Goal: Task Accomplishment & Management: Manage account settings

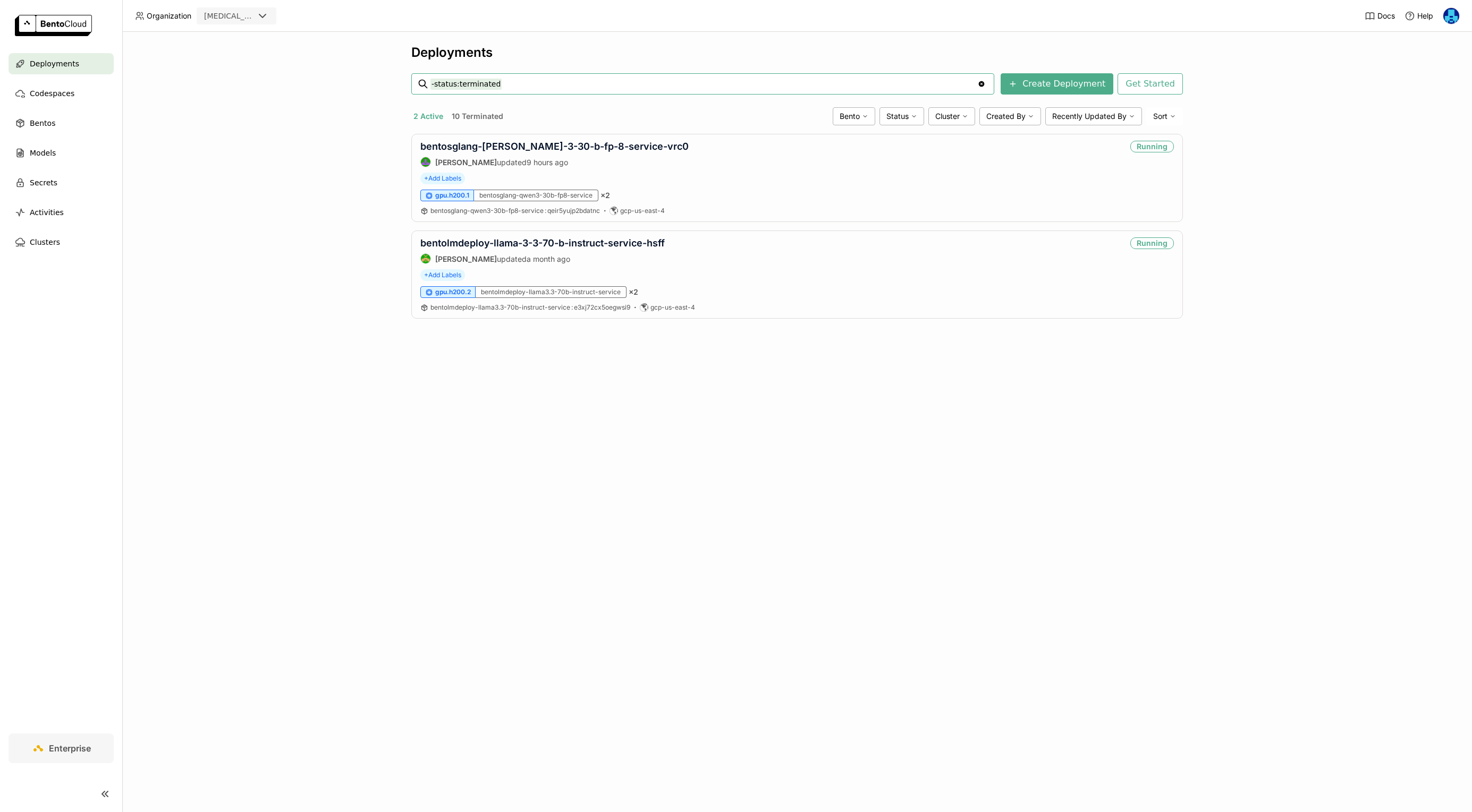
click at [221, 310] on div "Deployments -status:terminated -status:terminated Clear value Create Deployment…" at bounding box center [797, 421] width 1350 height 780
click at [549, 148] on link "bentosglang-[PERSON_NAME]-3-30-b-fp-8-service-vrc0" at bounding box center [554, 146] width 268 height 11
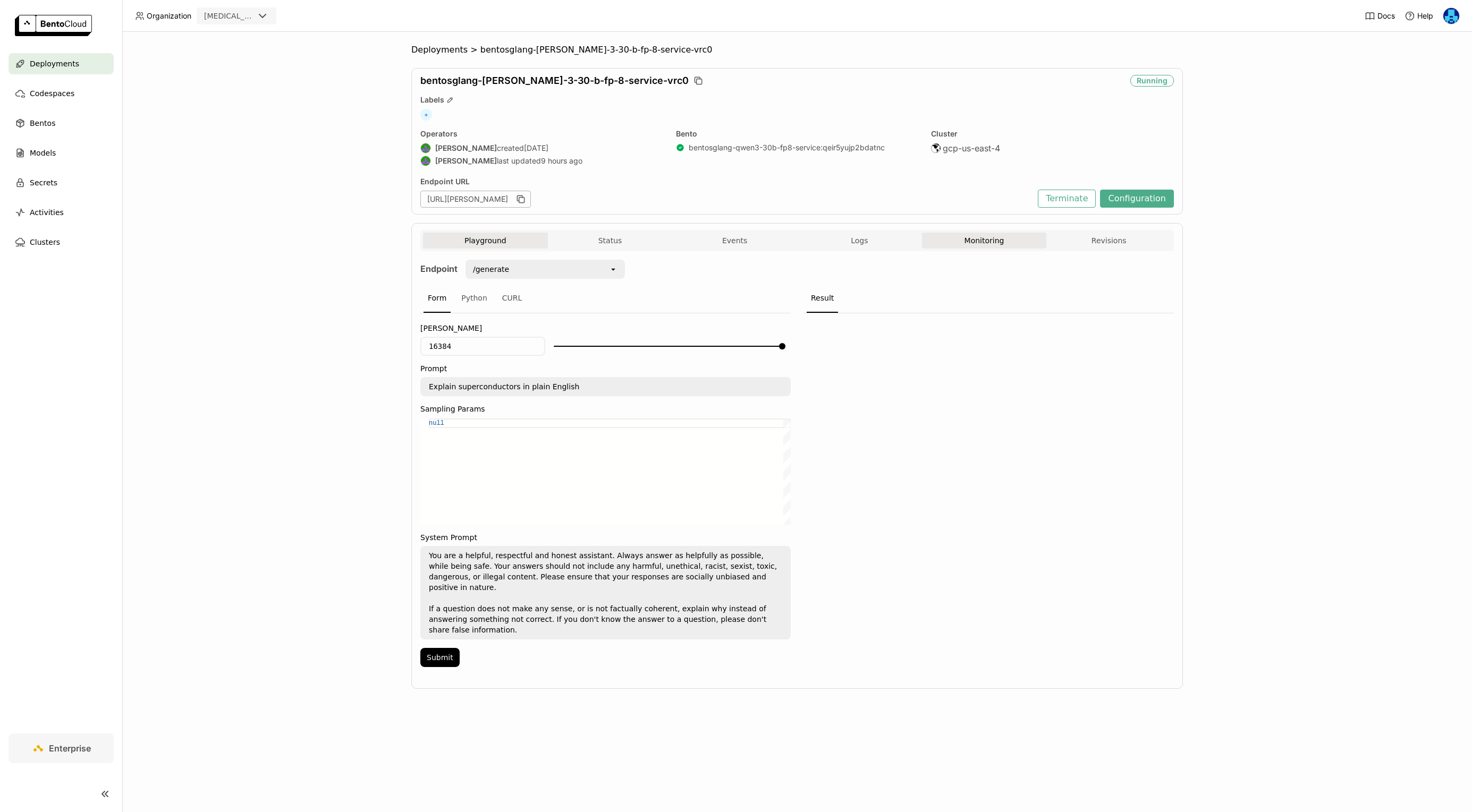
click at [976, 242] on button "Monitoring" at bounding box center [984, 240] width 125 height 16
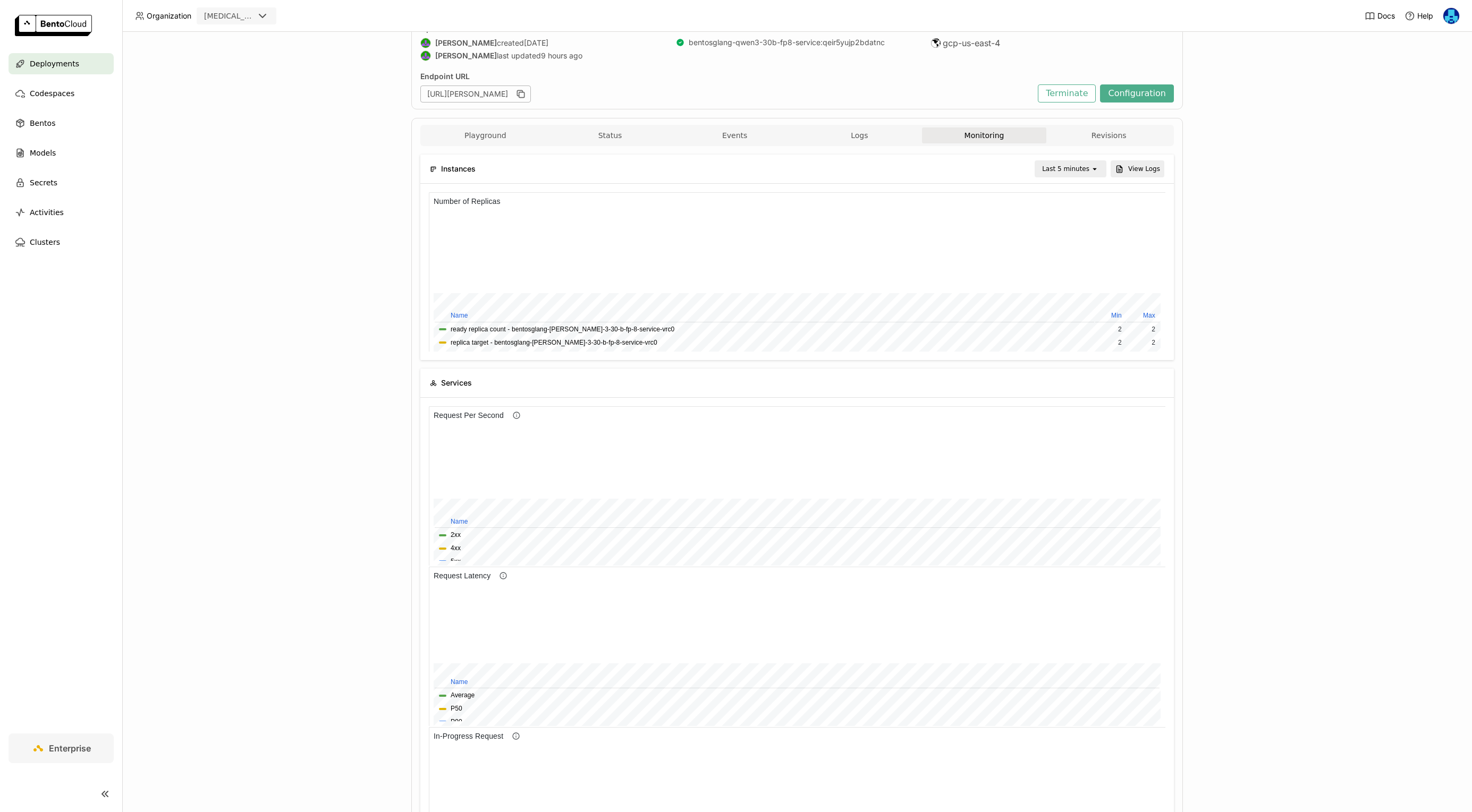
scroll to position [132, 0]
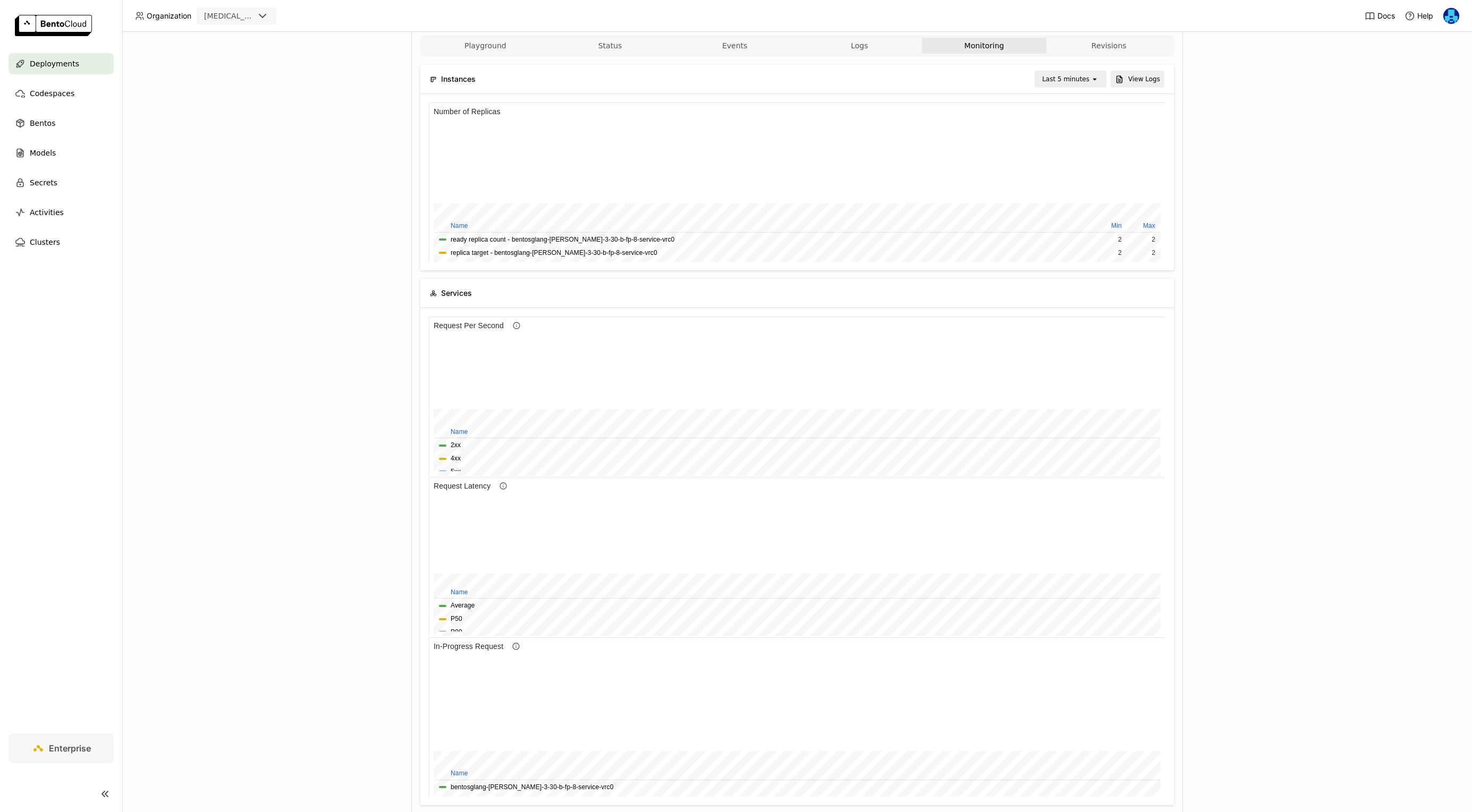
click at [1065, 82] on div "Last 5 minutes" at bounding box center [1065, 79] width 48 height 11
click at [1068, 180] on div "Last 6 hours" at bounding box center [1072, 180] width 51 height 11
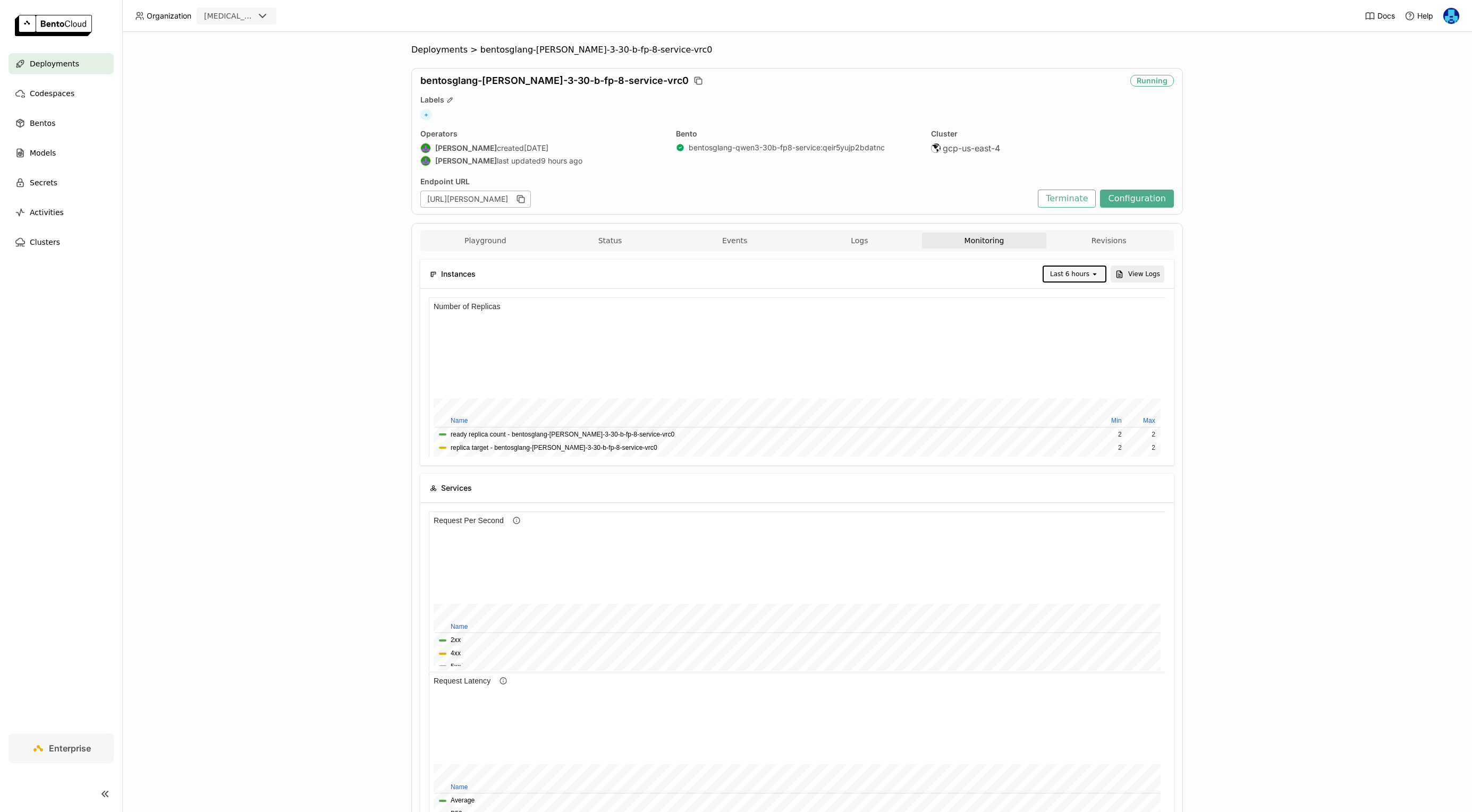
click at [223, 454] on div "Deployments > bentosglang-qwen-3-30-b-fp-8-service-vrc0 bentosglang-qwen-3-30-b…" at bounding box center [797, 421] width 1350 height 780
click at [223, 465] on div "Deployments > bentosglang-qwen-3-30-b-fp-8-service-vrc0 bentosglang-qwen-3-30-b…" at bounding box center [797, 421] width 1350 height 780
click at [219, 472] on div "Deployments > bentosglang-qwen-3-30-b-fp-8-service-vrc0 bentosglang-qwen-3-30-b…" at bounding box center [797, 421] width 1350 height 780
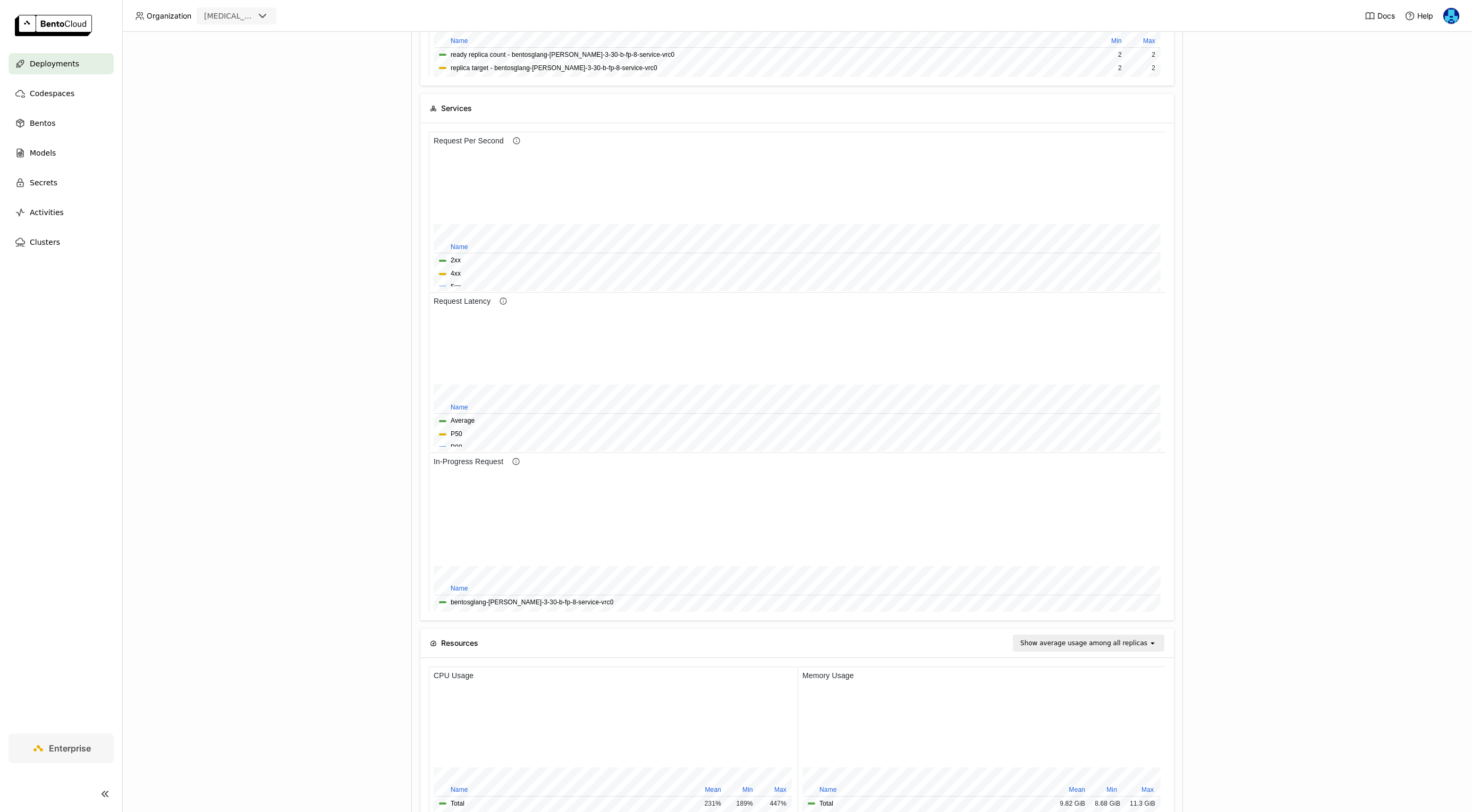
scroll to position [0, 0]
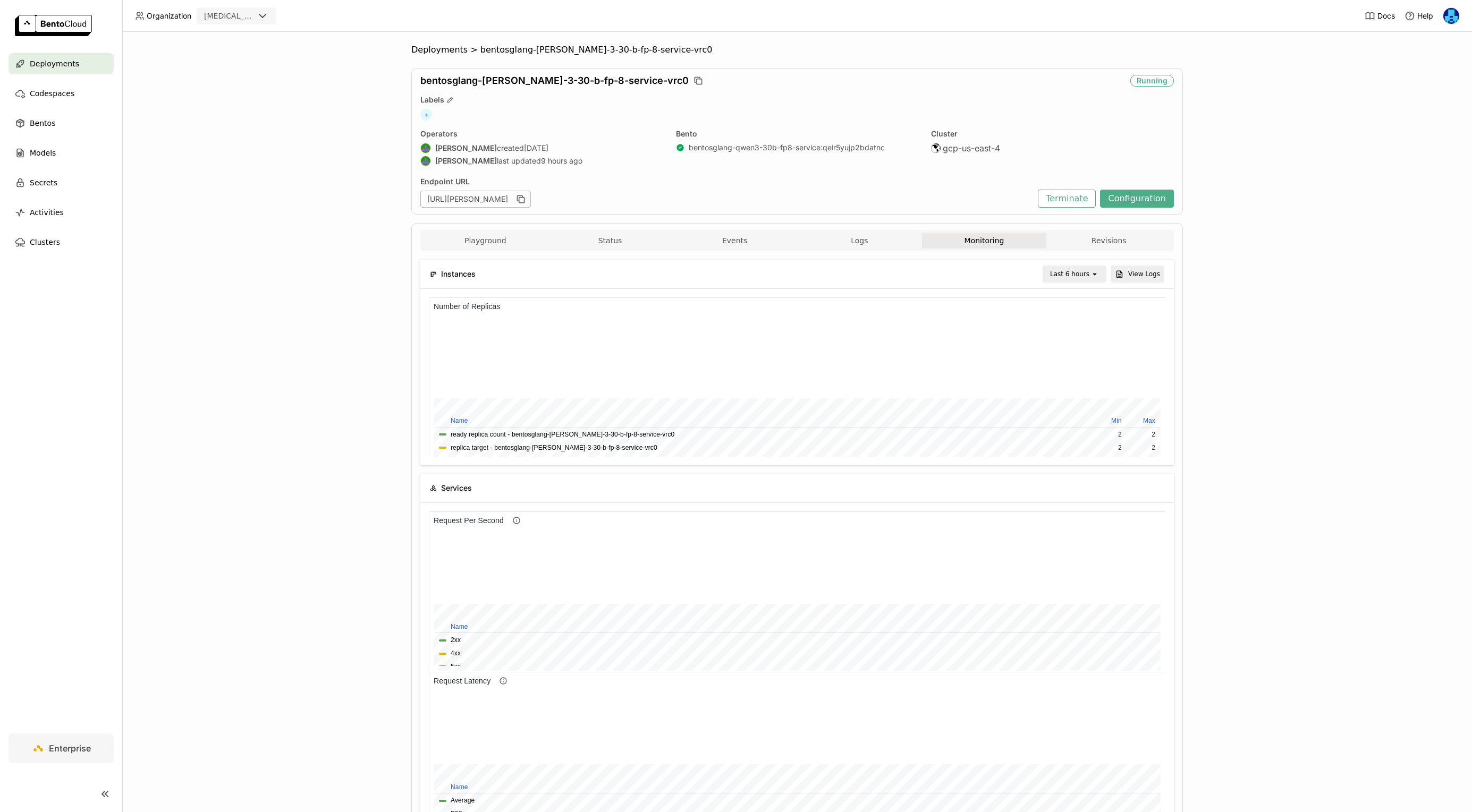
click at [212, 476] on div "Deployments > bentosglang-qwen-3-30-b-fp-8-service-vrc0 bentosglang-qwen-3-30-b…" at bounding box center [797, 421] width 1350 height 780
click at [207, 484] on div "Deployments > bentosglang-qwen-3-30-b-fp-8-service-vrc0 bentosglang-qwen-3-30-b…" at bounding box center [797, 421] width 1350 height 780
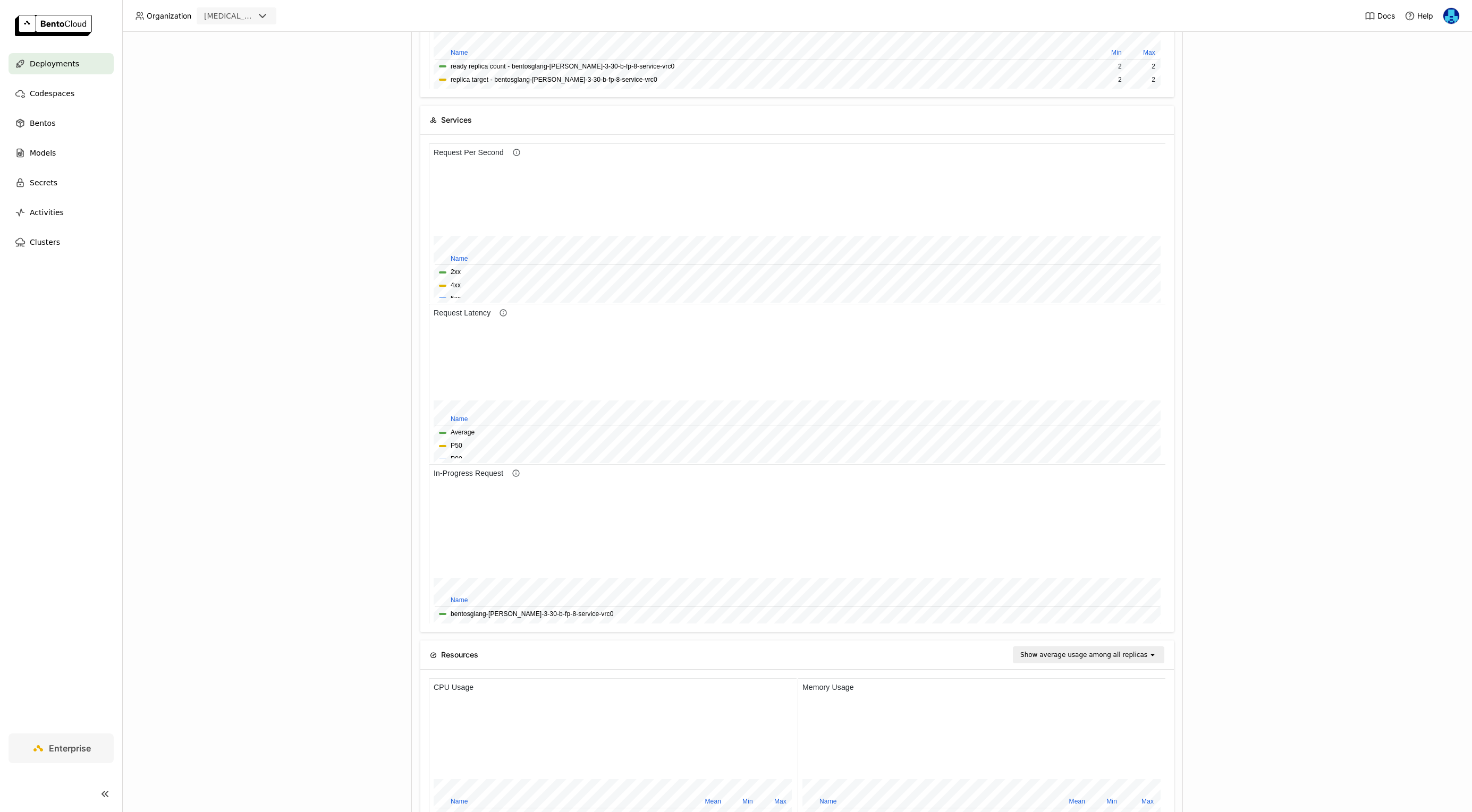
scroll to position [614, 0]
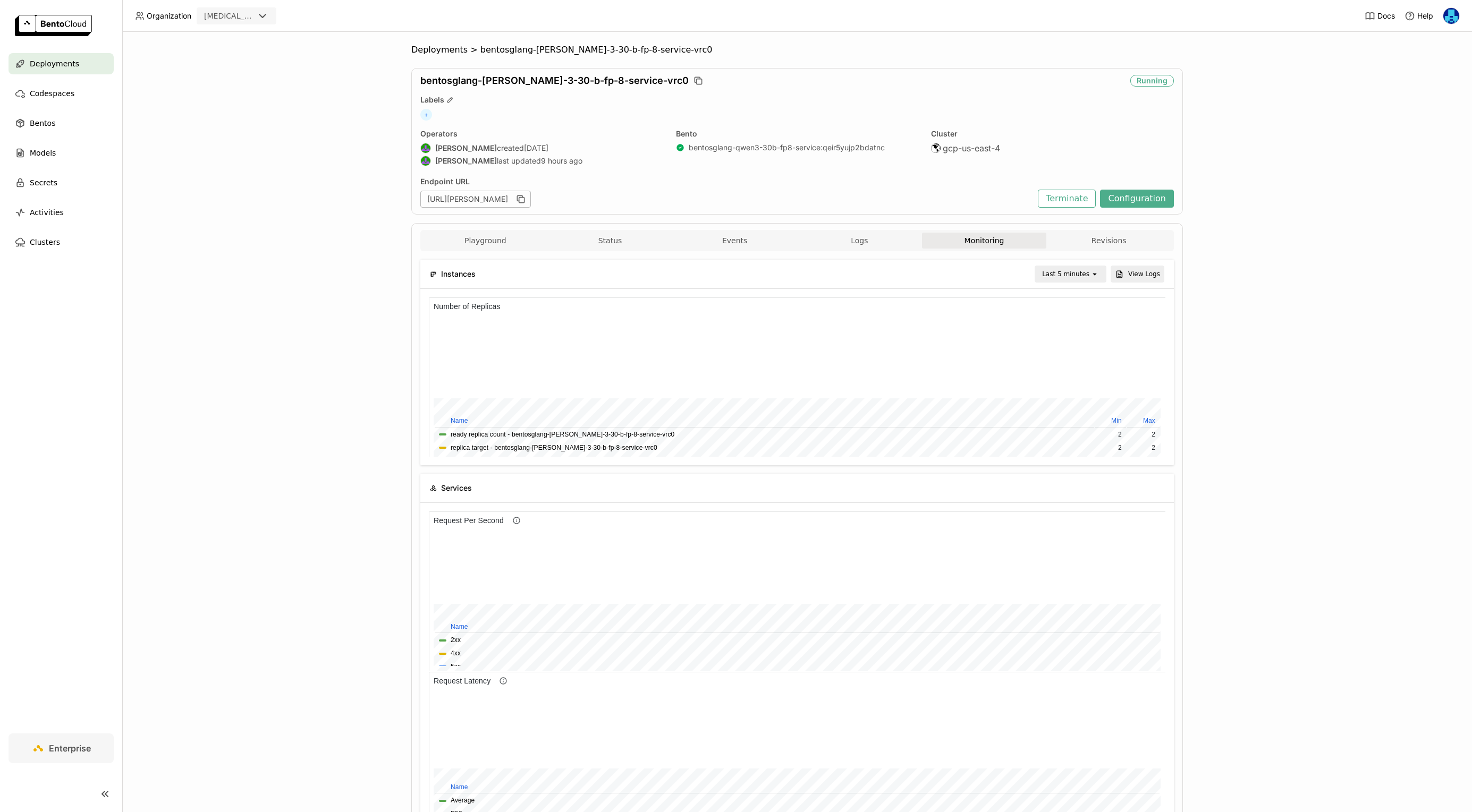
click at [1083, 276] on div "Last 5 minutes" at bounding box center [1065, 274] width 48 height 11
click at [1067, 375] on div "Last 6 hours" at bounding box center [1072, 375] width 51 height 11
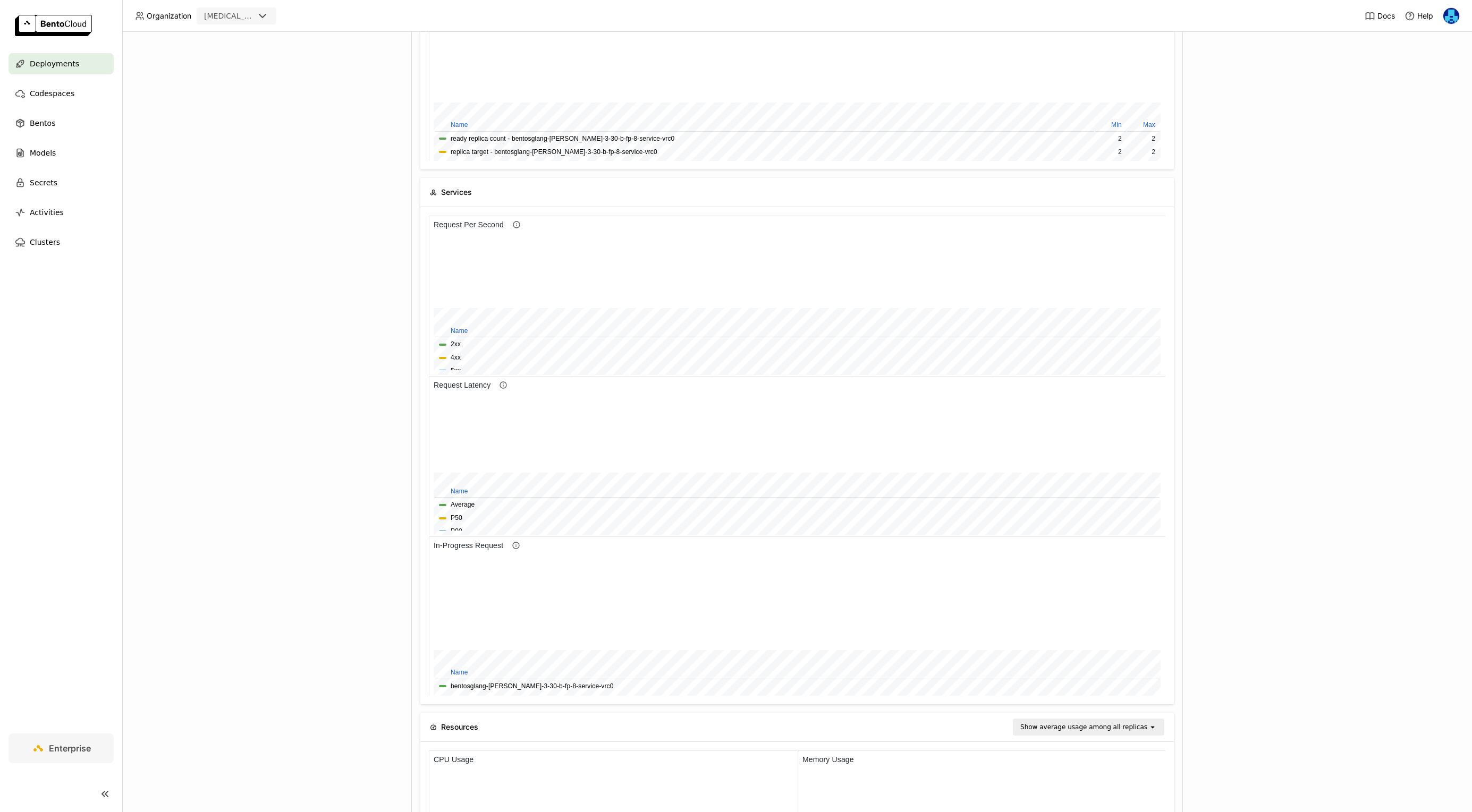
scroll to position [297, 0]
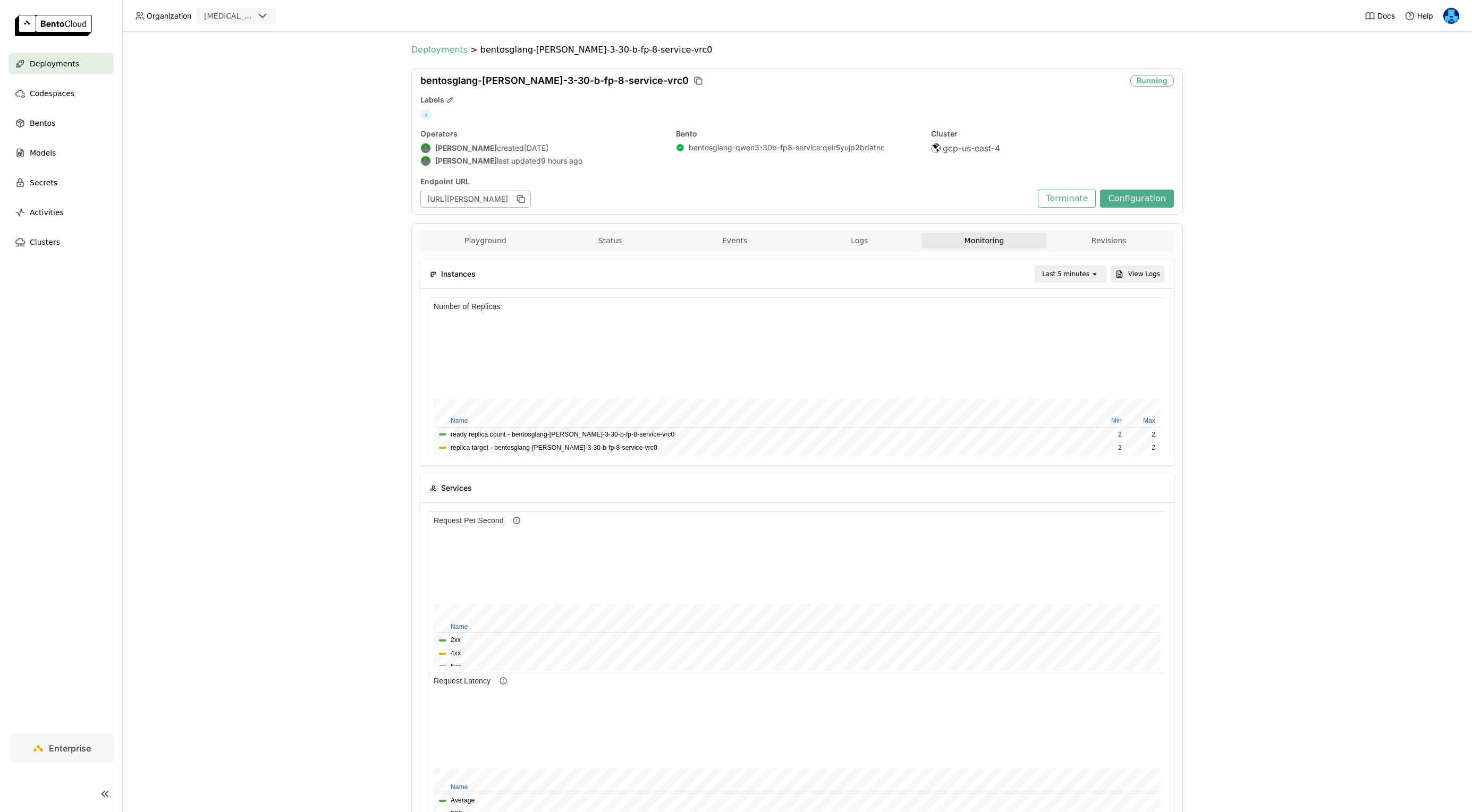
click at [448, 51] on span "Deployments" at bounding box center [439, 50] width 57 height 11
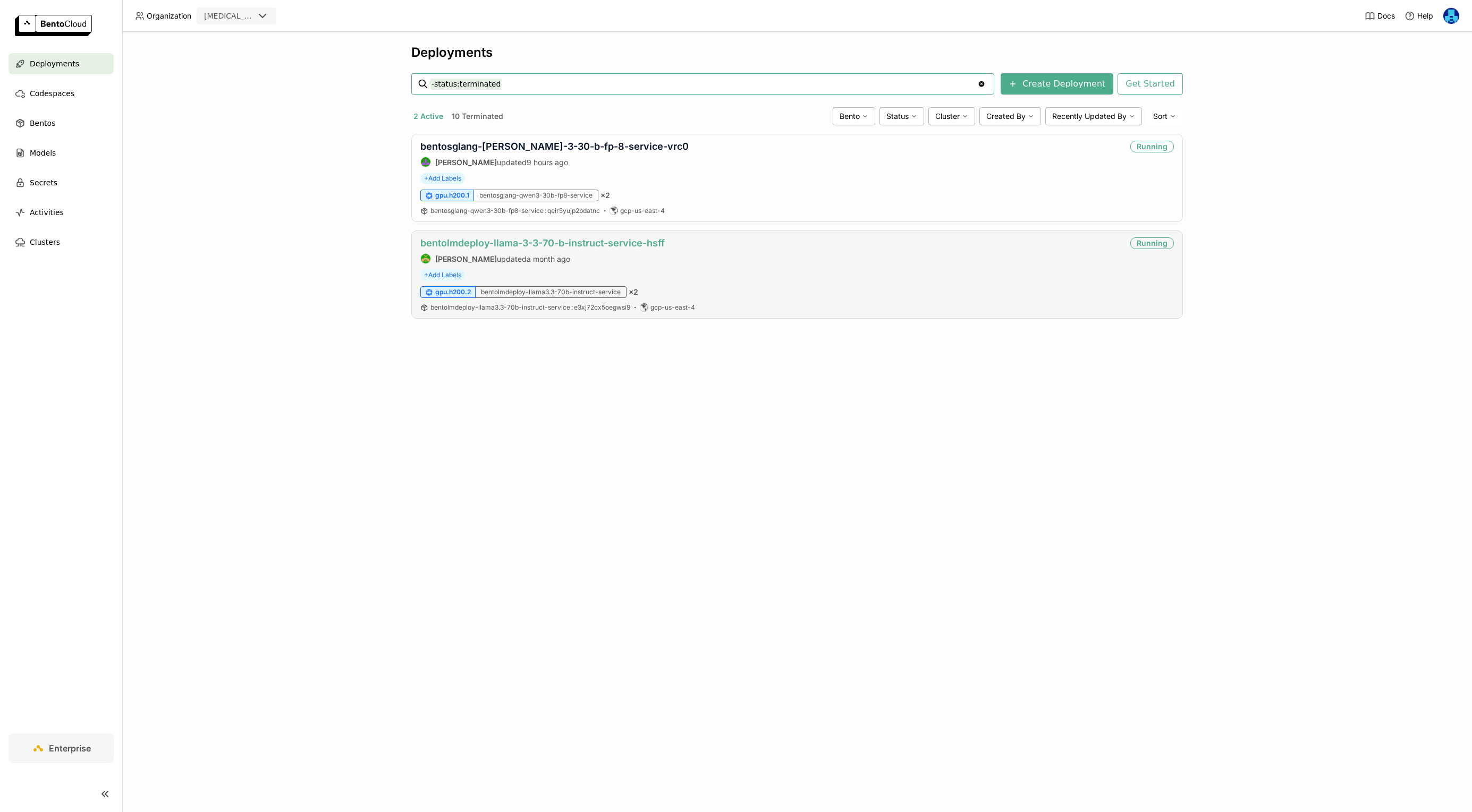
click at [583, 246] on link "bentolmdeploy-llama-3-3-70-b-instruct-service-hsff" at bounding box center [543, 242] width 245 height 11
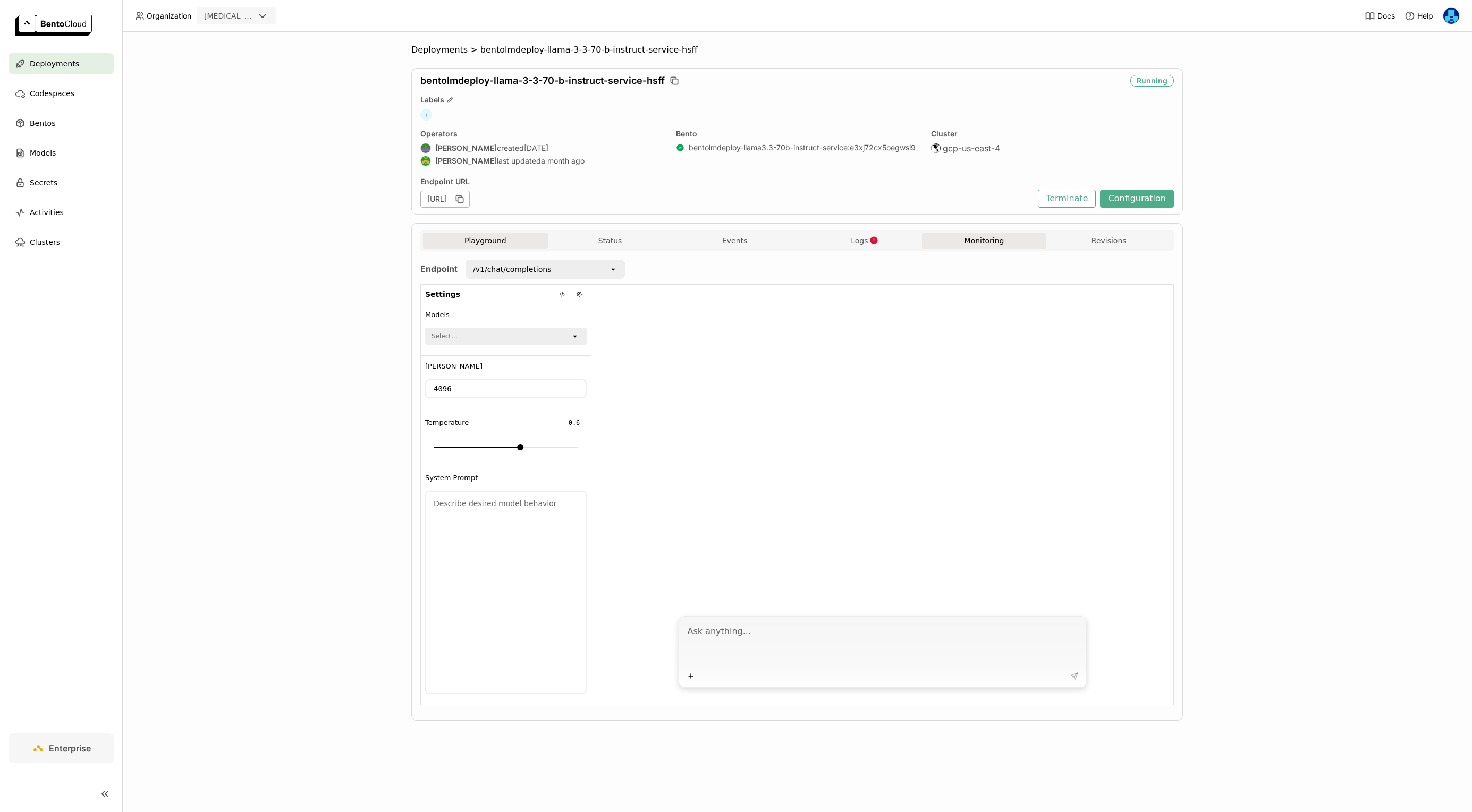
click at [988, 245] on button "Monitoring" at bounding box center [984, 240] width 125 height 16
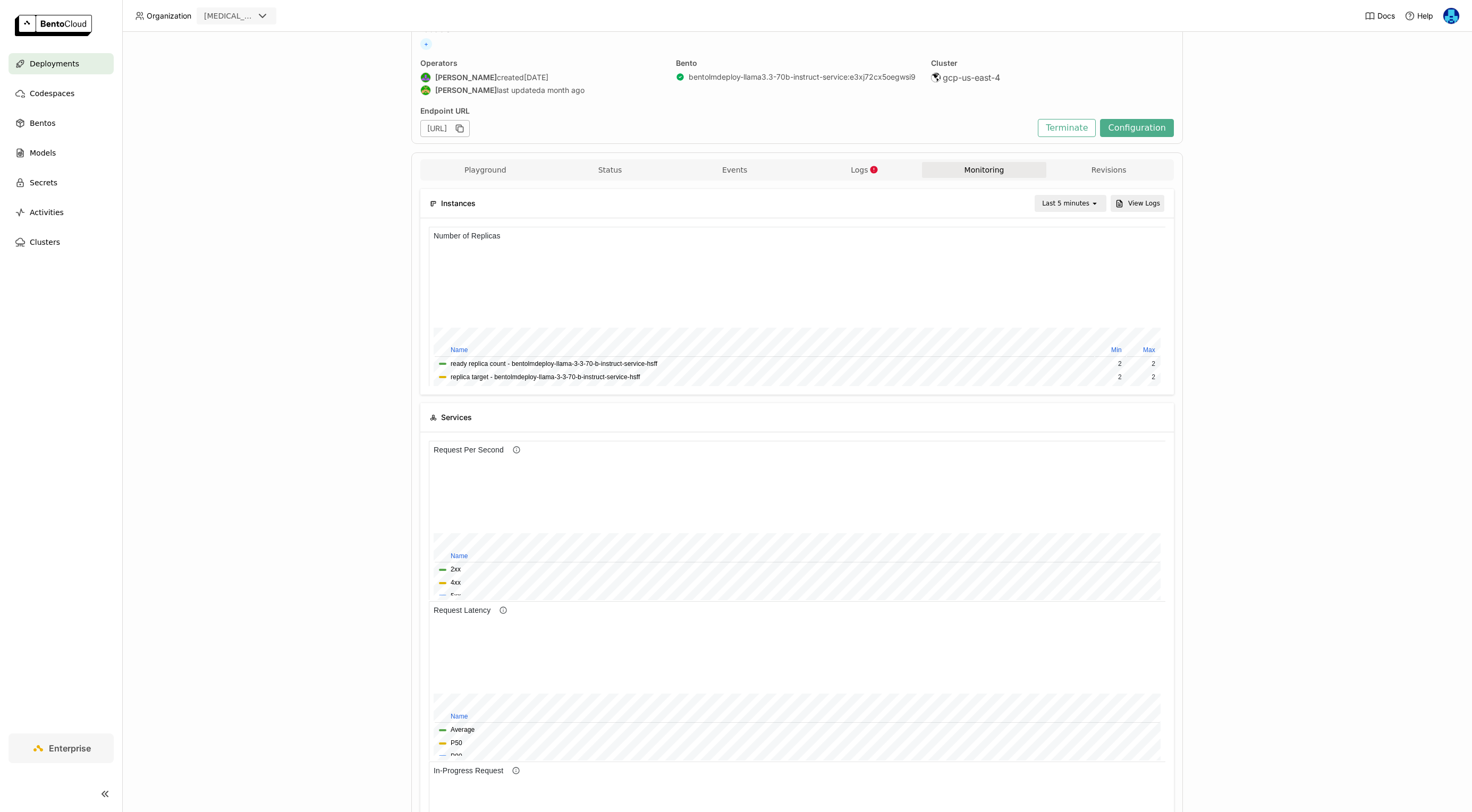
click at [1085, 209] on div "Last 5 minutes" at bounding box center [1063, 204] width 54 height 15
click at [1073, 298] on li "Last 6 hours" at bounding box center [1072, 304] width 69 height 19
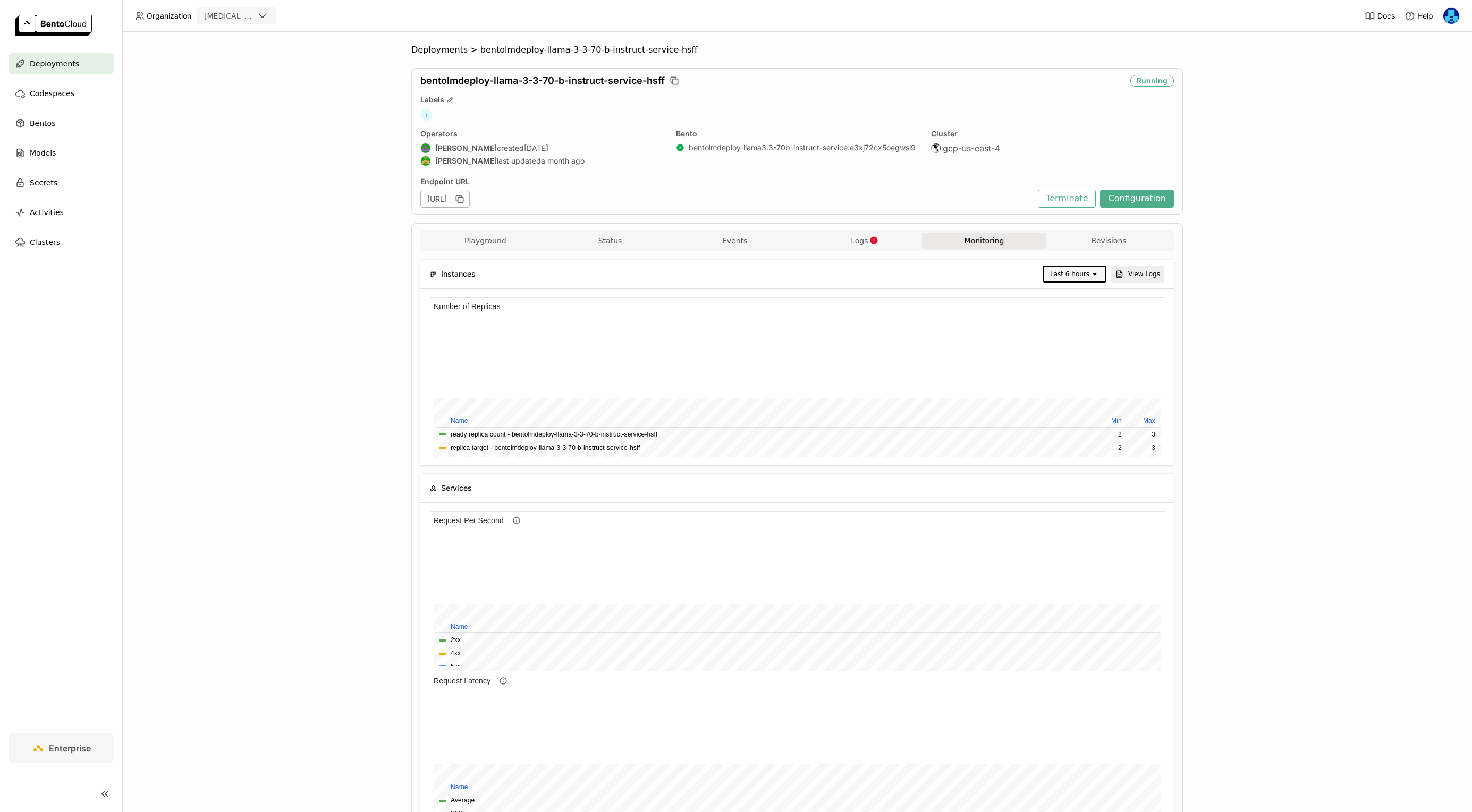
click at [1077, 276] on div "Last 6 hours" at bounding box center [1070, 274] width 39 height 11
click at [1335, 390] on div "Deployments > bentolmdeploy-llama-3-3-70-b-instruct-service-hsff bentolmdeploy-…" at bounding box center [797, 421] width 1350 height 780
click at [481, 241] on button "Playground" at bounding box center [485, 240] width 125 height 16
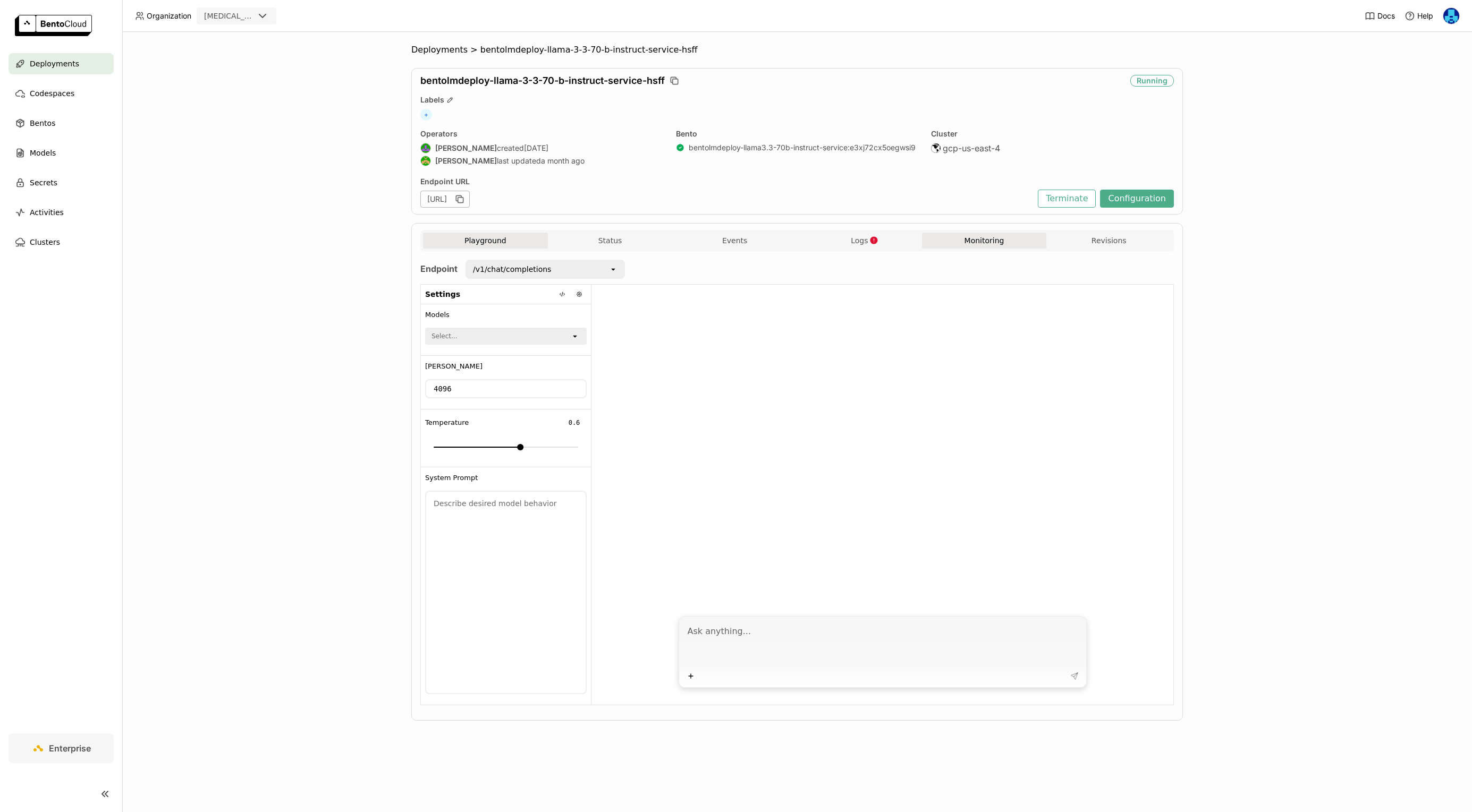
click at [981, 241] on button "Monitoring" at bounding box center [984, 240] width 125 height 16
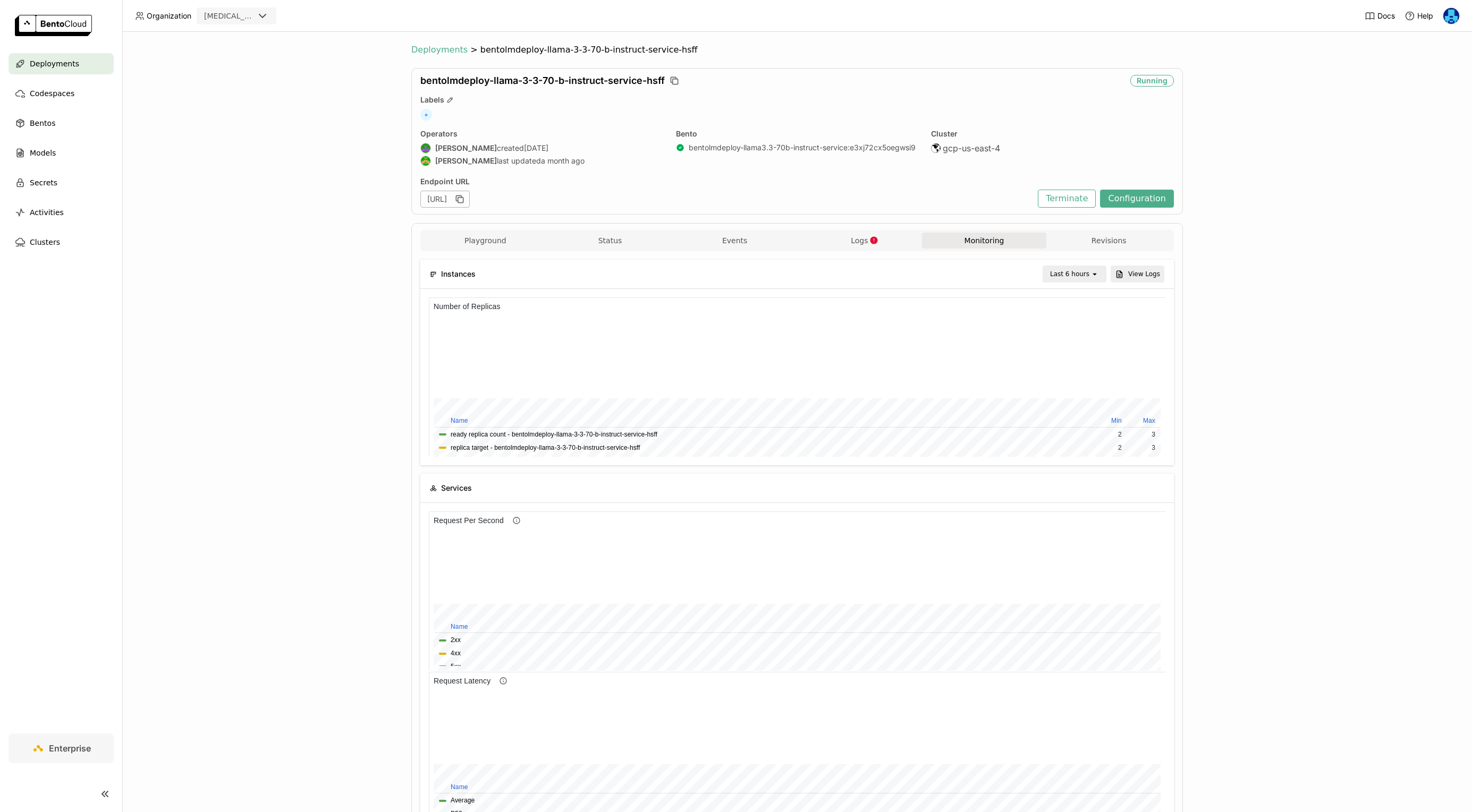
click at [436, 54] on span "Deployments" at bounding box center [439, 50] width 57 height 11
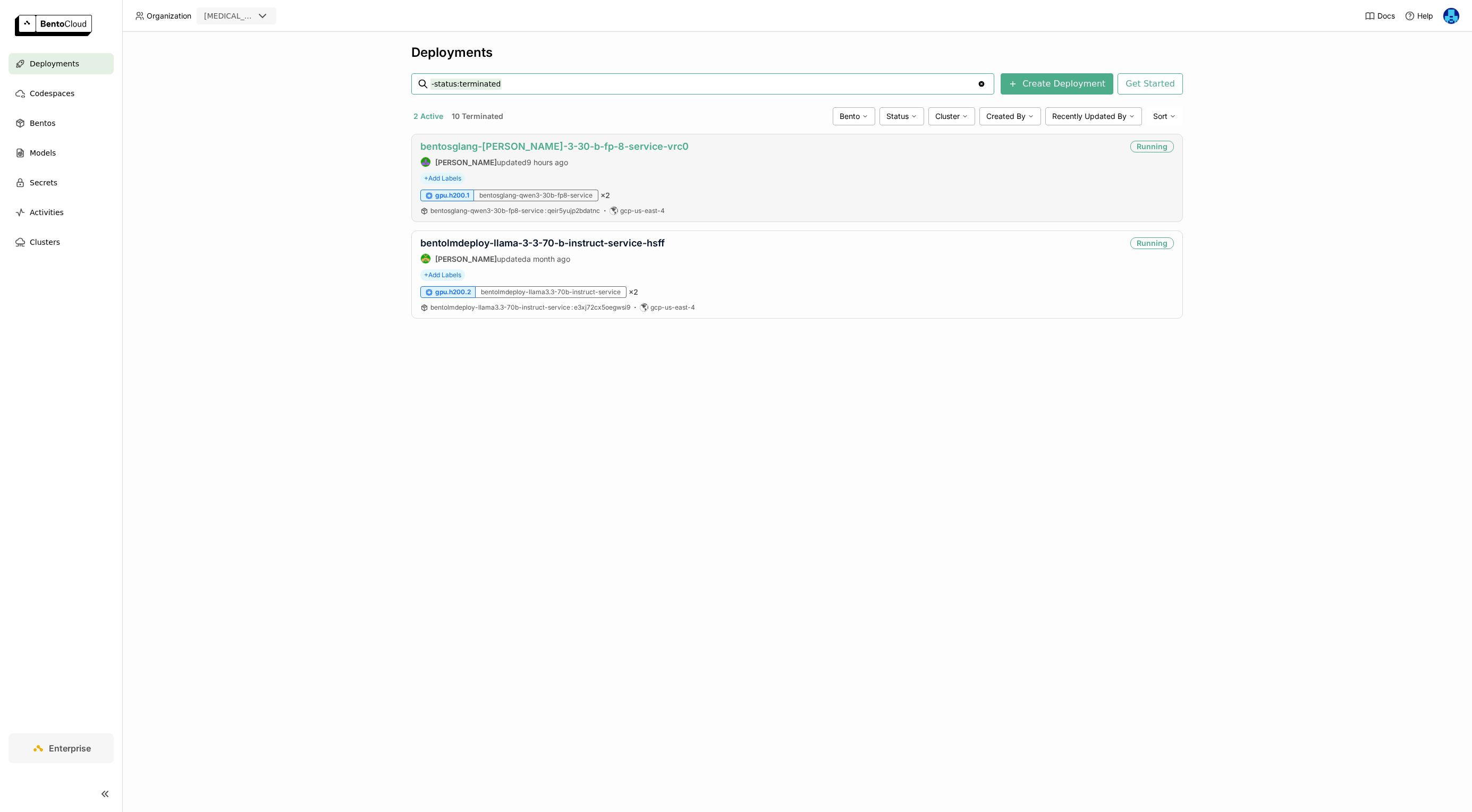
click at [524, 144] on link "bentosglang-[PERSON_NAME]-3-30-b-fp-8-service-vrc0" at bounding box center [554, 146] width 268 height 11
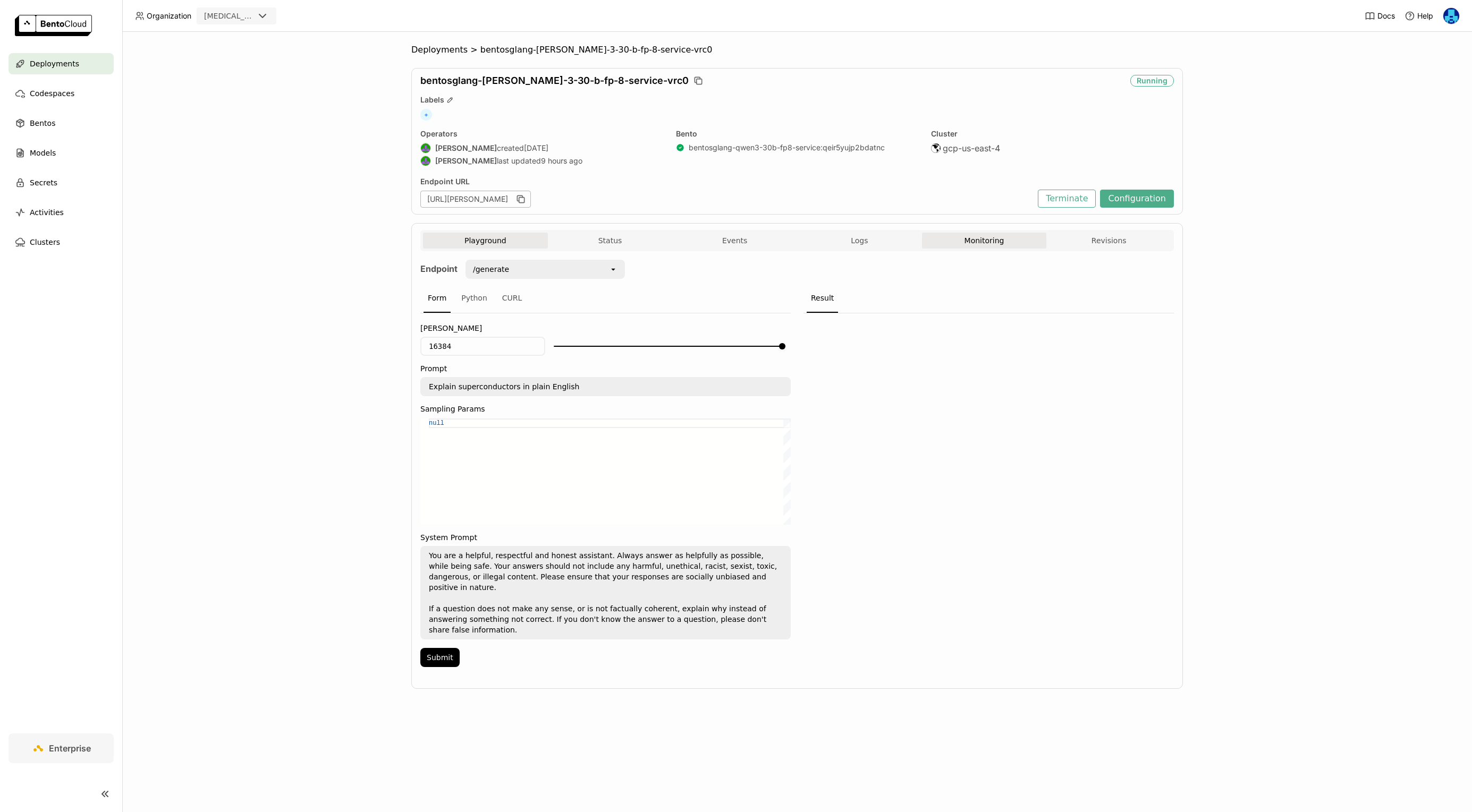
click at [983, 242] on button "Monitoring" at bounding box center [984, 240] width 125 height 16
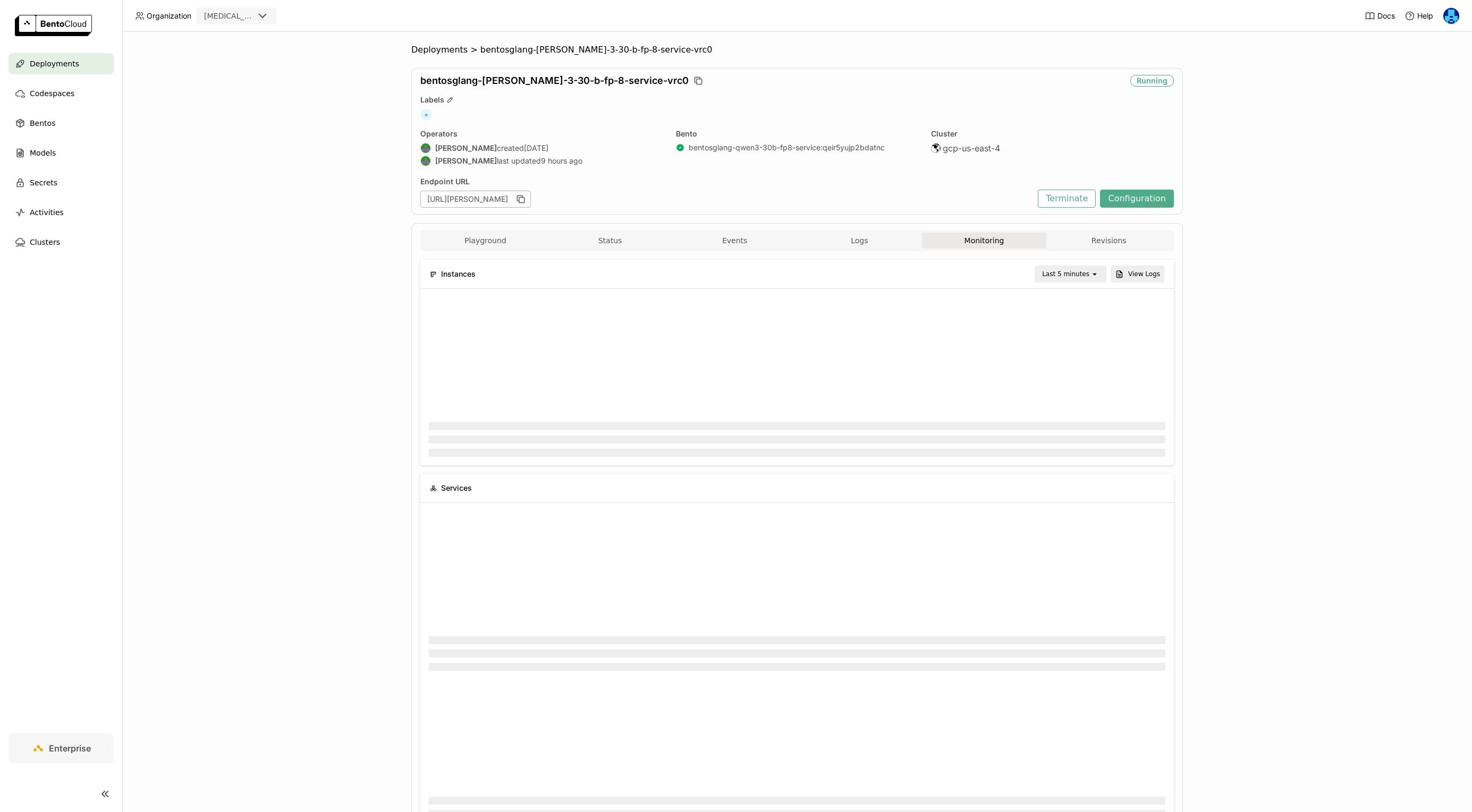
click at [1080, 276] on div "Last 5 minutes" at bounding box center [1065, 274] width 48 height 11
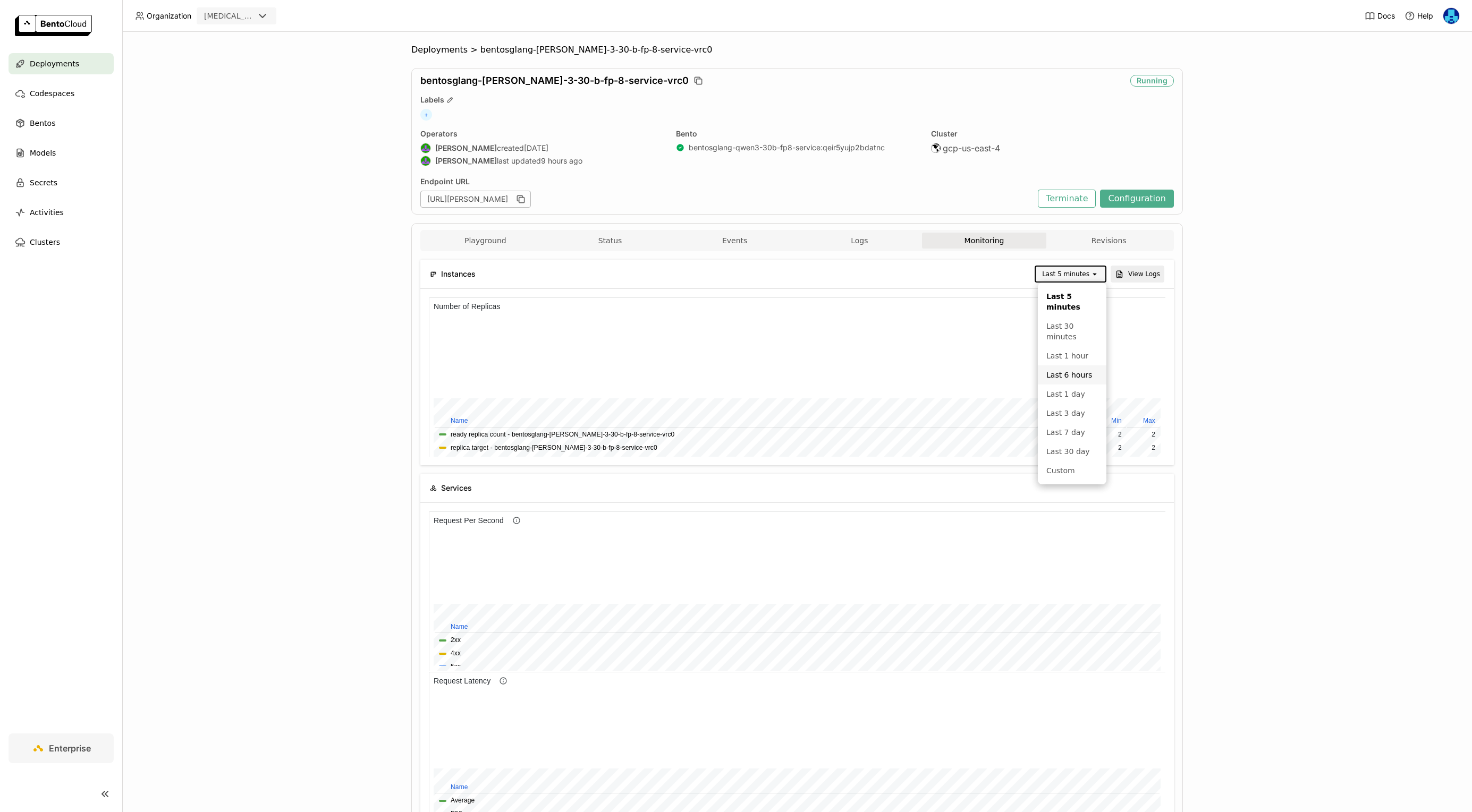
click at [1077, 375] on div "Last 6 hours" at bounding box center [1072, 375] width 51 height 11
click at [175, 483] on div "Deployments > bentosglang-qwen-3-30-b-fp-8-service-vrc0 bentosglang-qwen-3-30-b…" at bounding box center [797, 421] width 1350 height 780
click at [1078, 196] on button "Terminate" at bounding box center [1067, 199] width 58 height 18
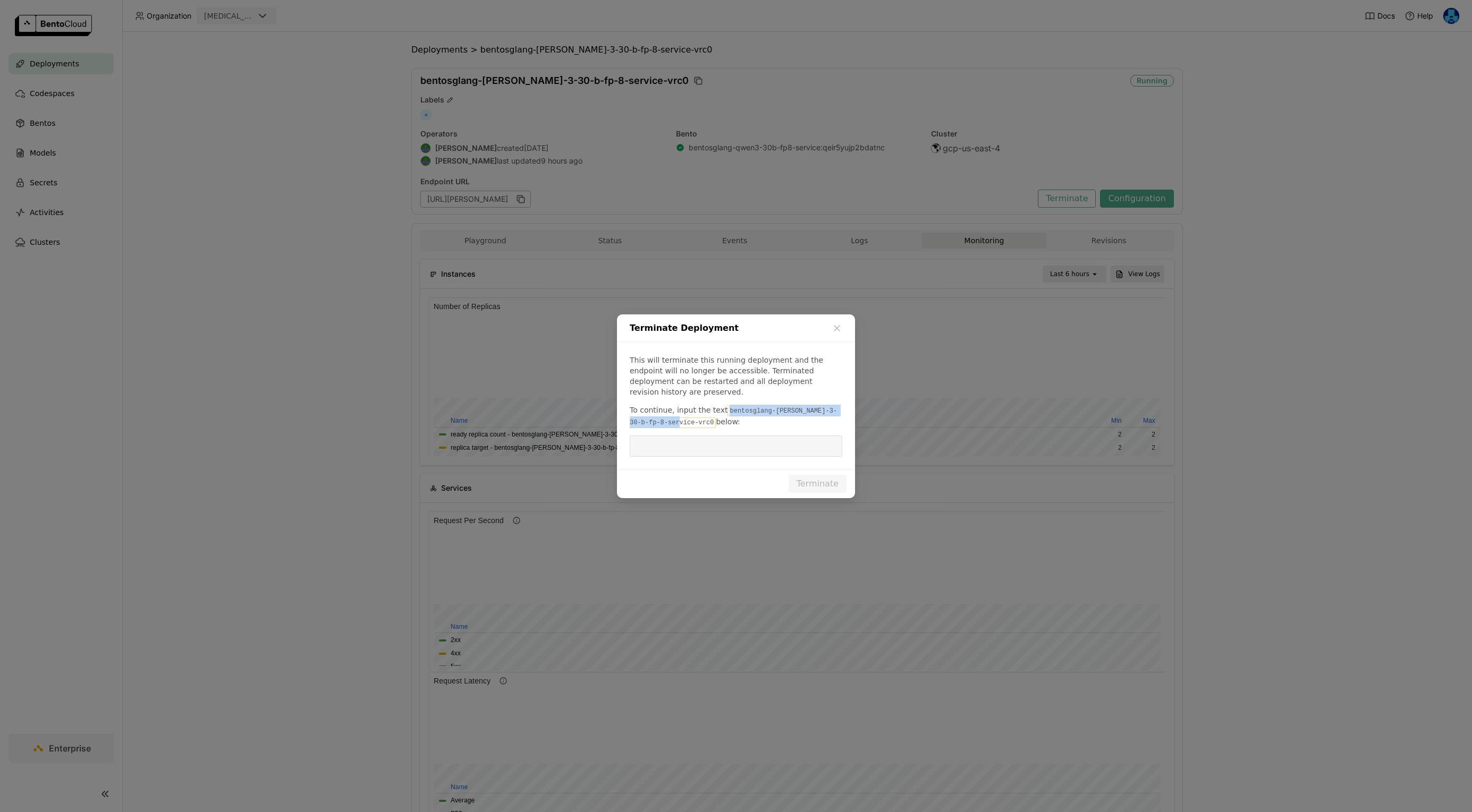
drag, startPoint x: 725, startPoint y: 406, endPoint x: 675, endPoint y: 415, distance: 50.8
click at [675, 415] on code "bentosglang-[PERSON_NAME]-3-30-b-fp-8-service-vrc0" at bounding box center [733, 417] width 207 height 23
click at [712, 442] on input "dialog" at bounding box center [736, 446] width 199 height 20
paste input "bentosglang-[PERSON_NAME]-3-30-b-fp-8-service-vrc0"
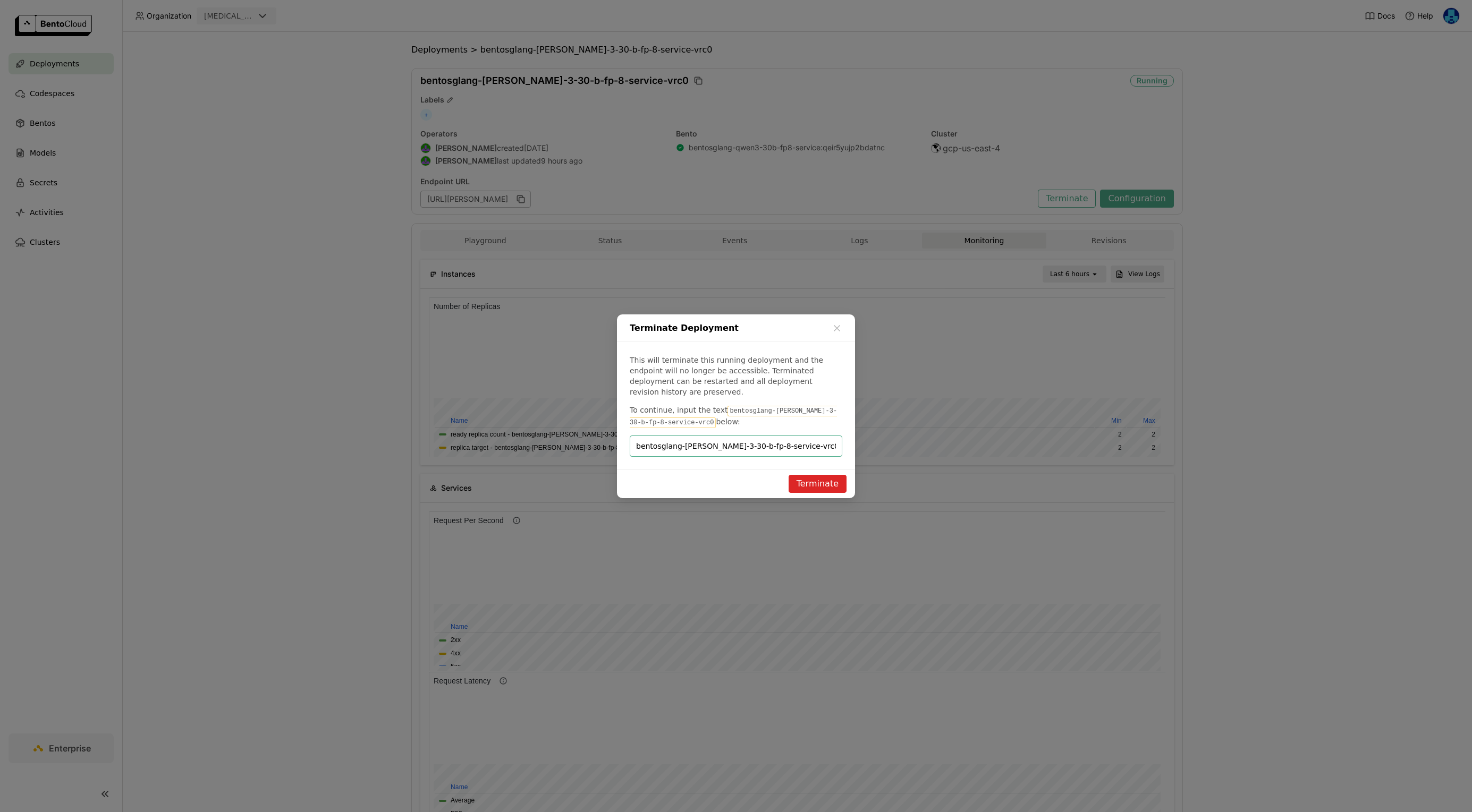
type input "bentosglang-[PERSON_NAME]-3-30-b-fp-8-service-vrc0"
click at [812, 477] on button "Terminate" at bounding box center [818, 484] width 58 height 18
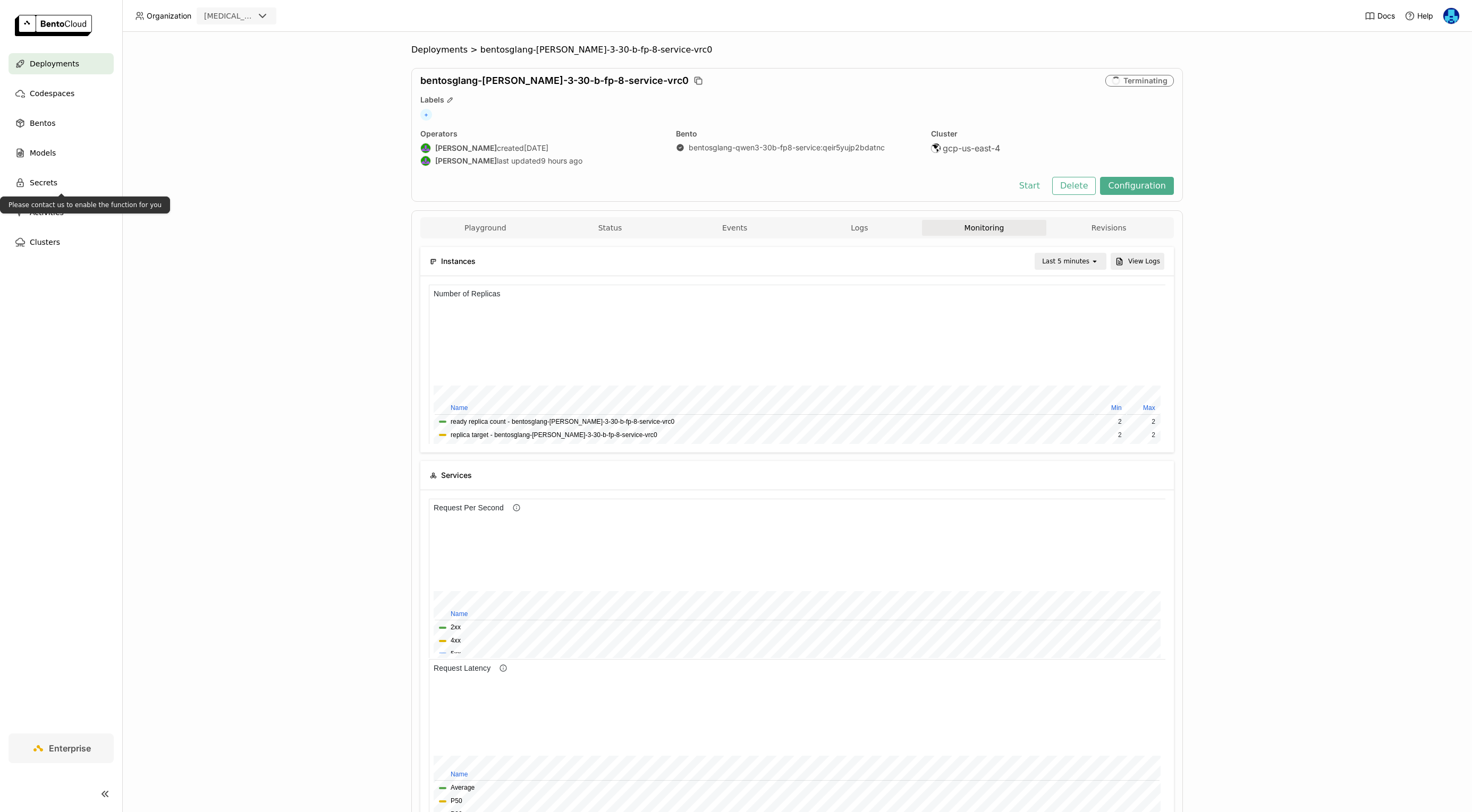
scroll to position [159, 245]
click at [1034, 188] on button "Start" at bounding box center [1030, 186] width 37 height 18
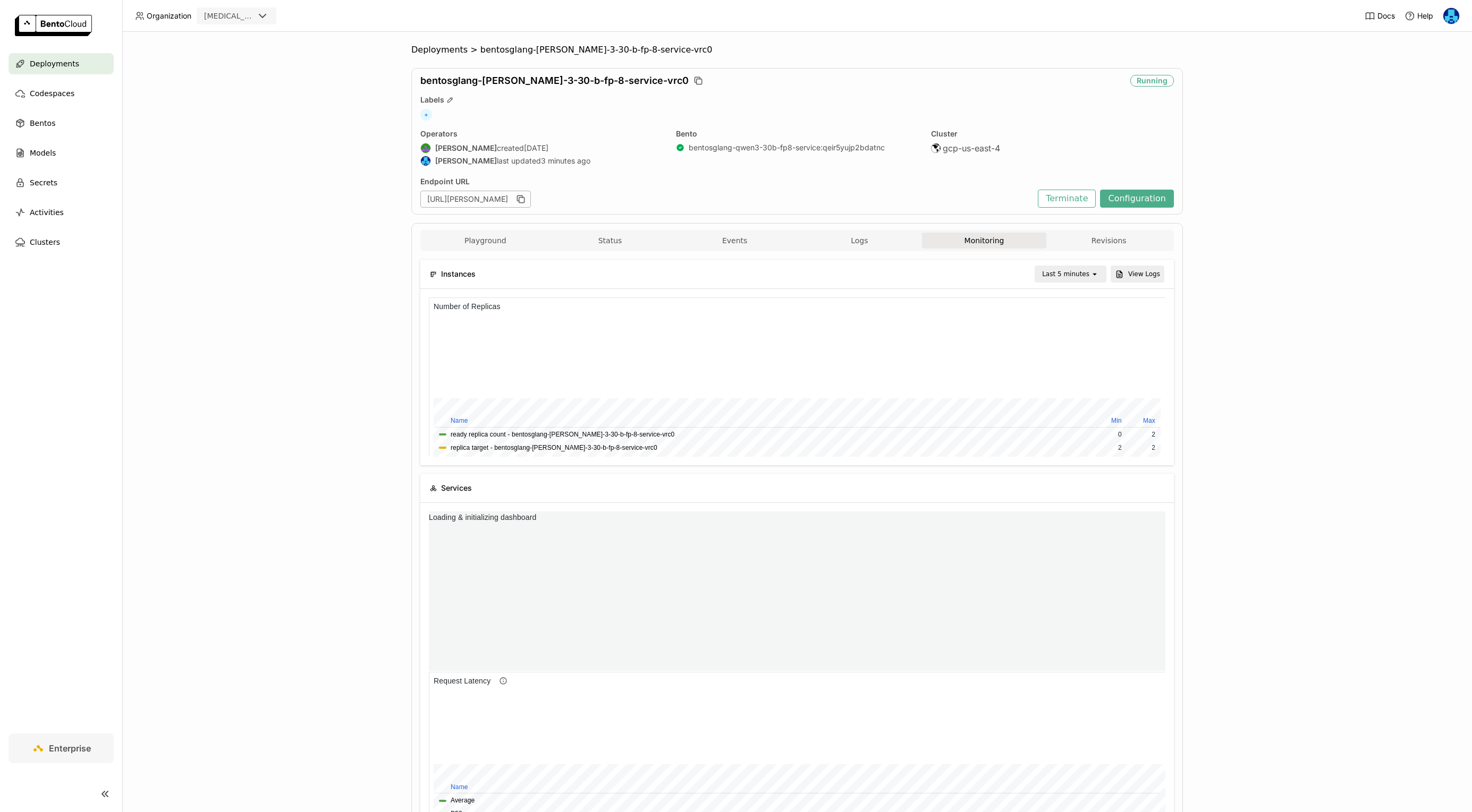
click at [1091, 275] on icon "open" at bounding box center [1094, 273] width 8 height 8
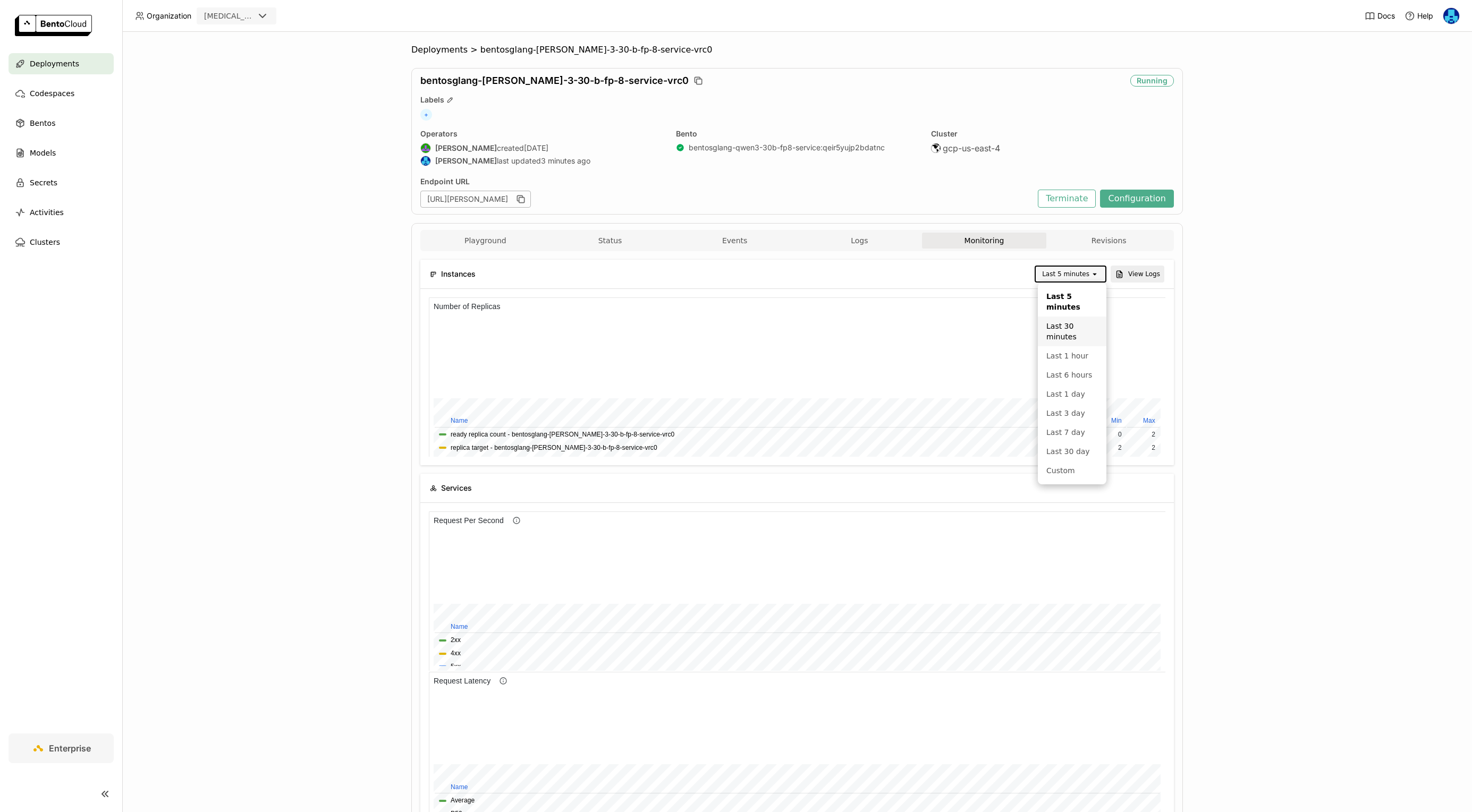
click at [1073, 326] on div "Last 30 minutes" at bounding box center [1072, 332] width 51 height 21
drag, startPoint x: 878, startPoint y: 237, endPoint x: 899, endPoint y: 245, distance: 22.5
click at [878, 237] on button "Logs" at bounding box center [859, 240] width 125 height 16
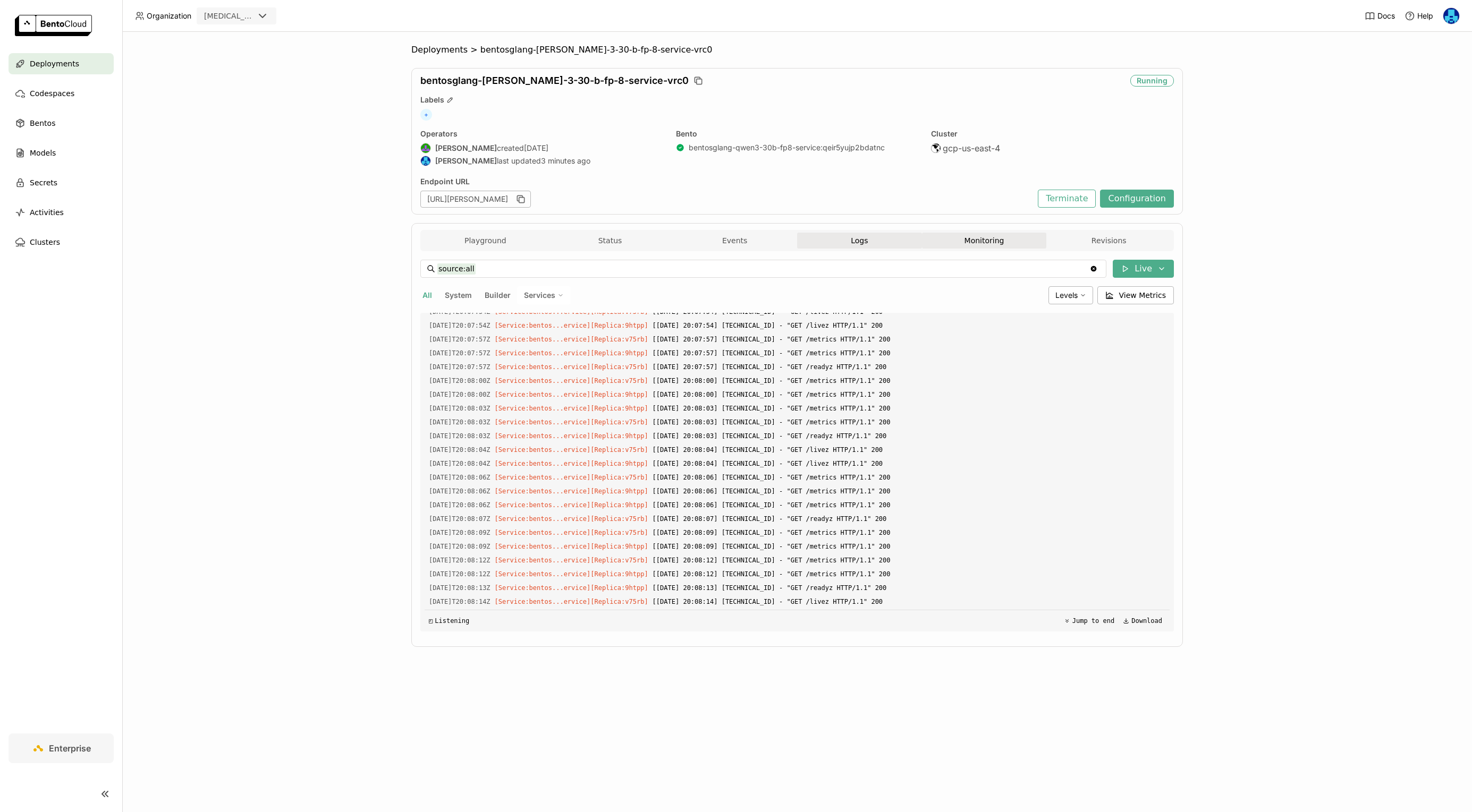
click at [994, 240] on button "Monitoring" at bounding box center [984, 240] width 125 height 16
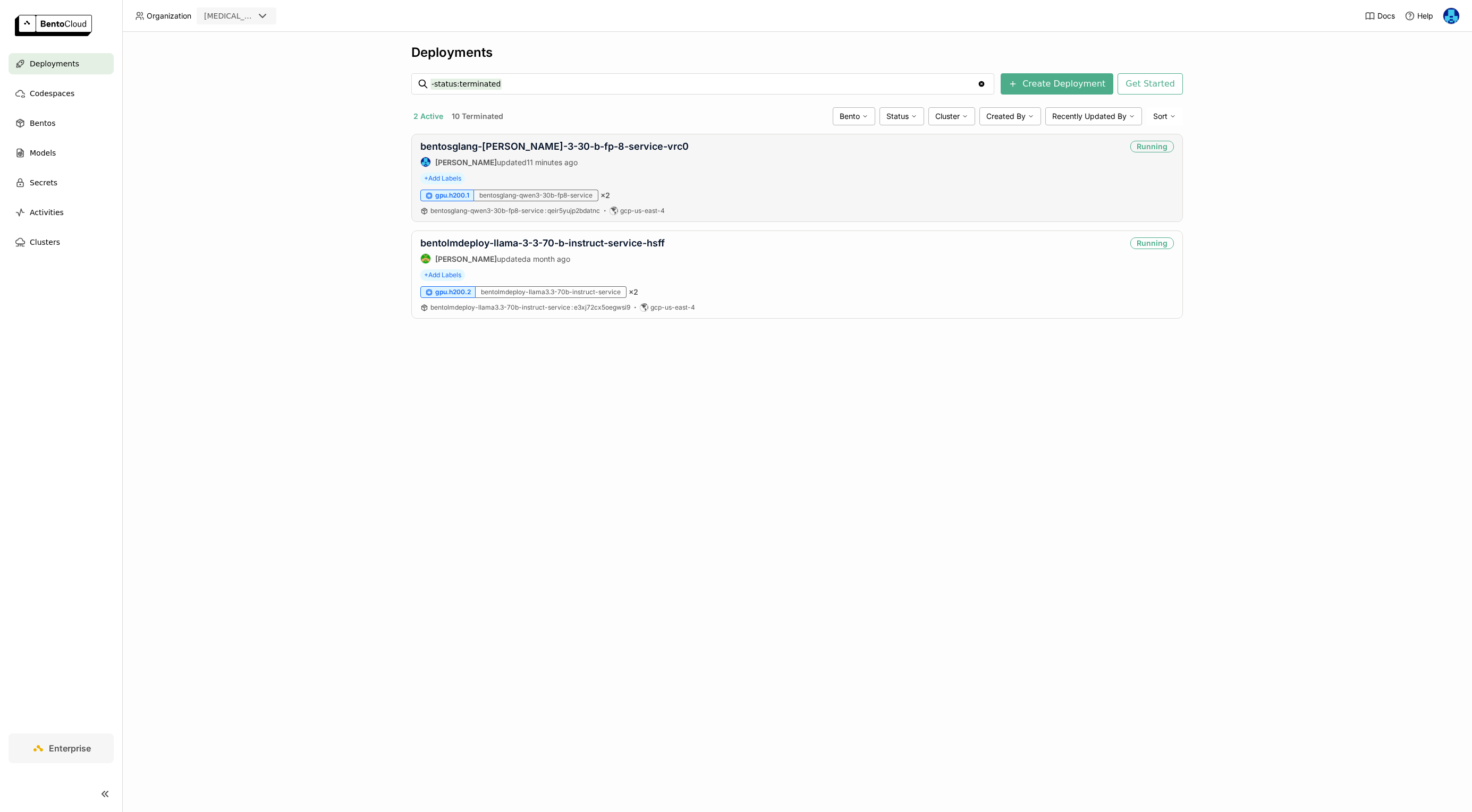
click at [539, 153] on div "bentosglang-[PERSON_NAME]-3-30-b-fp-8-service-vrc0 [PERSON_NAME] updated 11 min…" at bounding box center [554, 153] width 268 height 26
click at [543, 148] on link "bentosglang-[PERSON_NAME]-3-30-b-fp-8-service-vrc0" at bounding box center [554, 146] width 268 height 11
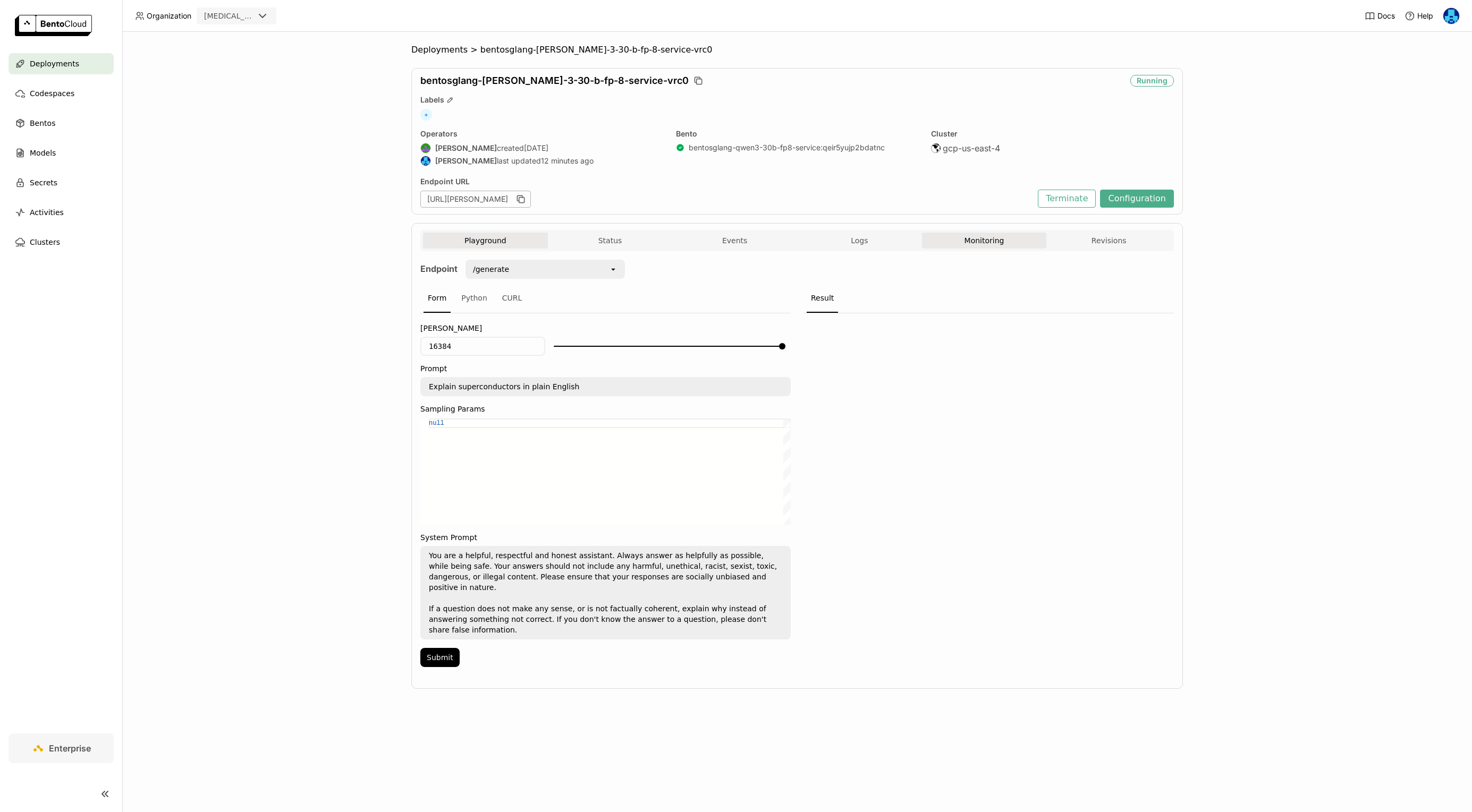
click at [976, 241] on button "Monitoring" at bounding box center [984, 240] width 125 height 16
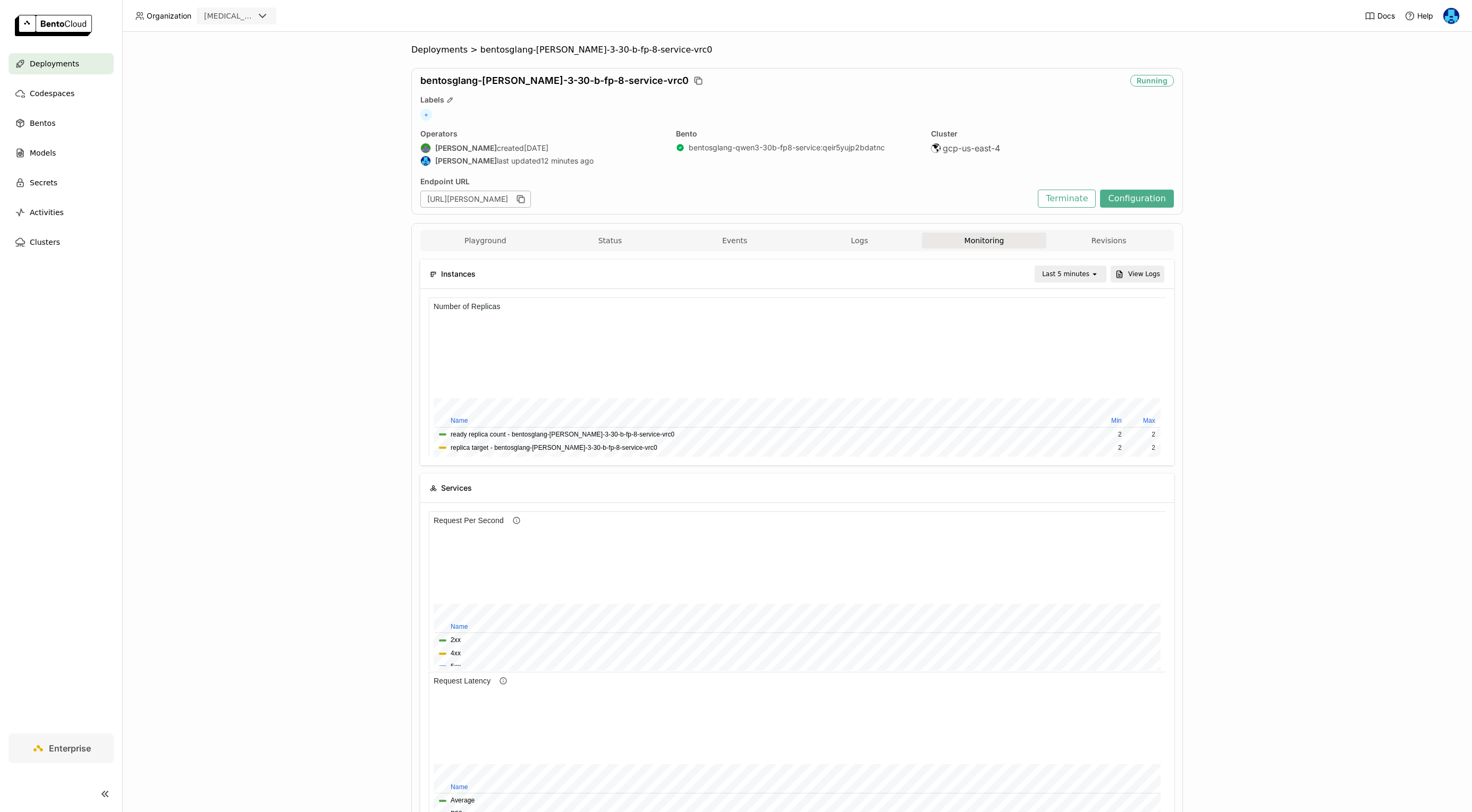
click at [1081, 271] on div "Last 5 minutes" at bounding box center [1065, 274] width 48 height 11
click at [1072, 332] on div "Last 30 minutes" at bounding box center [1072, 332] width 51 height 21
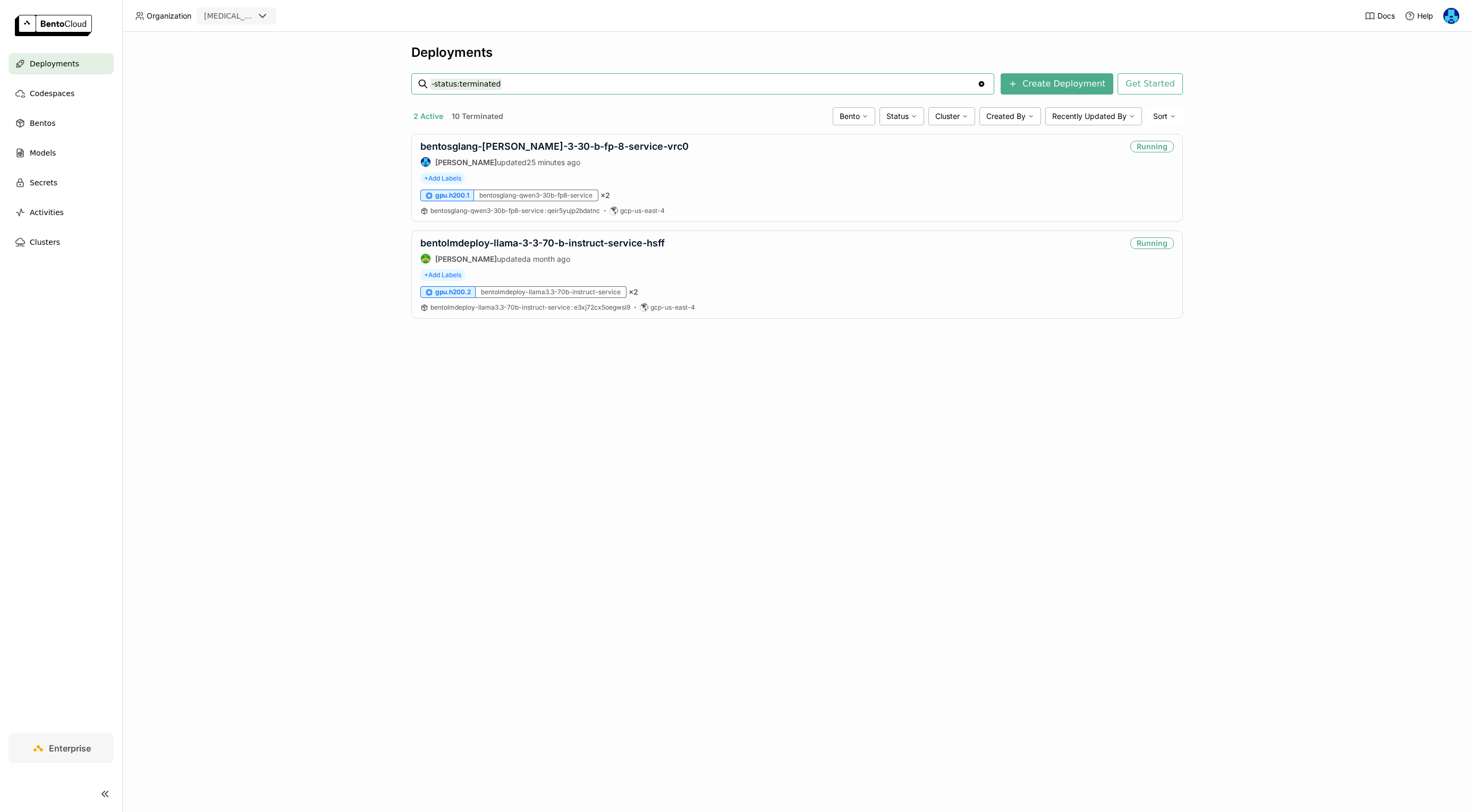
click at [202, 267] on div "Deployments -status:terminated -status:terminated Clear value Create Deployment…" at bounding box center [797, 421] width 1350 height 780
click at [526, 147] on link "bentosglang-[PERSON_NAME]-3-30-b-fp-8-service-vrc0" at bounding box center [554, 146] width 268 height 11
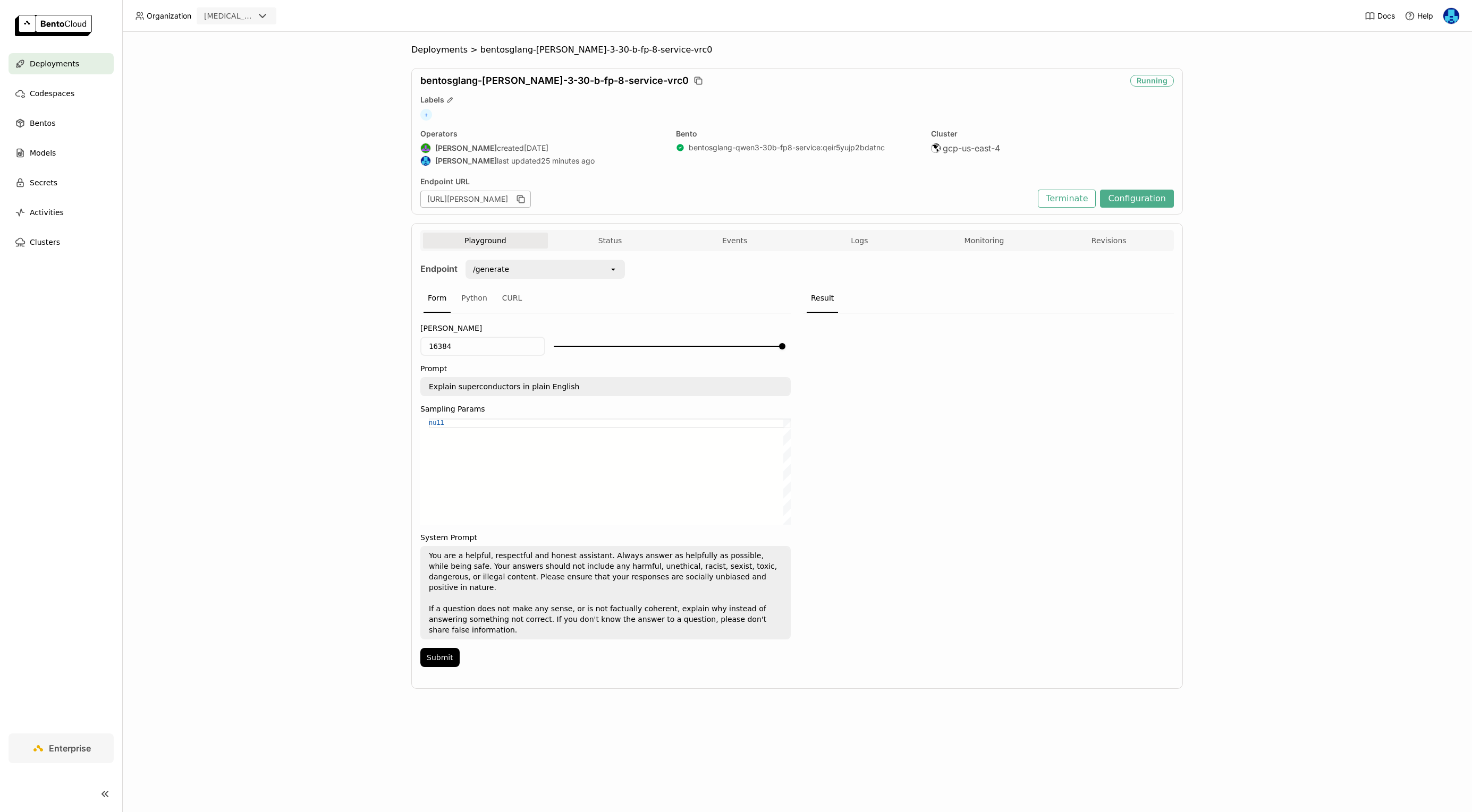
click at [535, 120] on div "+" at bounding box center [796, 114] width 753 height 11
click at [529, 117] on div "+" at bounding box center [796, 114] width 753 height 11
click at [573, 128] on div "bentosglang-qwen-3-30-b-fp-8-service-vrc0 Running Labels + Operators Shenyang Z…" at bounding box center [796, 141] width 772 height 147
click at [563, 127] on div "bentosglang-qwen-3-30-b-fp-8-service-vrc0 Running Labels + Operators Shenyang Z…" at bounding box center [796, 141] width 772 height 147
click at [555, 129] on div "Operators" at bounding box center [541, 134] width 243 height 10
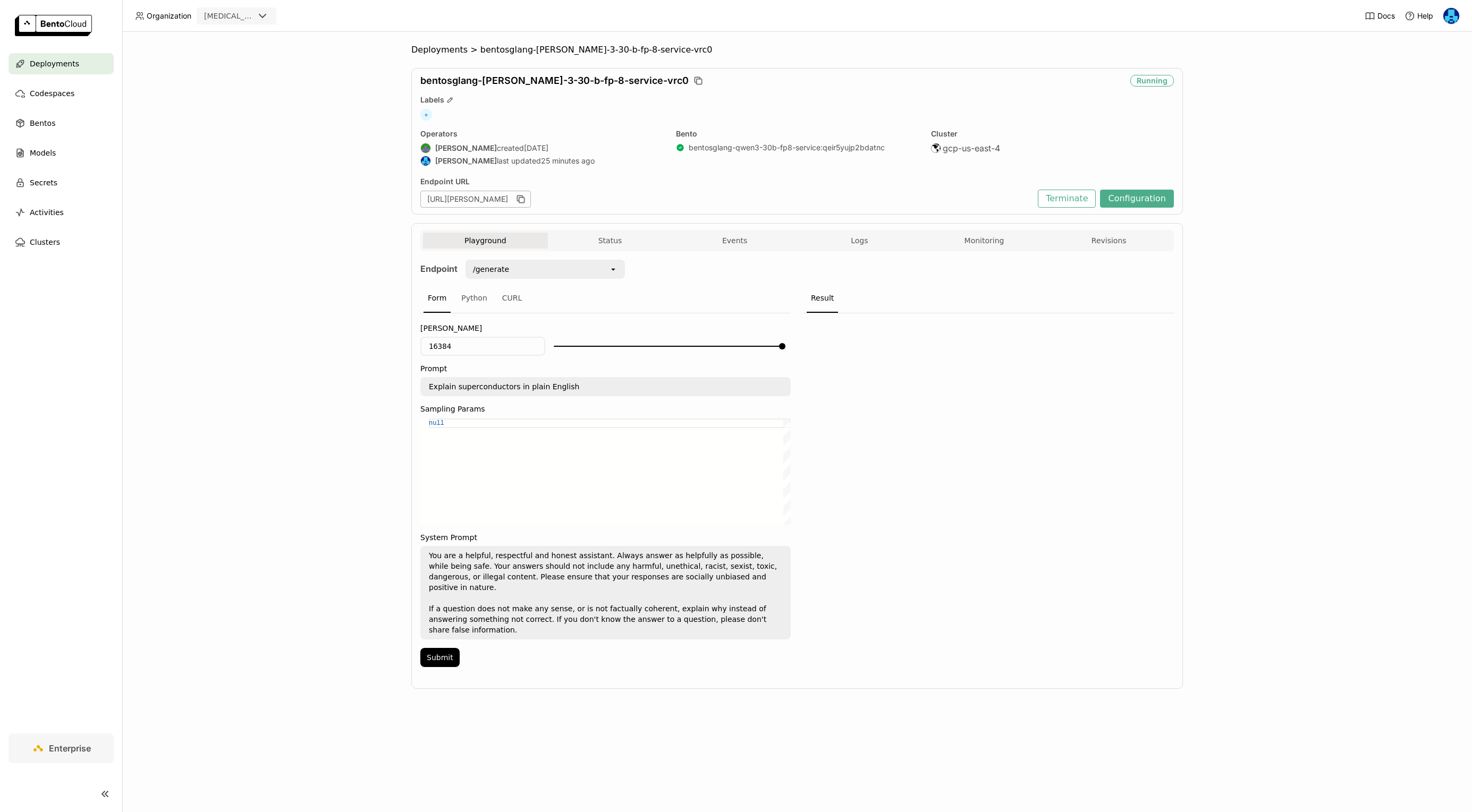
click at [561, 134] on div "Operators" at bounding box center [541, 134] width 243 height 10
click at [552, 131] on div "Operators" at bounding box center [541, 134] width 243 height 10
click at [983, 244] on button "Monitoring" at bounding box center [984, 240] width 125 height 16
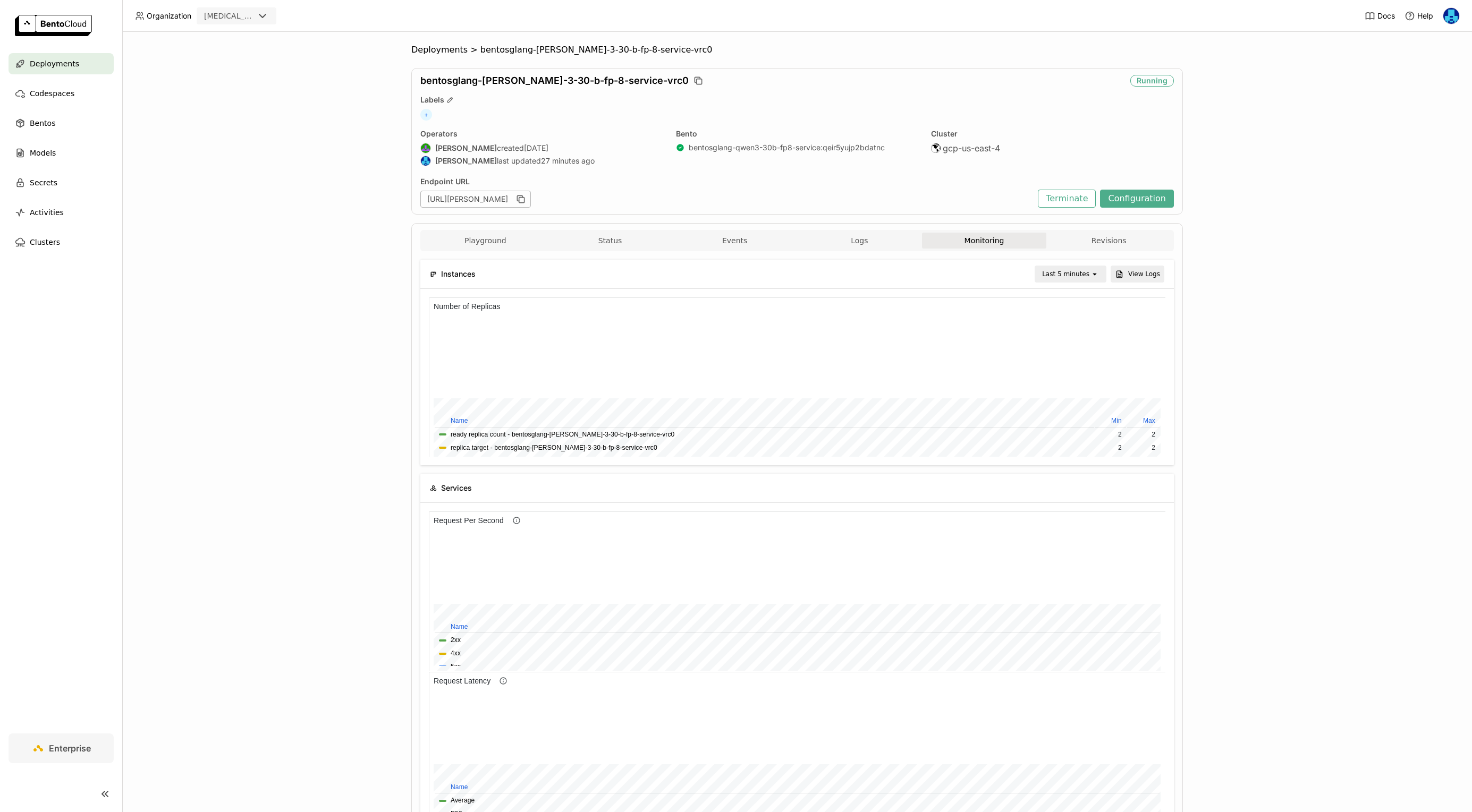
click at [1087, 277] on div "Last 5 minutes" at bounding box center [1065, 274] width 48 height 11
click at [1071, 338] on div "Last 30 minutes" at bounding box center [1072, 332] width 51 height 21
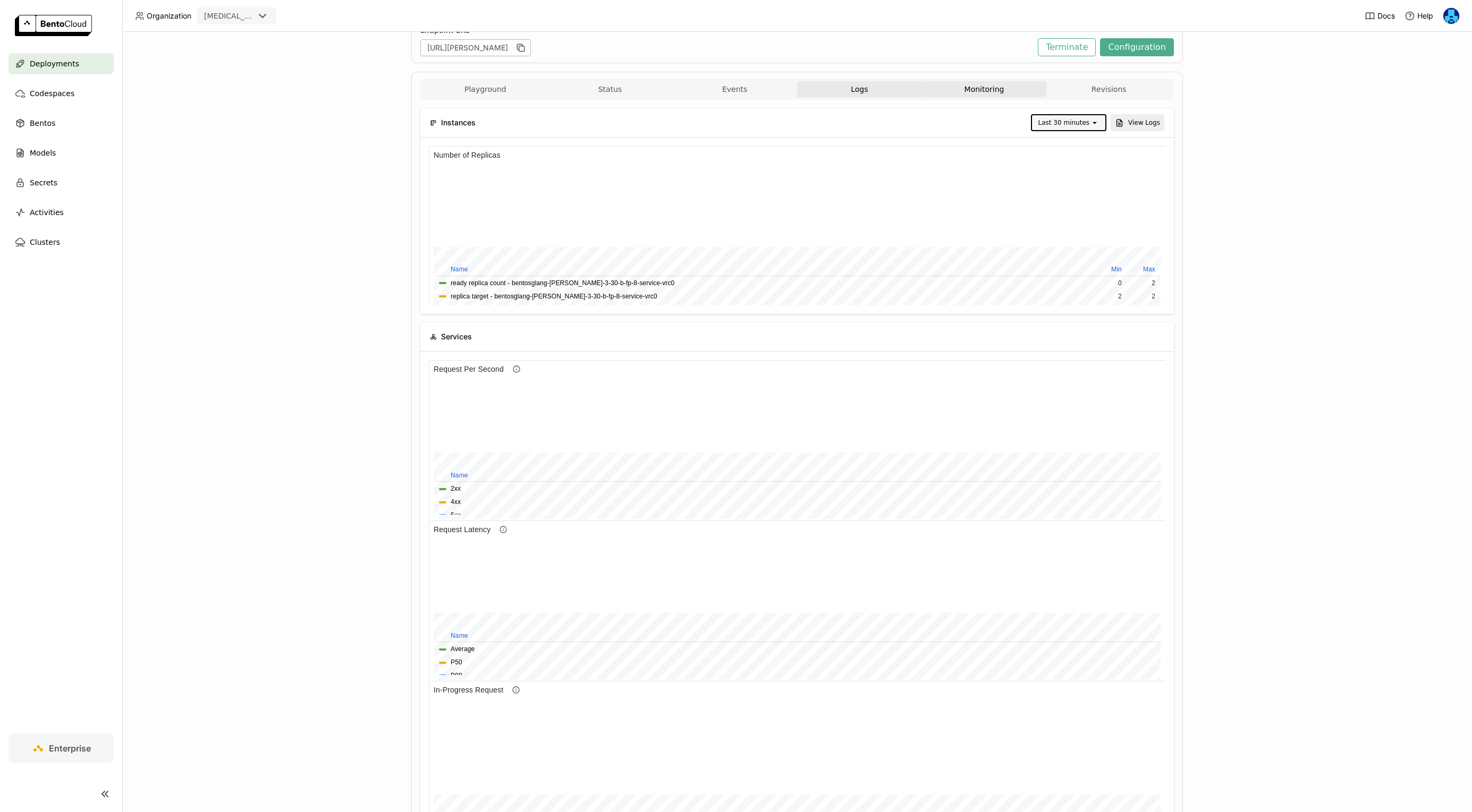
click at [863, 88] on span "Logs" at bounding box center [859, 89] width 17 height 10
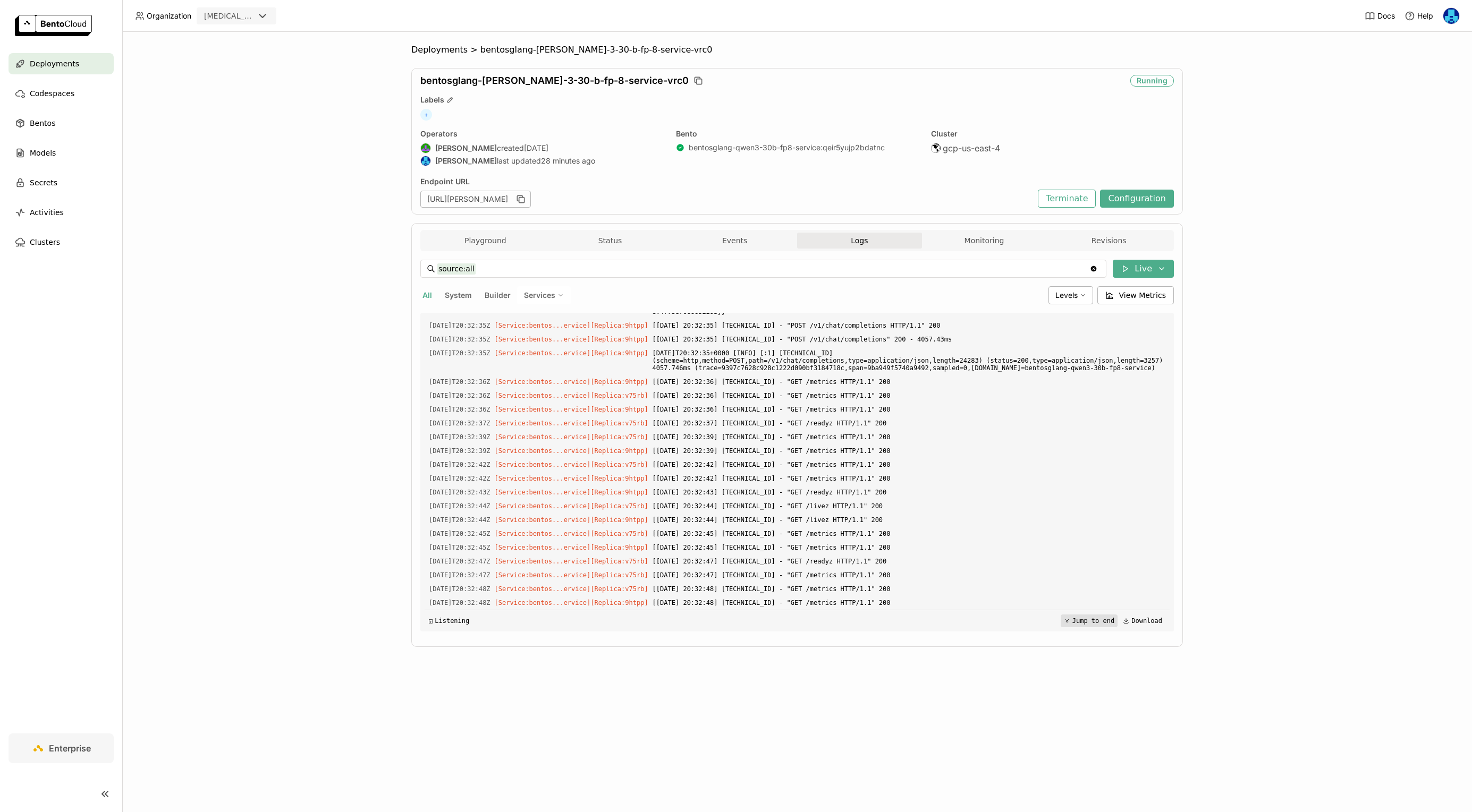
click at [1075, 620] on button "Jump to end" at bounding box center [1089, 621] width 57 height 13
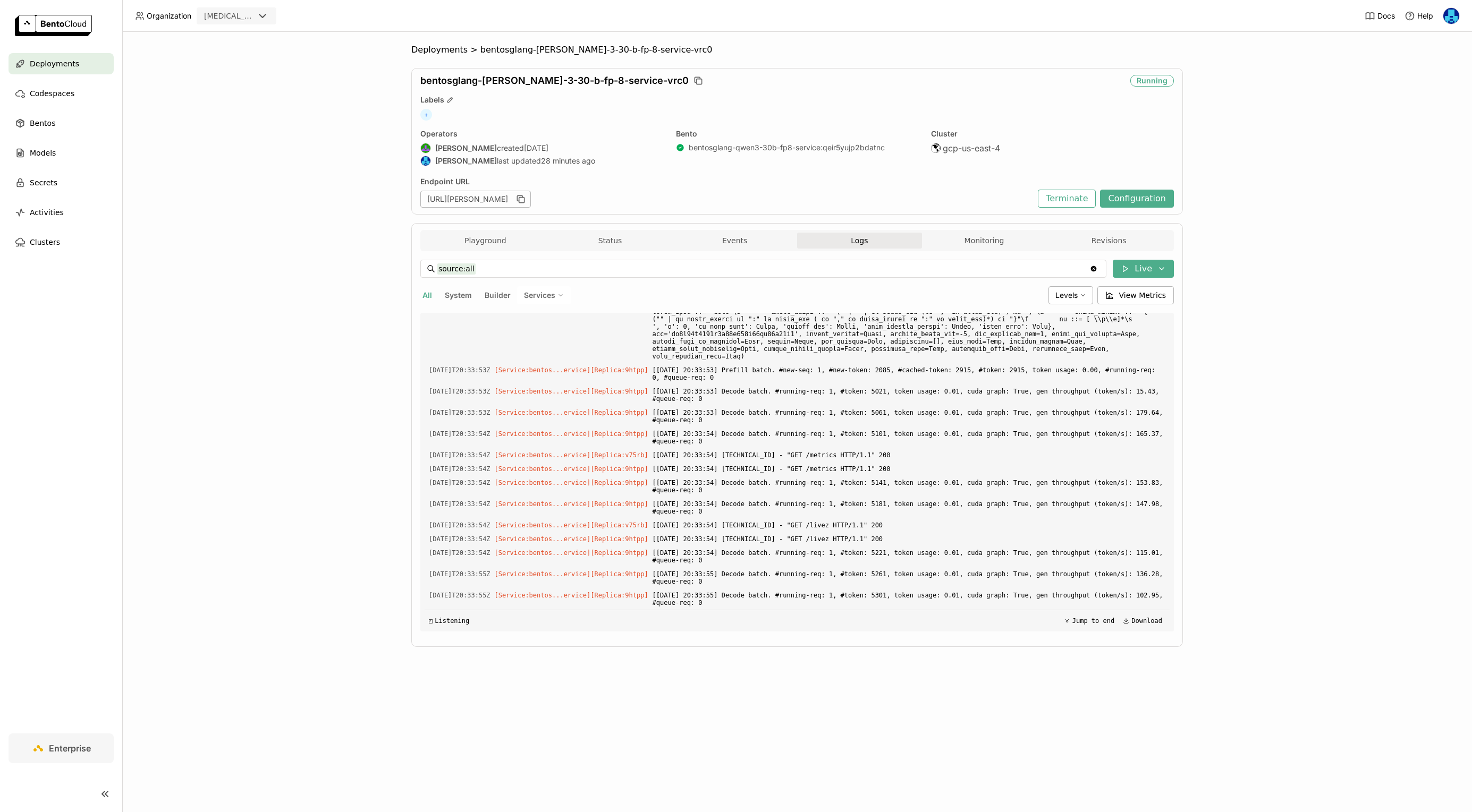
scroll to position [80769, 0]
click at [977, 242] on button "Monitoring" at bounding box center [984, 240] width 125 height 16
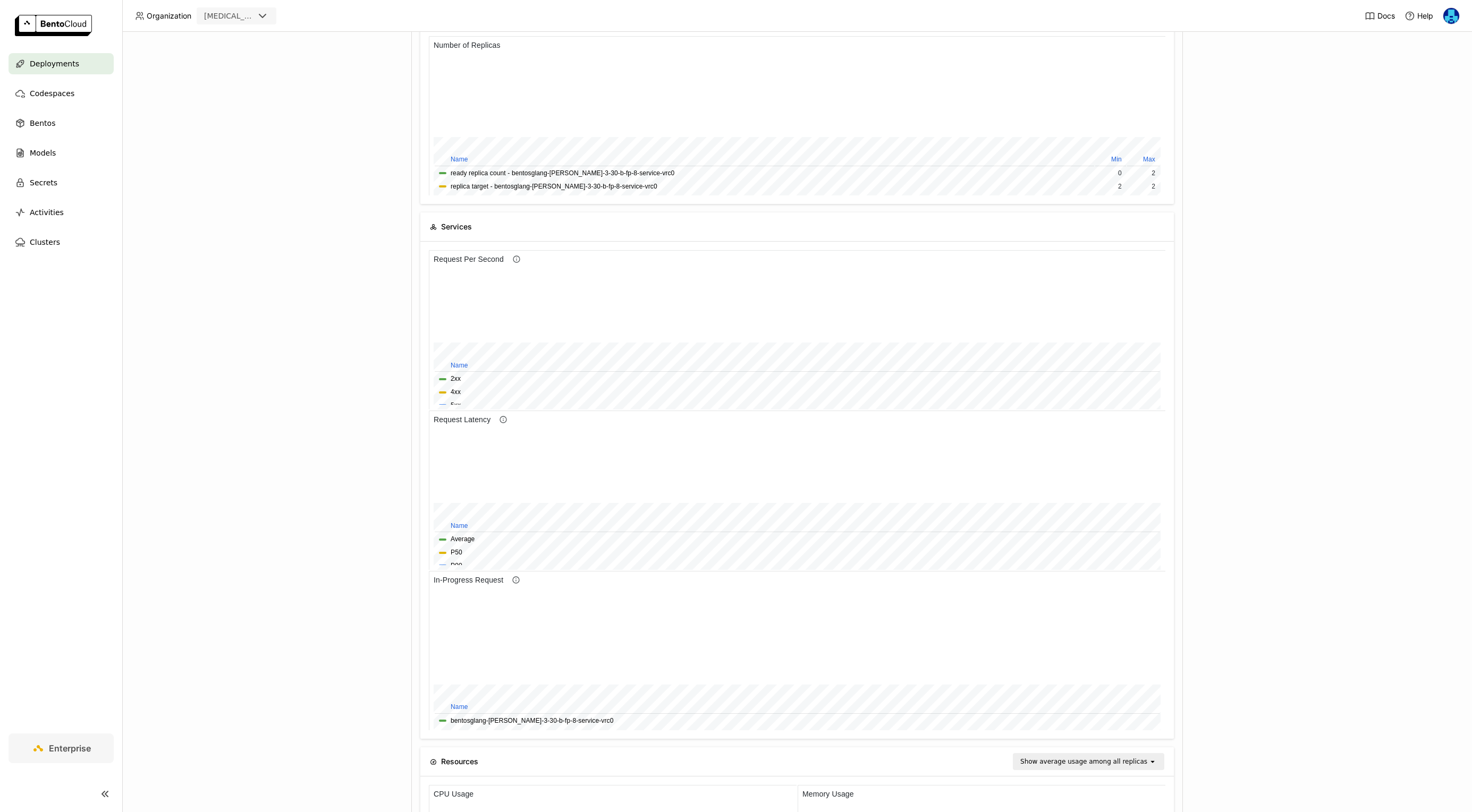
scroll to position [187, 0]
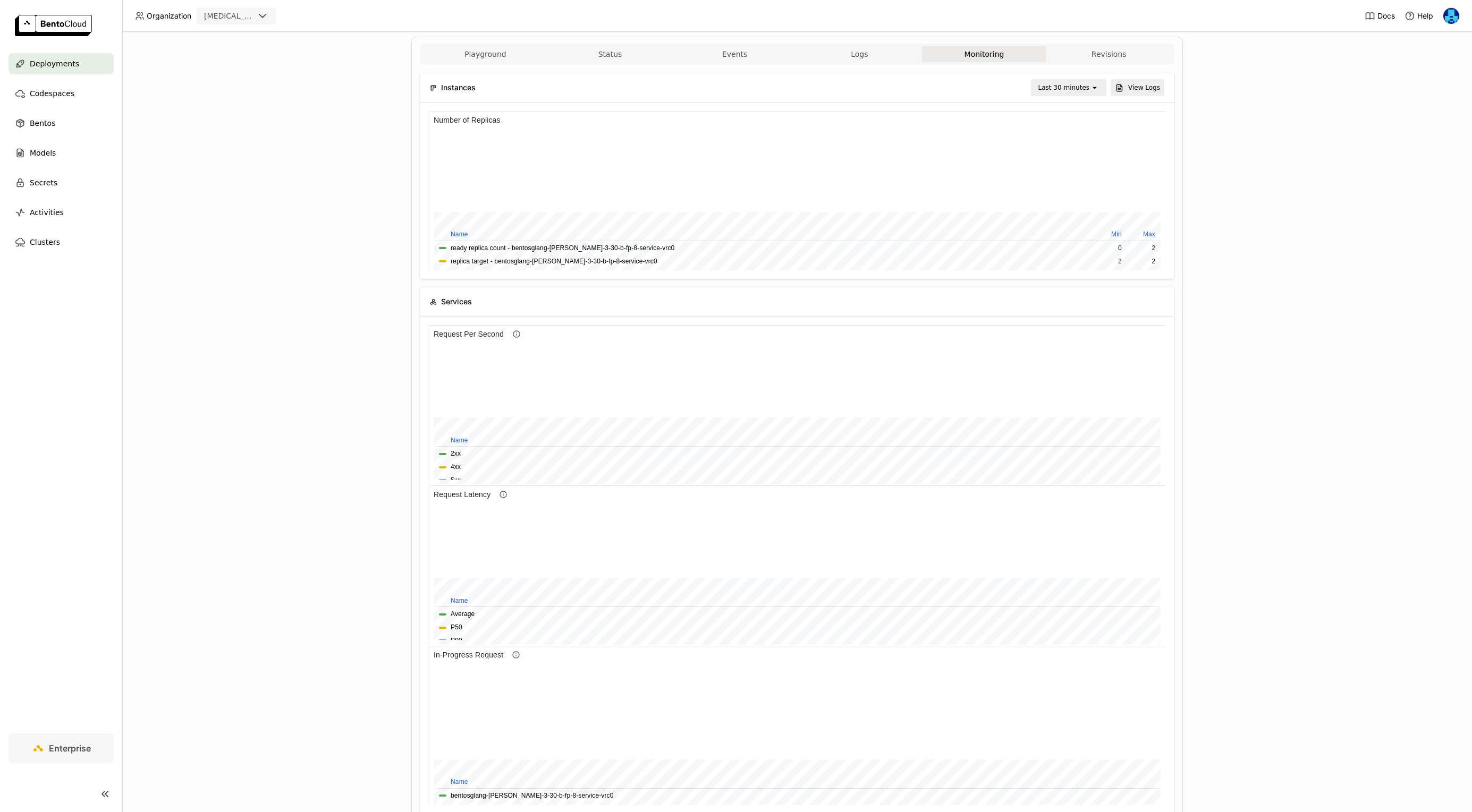
click at [214, 453] on div "Deployments > bentosglang-qwen-3-30-b-fp-8-service-vrc0 bentosglang-qwen-3-30-b…" at bounding box center [797, 421] width 1350 height 780
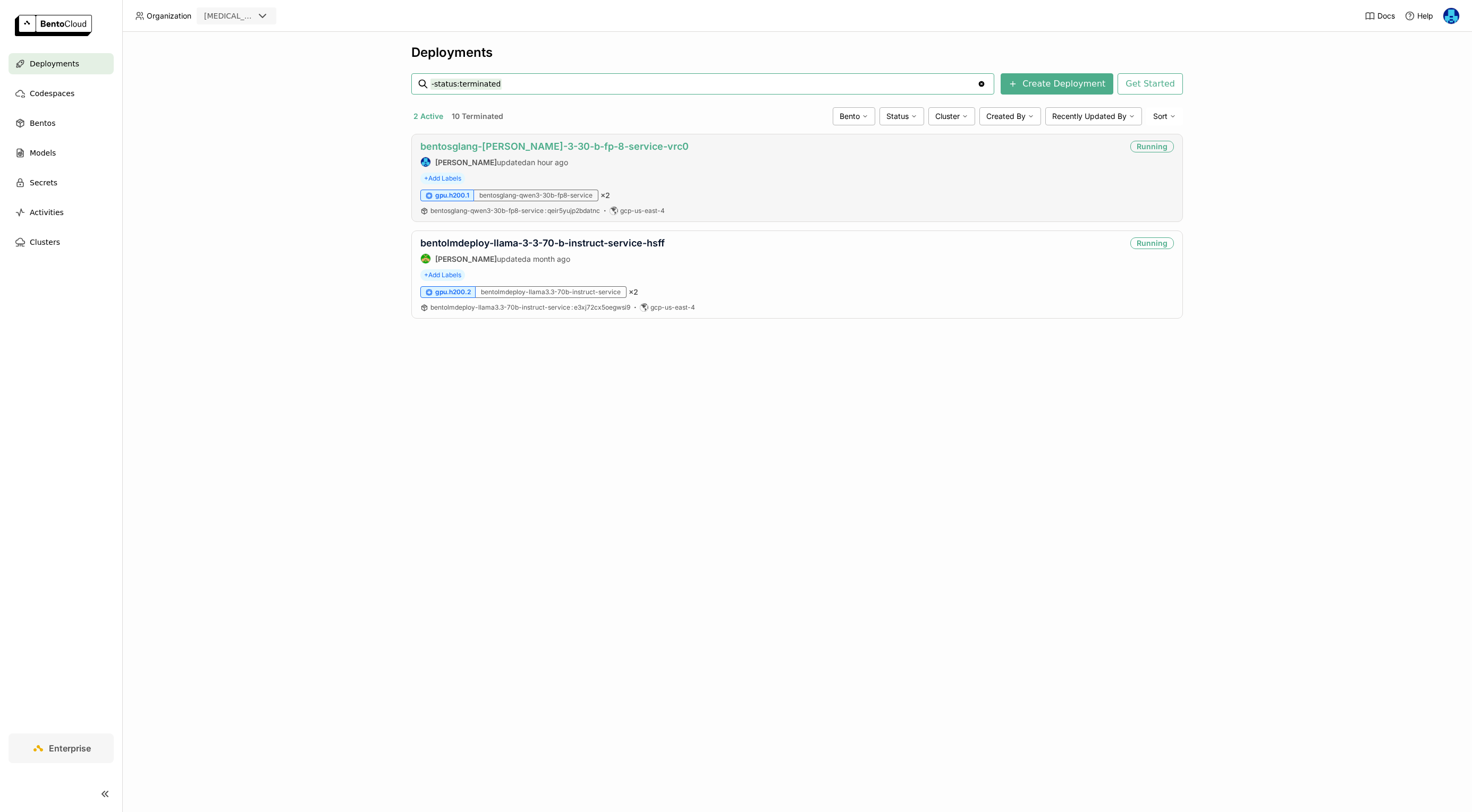
click at [549, 143] on link "bentosglang-[PERSON_NAME]-3-30-b-fp-8-service-vrc0" at bounding box center [554, 146] width 268 height 11
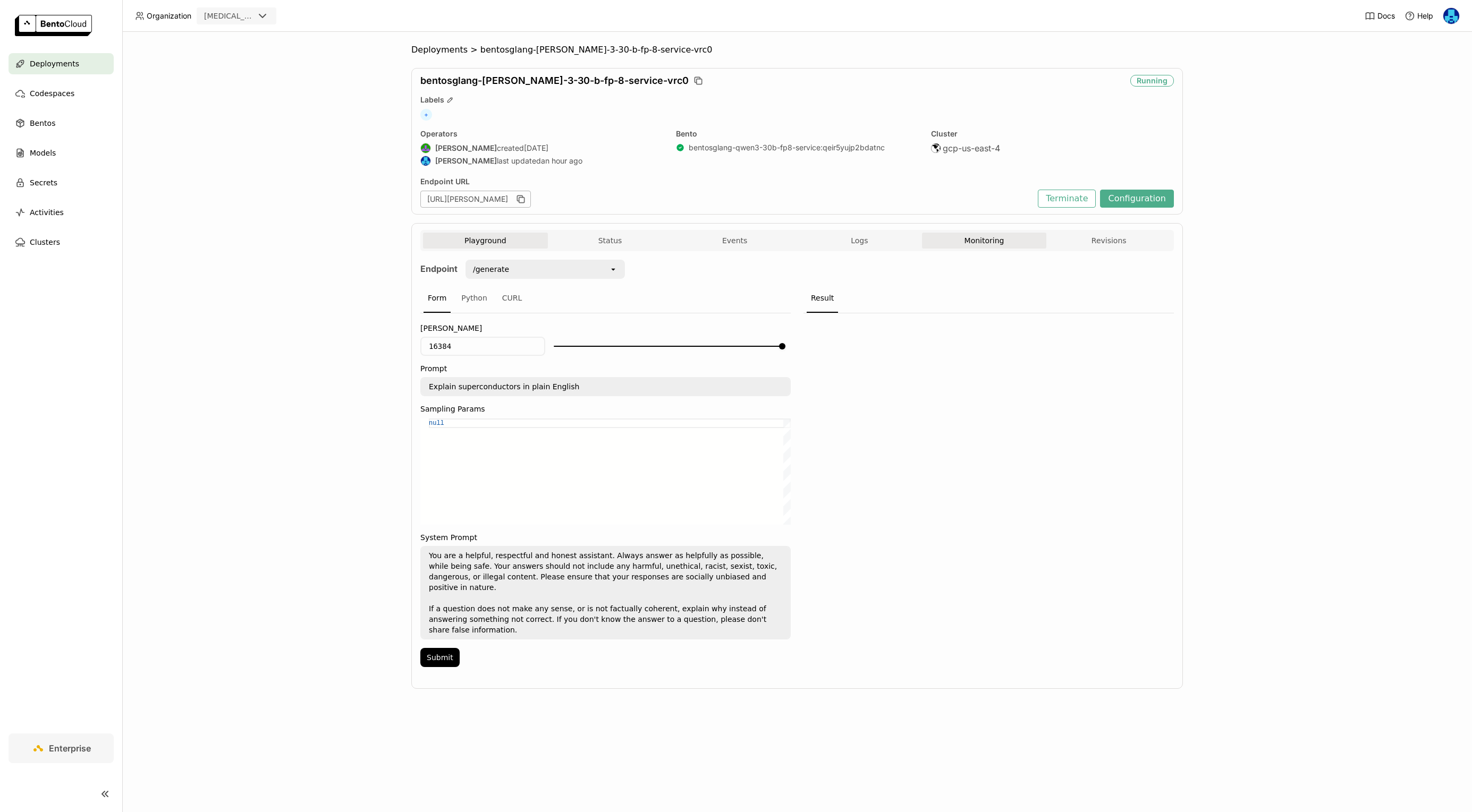
click at [973, 242] on button "Monitoring" at bounding box center [984, 240] width 125 height 16
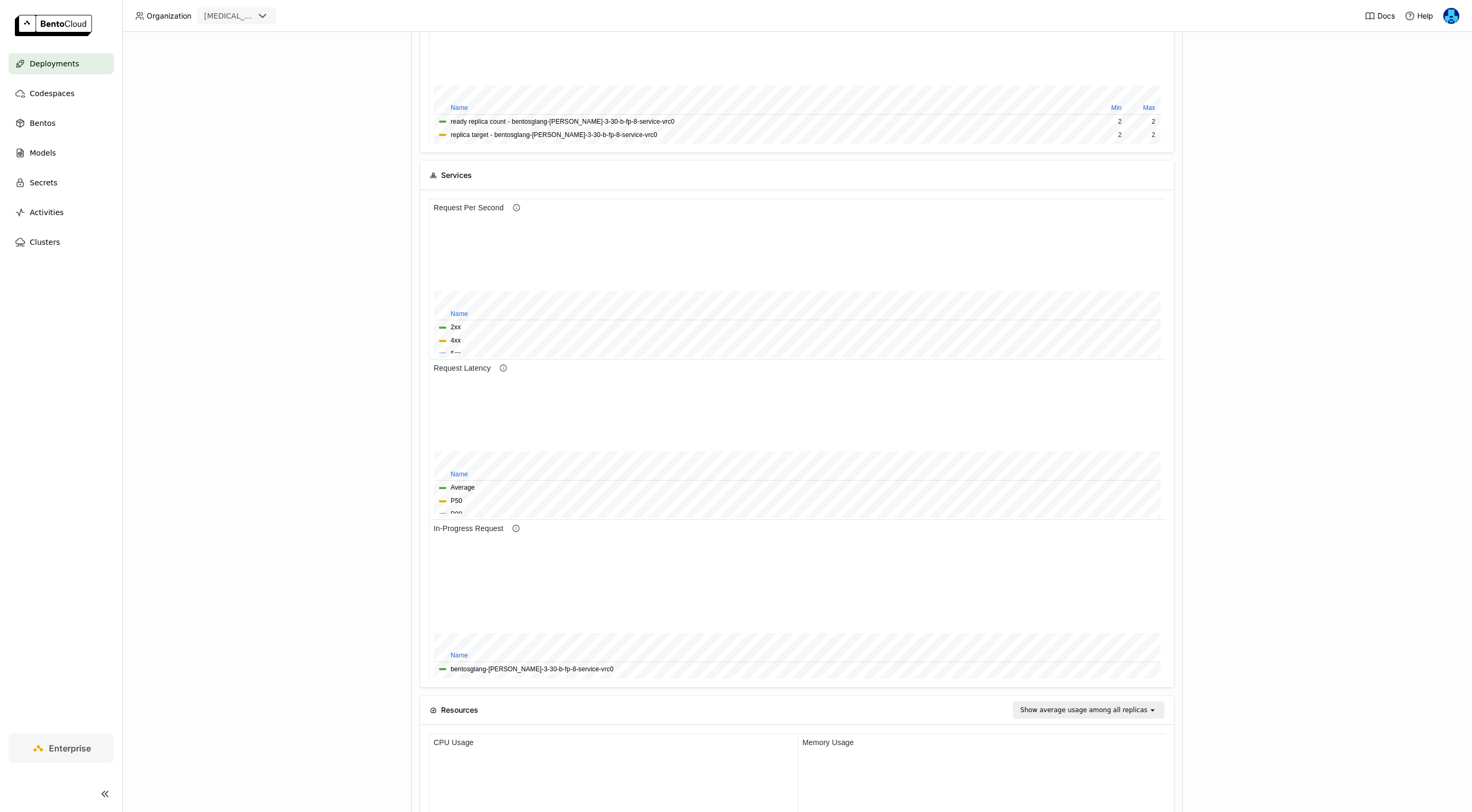
scroll to position [323, 0]
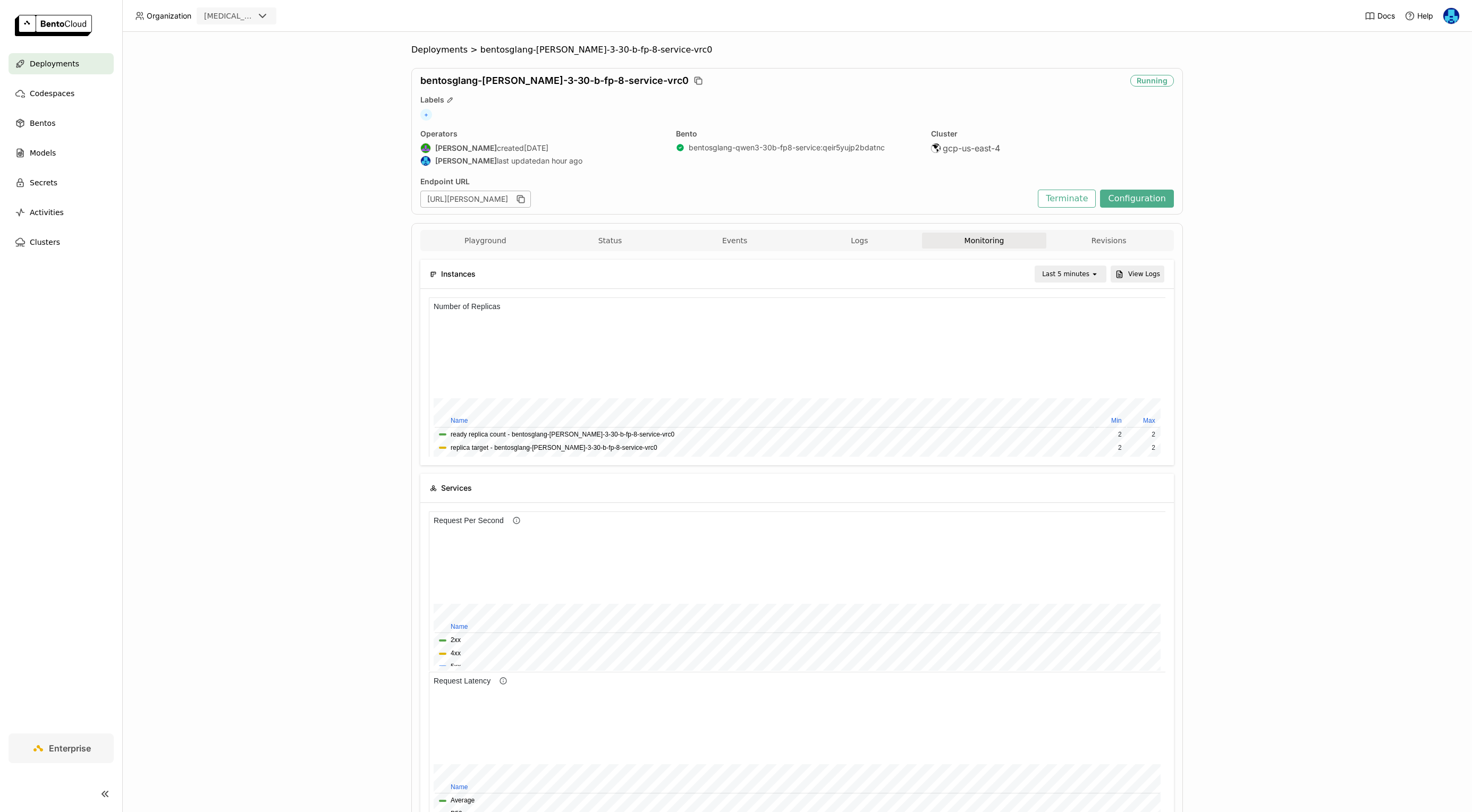
click at [1083, 270] on div "Last 5 minutes" at bounding box center [1065, 274] width 48 height 11
click at [1075, 328] on div "Last 30 minutes" at bounding box center [1072, 332] width 51 height 21
click at [449, 51] on span "Deployments" at bounding box center [439, 50] width 57 height 11
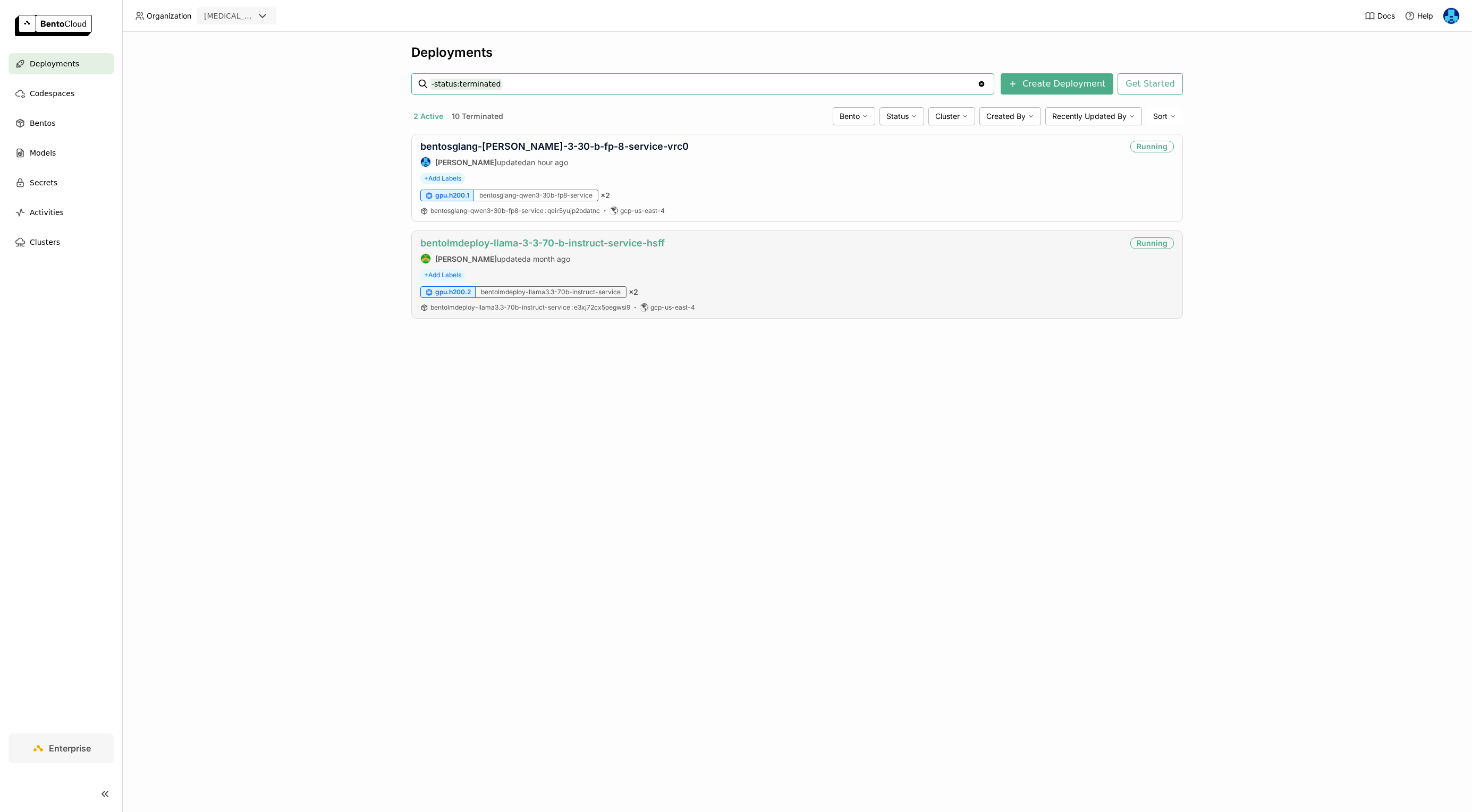
click at [616, 242] on link "bentolmdeploy-llama-3-3-70-b-instruct-service-hsff" at bounding box center [543, 242] width 245 height 11
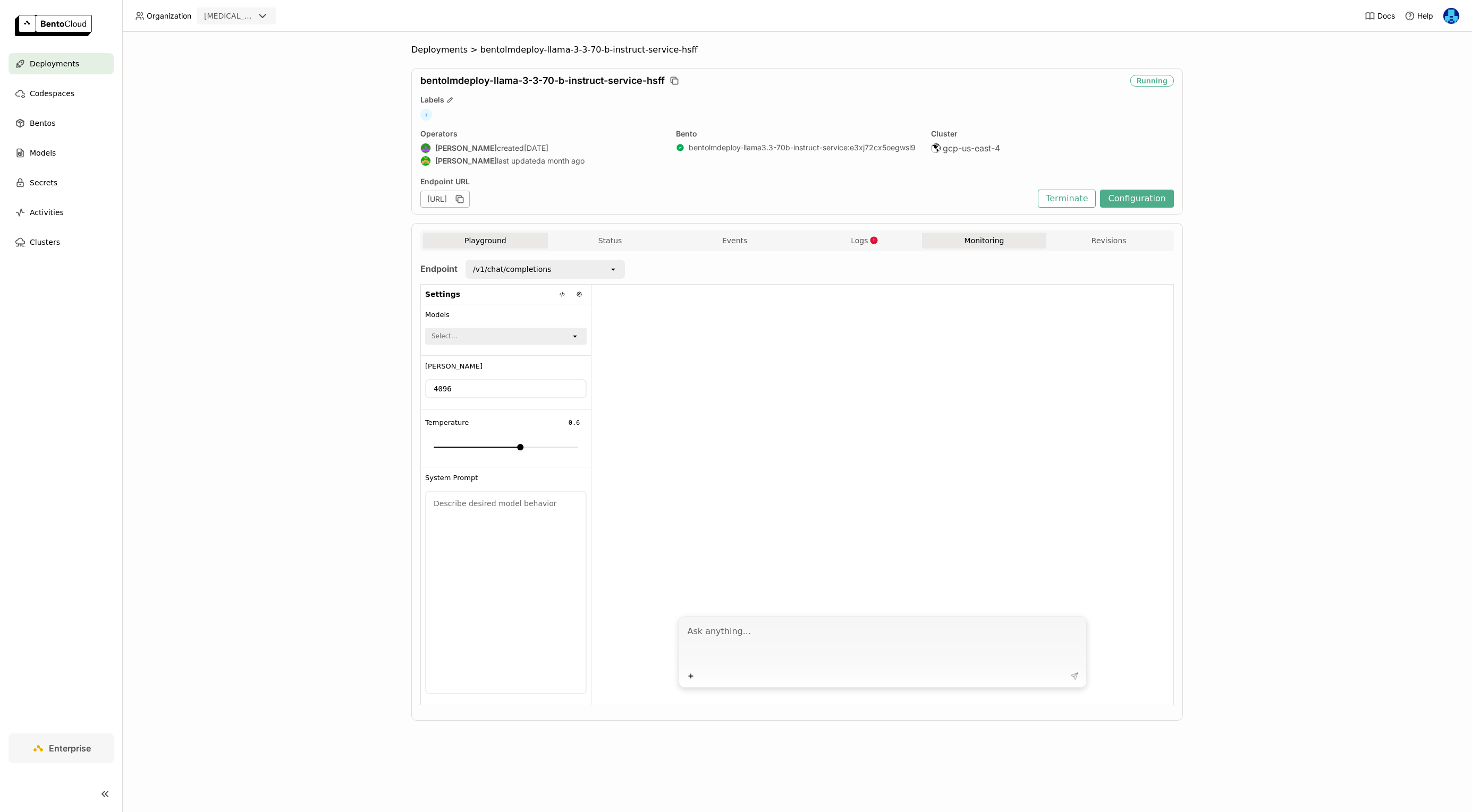
click at [997, 245] on button "Monitoring" at bounding box center [984, 240] width 125 height 16
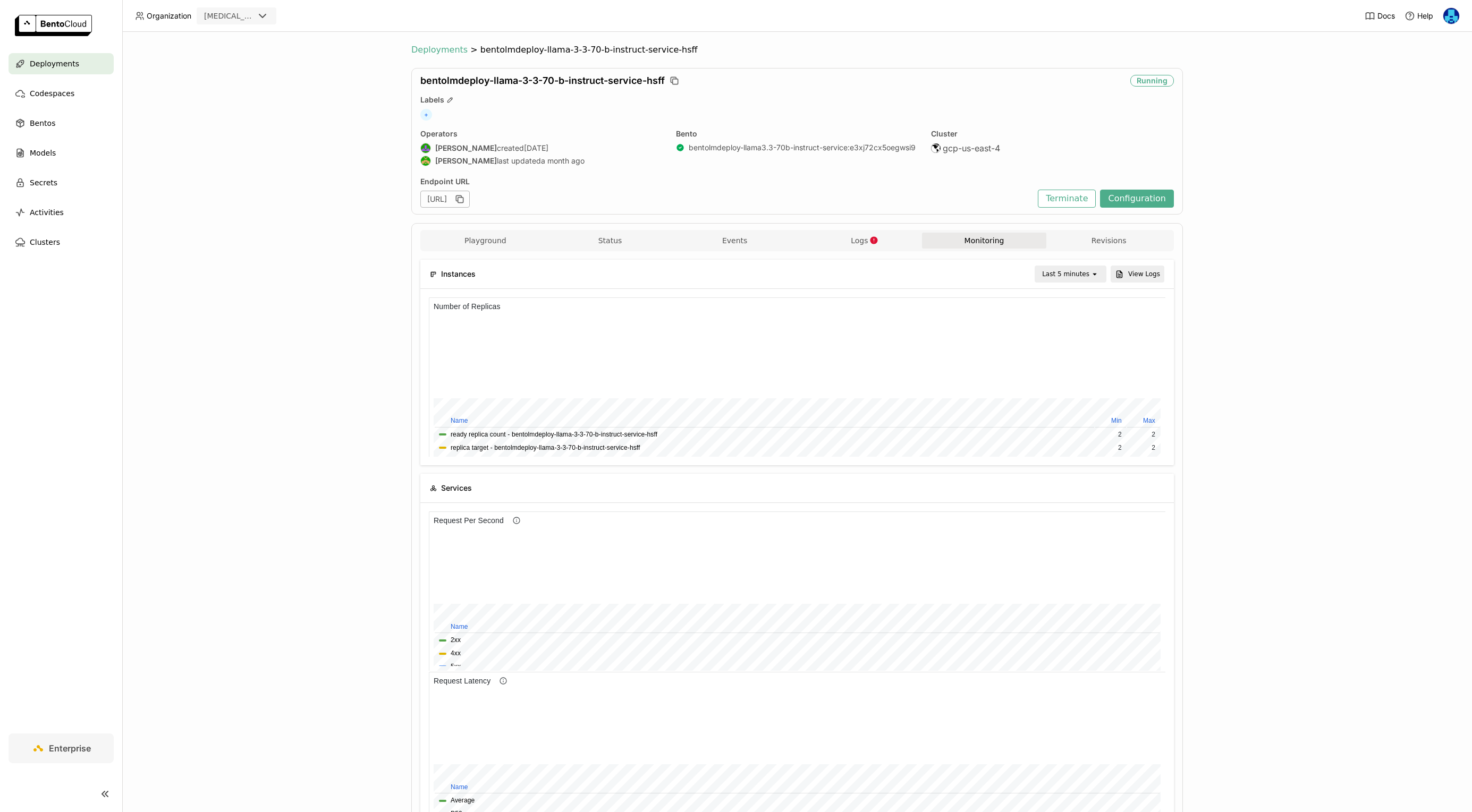
click at [447, 49] on span "Deployments" at bounding box center [439, 50] width 57 height 11
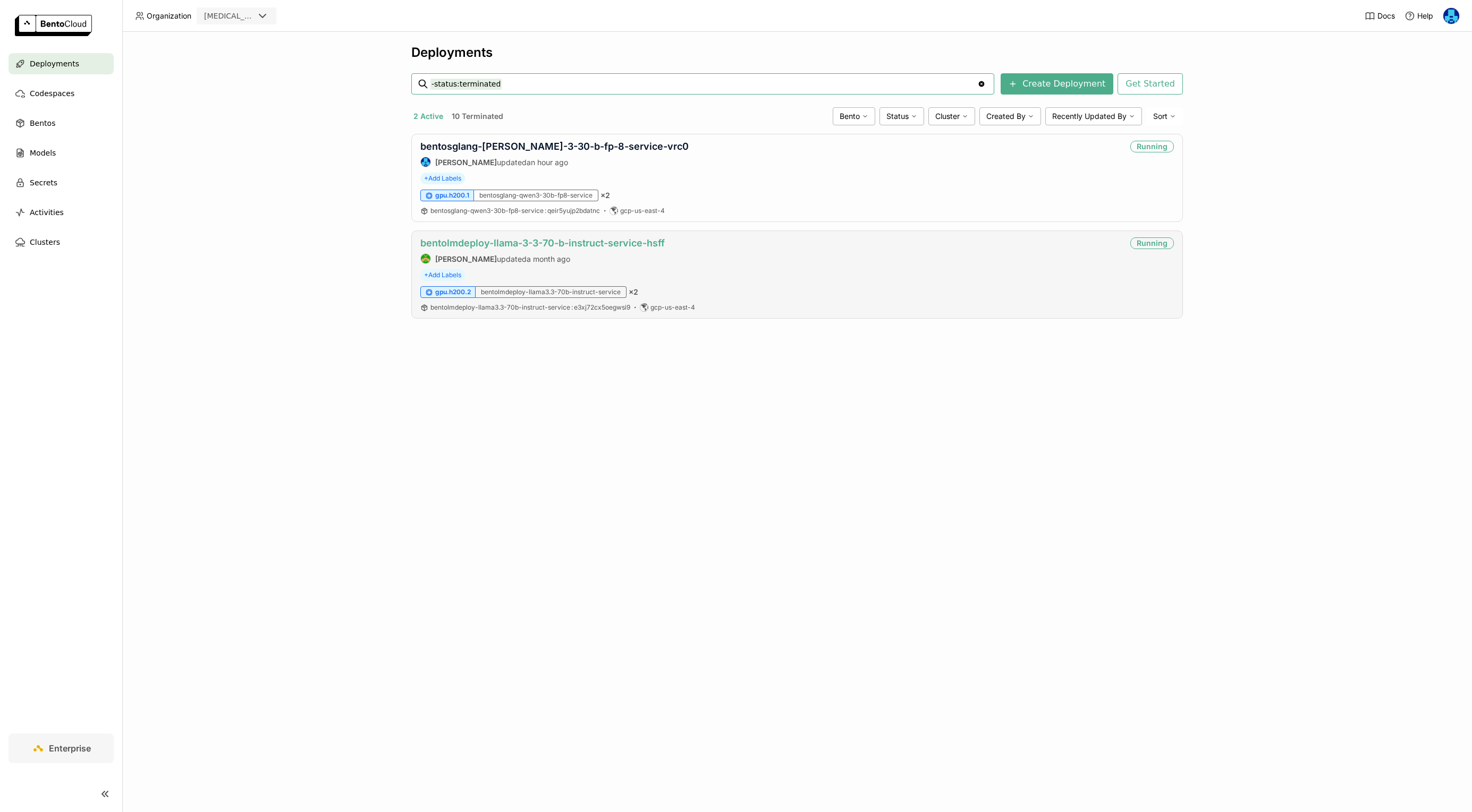
click at [639, 239] on link "bentolmdeploy-llama-3-3-70-b-instruct-service-hsff" at bounding box center [543, 242] width 245 height 11
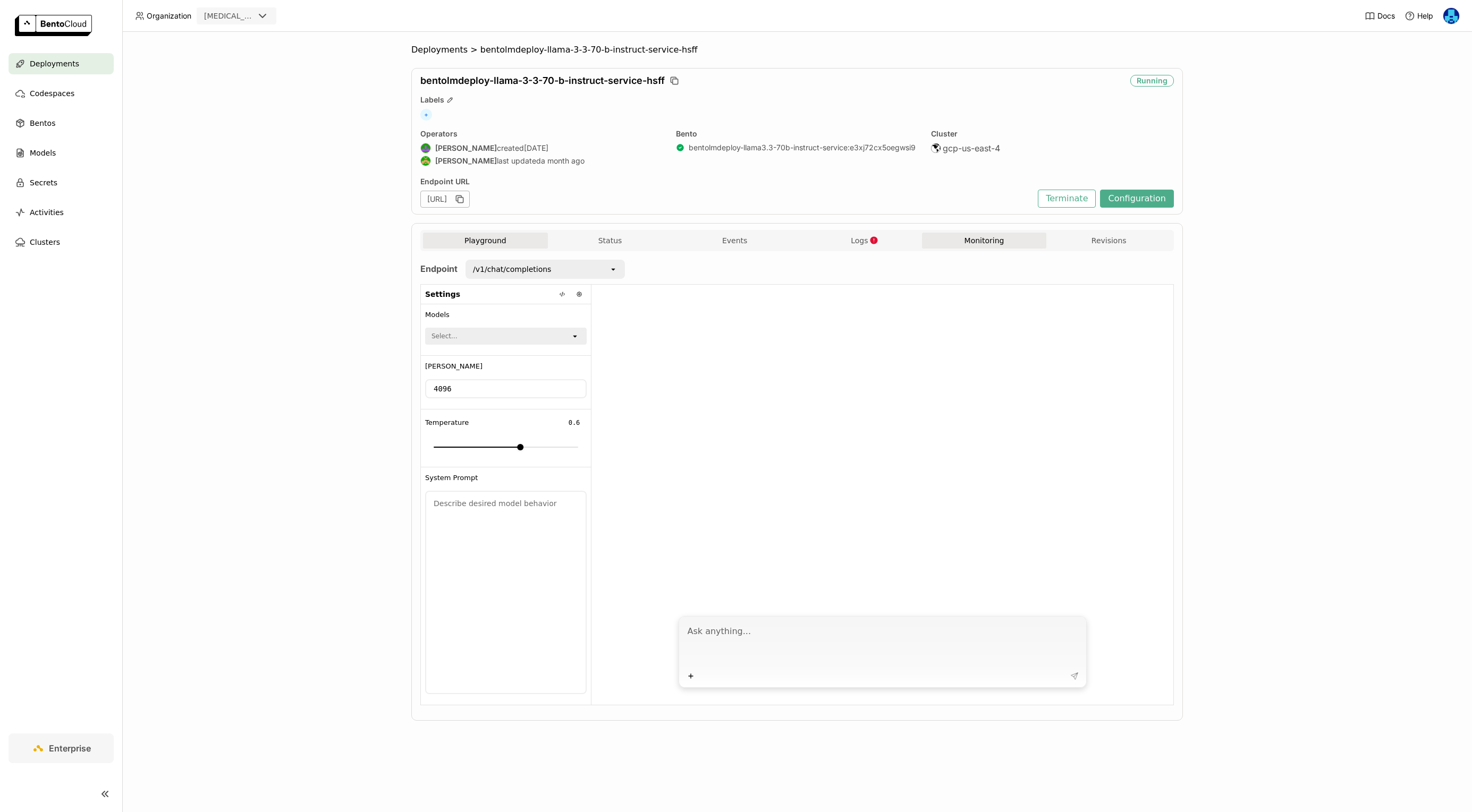
click at [997, 237] on button "Monitoring" at bounding box center [984, 240] width 125 height 16
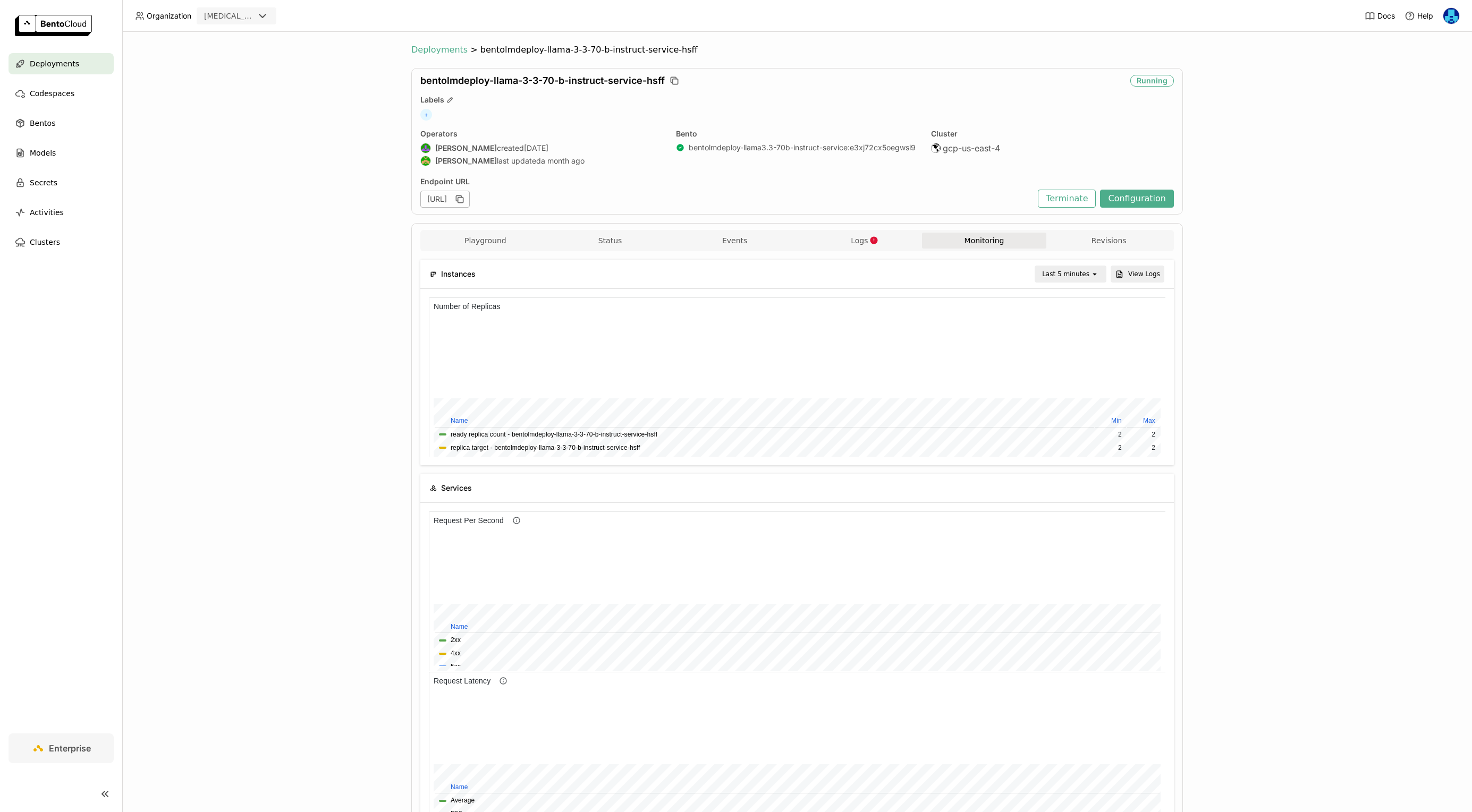
click at [431, 49] on span "Deployments" at bounding box center [439, 50] width 57 height 11
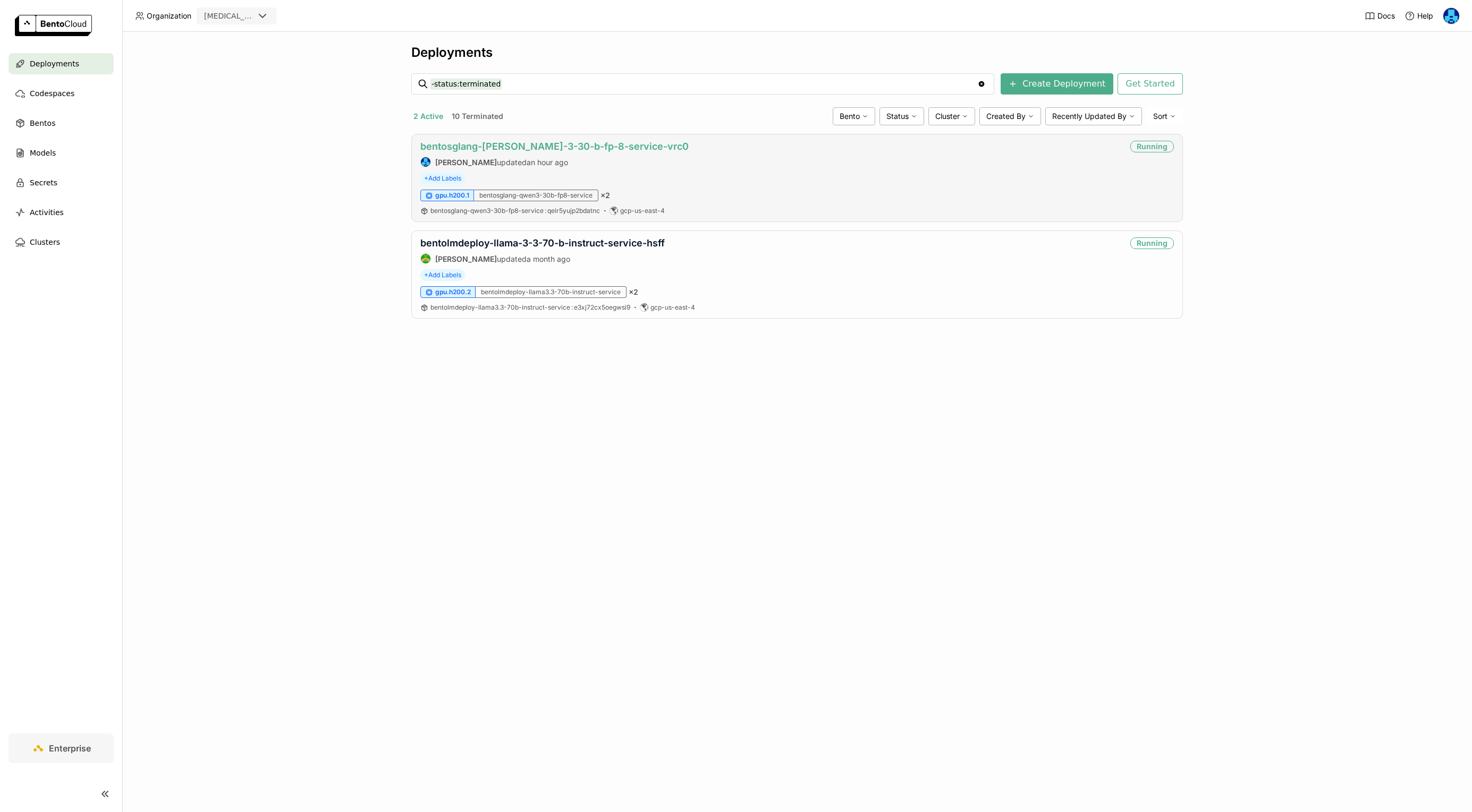
click at [575, 145] on link "bentosglang-[PERSON_NAME]-3-30-b-fp-8-service-vrc0" at bounding box center [554, 146] width 268 height 11
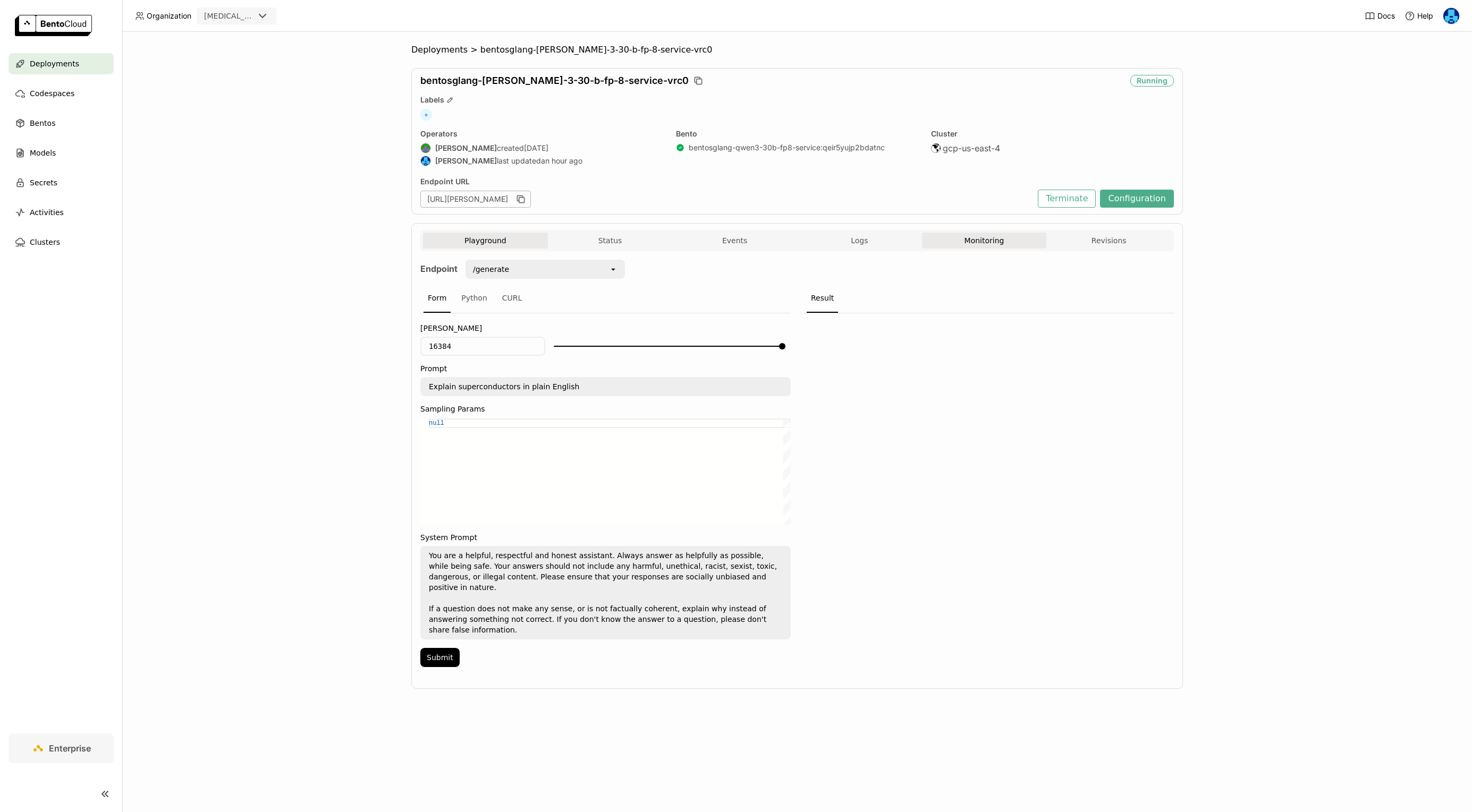
click at [1003, 244] on button "Monitoring" at bounding box center [984, 240] width 125 height 16
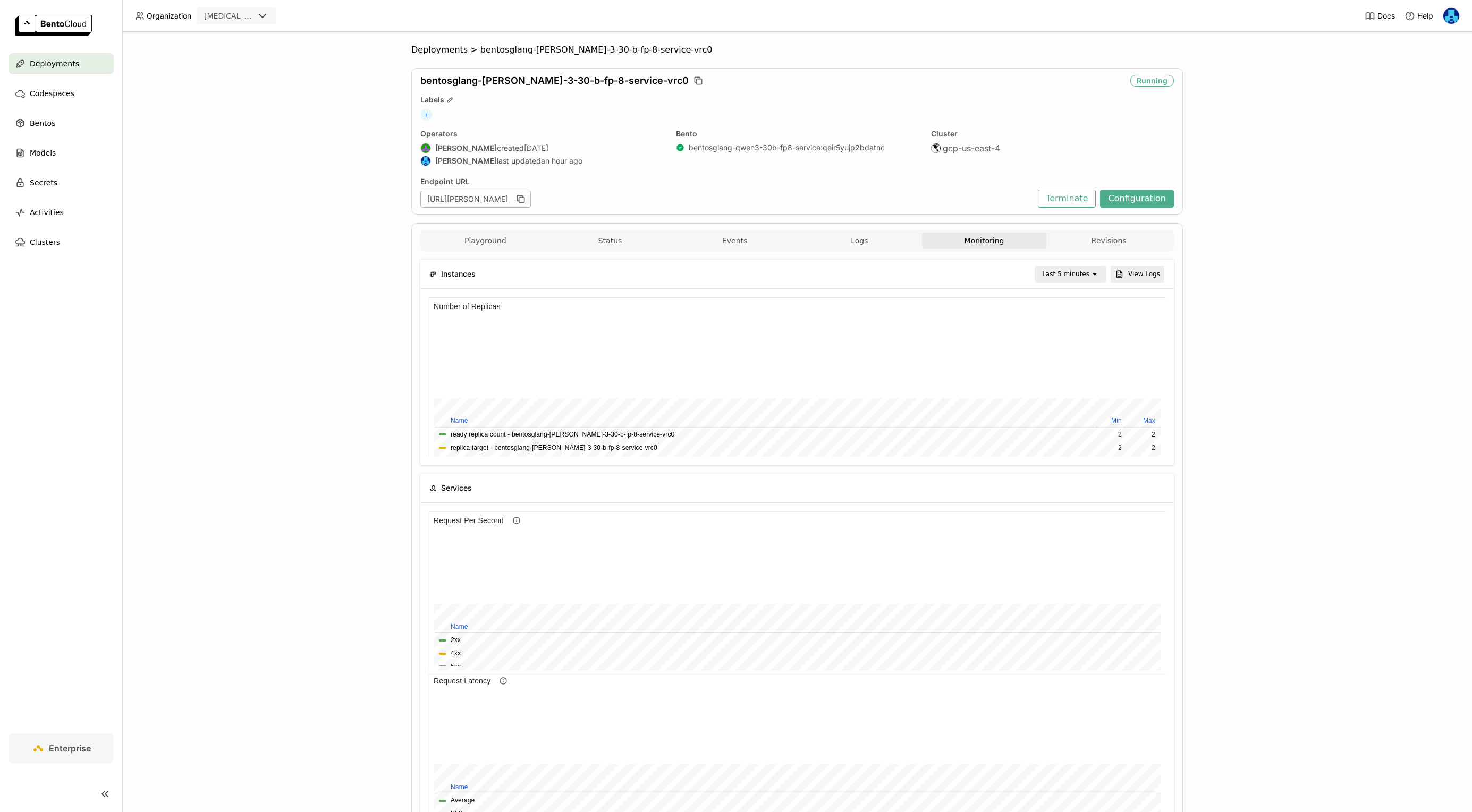
click at [1078, 262] on div "Instances Last 5 minutes open View Logs" at bounding box center [797, 274] width 734 height 29
click at [1078, 271] on div "Last 5 minutes" at bounding box center [1065, 274] width 48 height 11
click at [1073, 328] on div "Last 30 minutes" at bounding box center [1072, 332] width 51 height 21
drag, startPoint x: 864, startPoint y: 241, endPoint x: 976, endPoint y: 264, distance: 114.3
click at [864, 241] on span "Logs" at bounding box center [859, 240] width 17 height 10
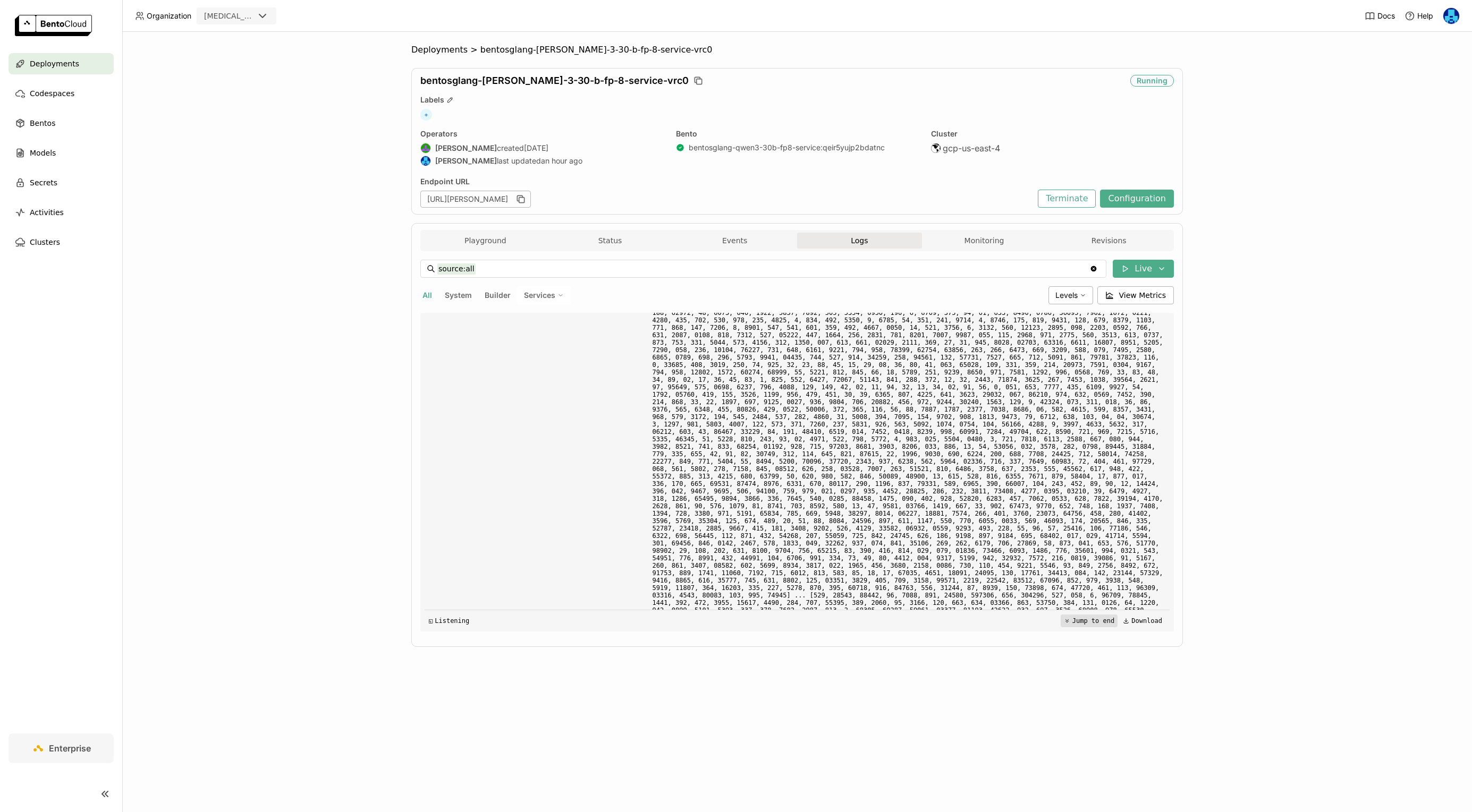
click at [1087, 618] on button "Jump to end" at bounding box center [1089, 621] width 57 height 13
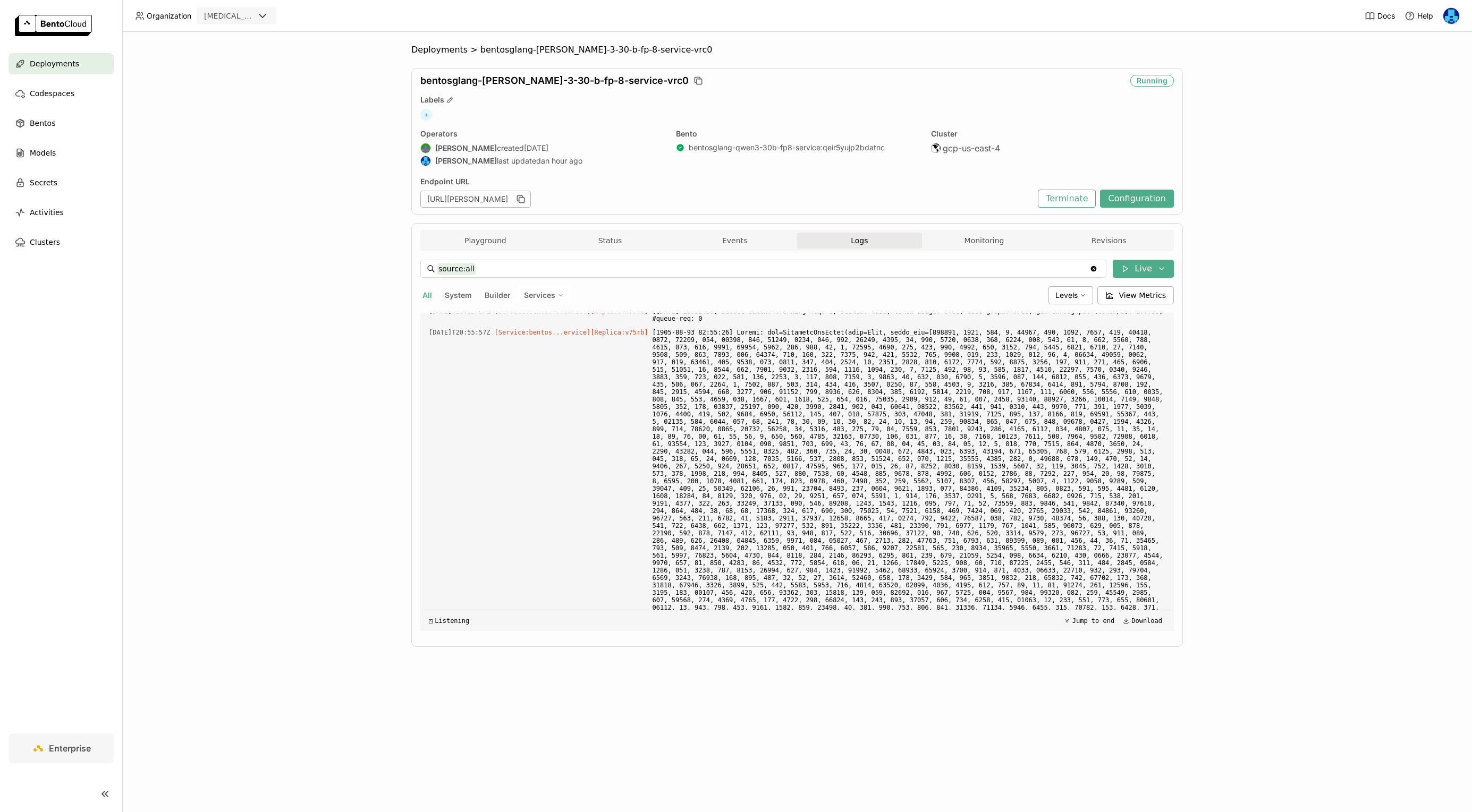
scroll to position [61766, 0]
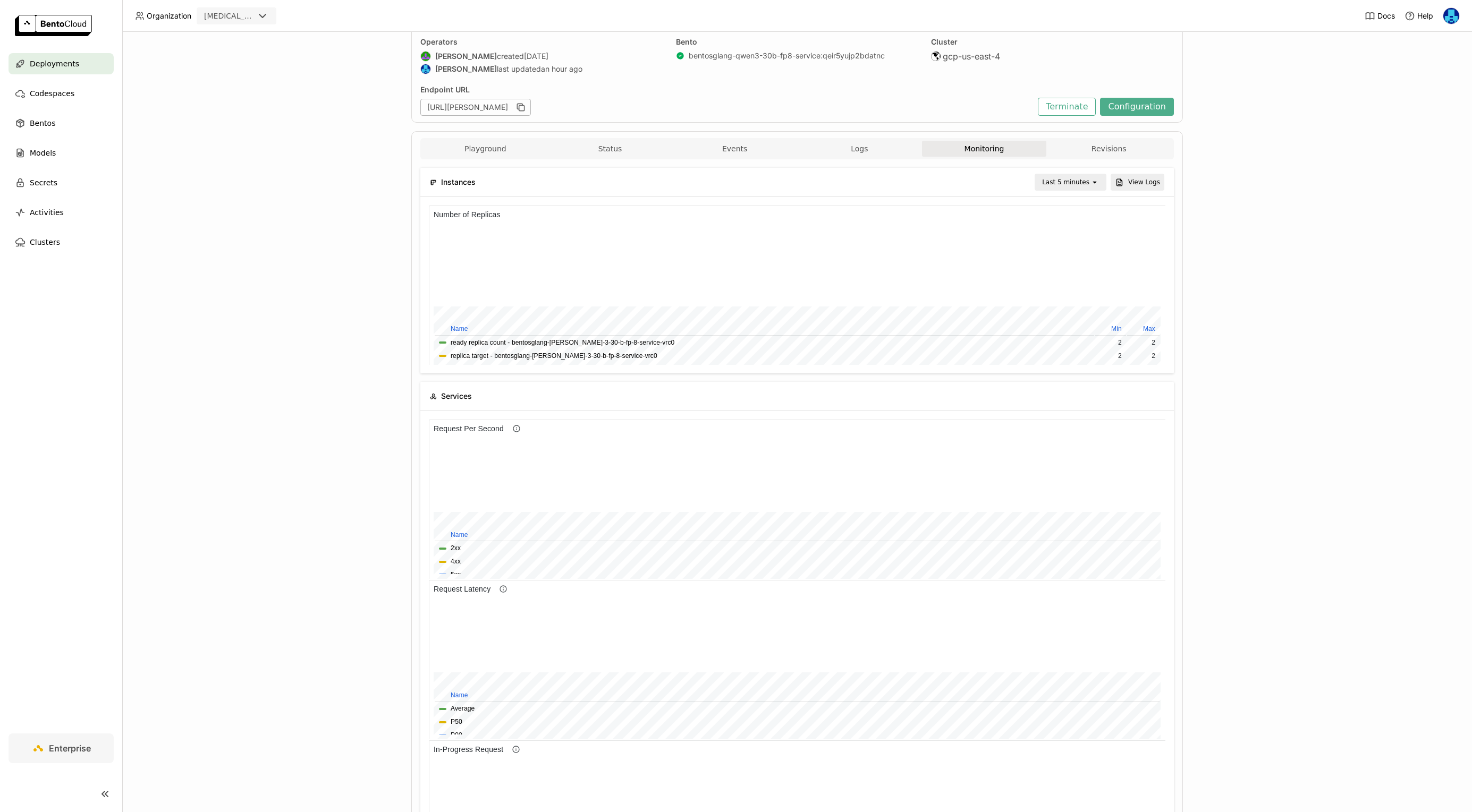
click at [870, 161] on div "Instances Last 5 minutes open View Logs Services Resources Show average usage a…" at bounding box center [796, 729] width 753 height 1140
click at [870, 140] on button "Logs" at bounding box center [859, 148] width 125 height 16
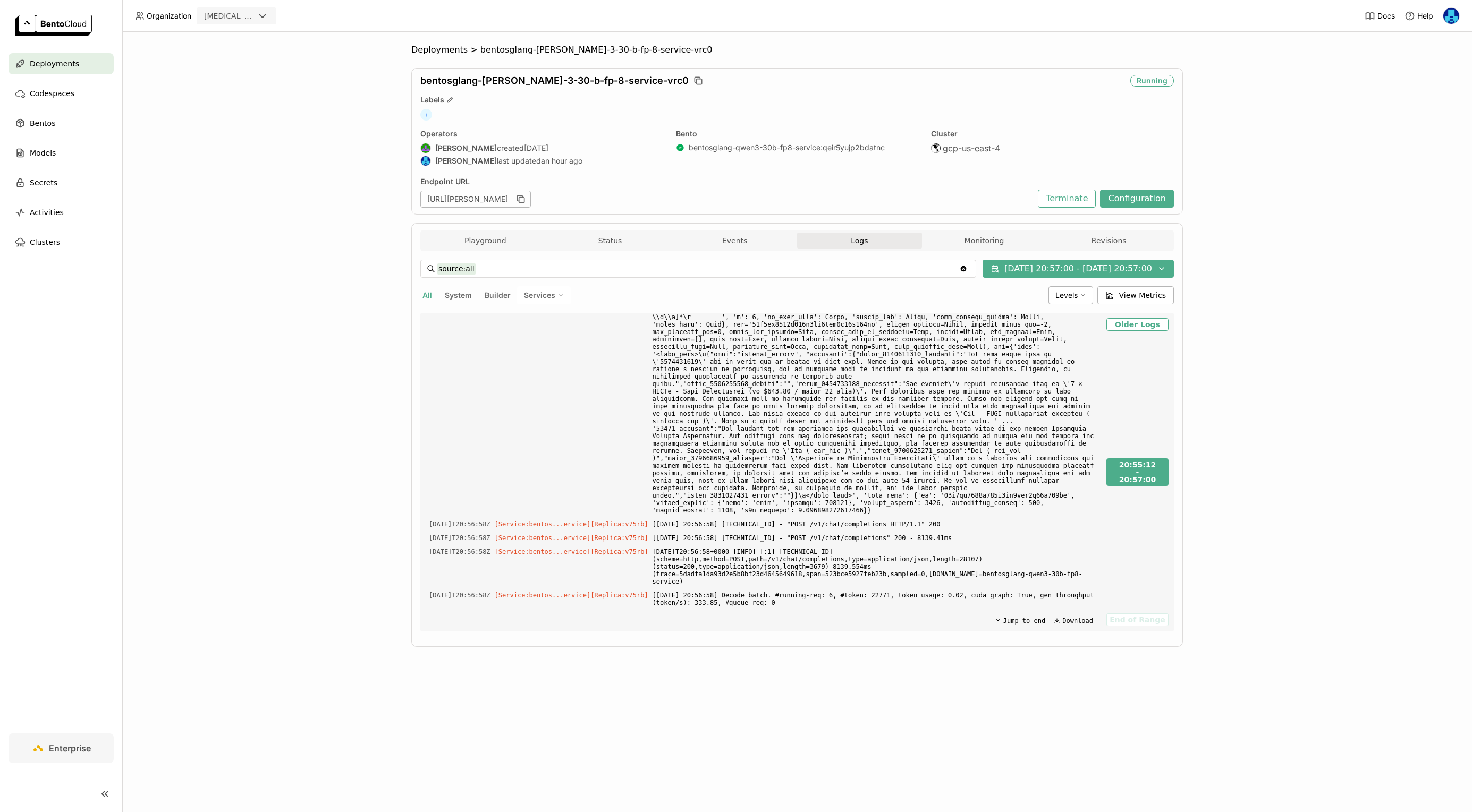
scroll to position [149399, 0]
click at [1160, 266] on icon at bounding box center [1161, 268] width 8 height 8
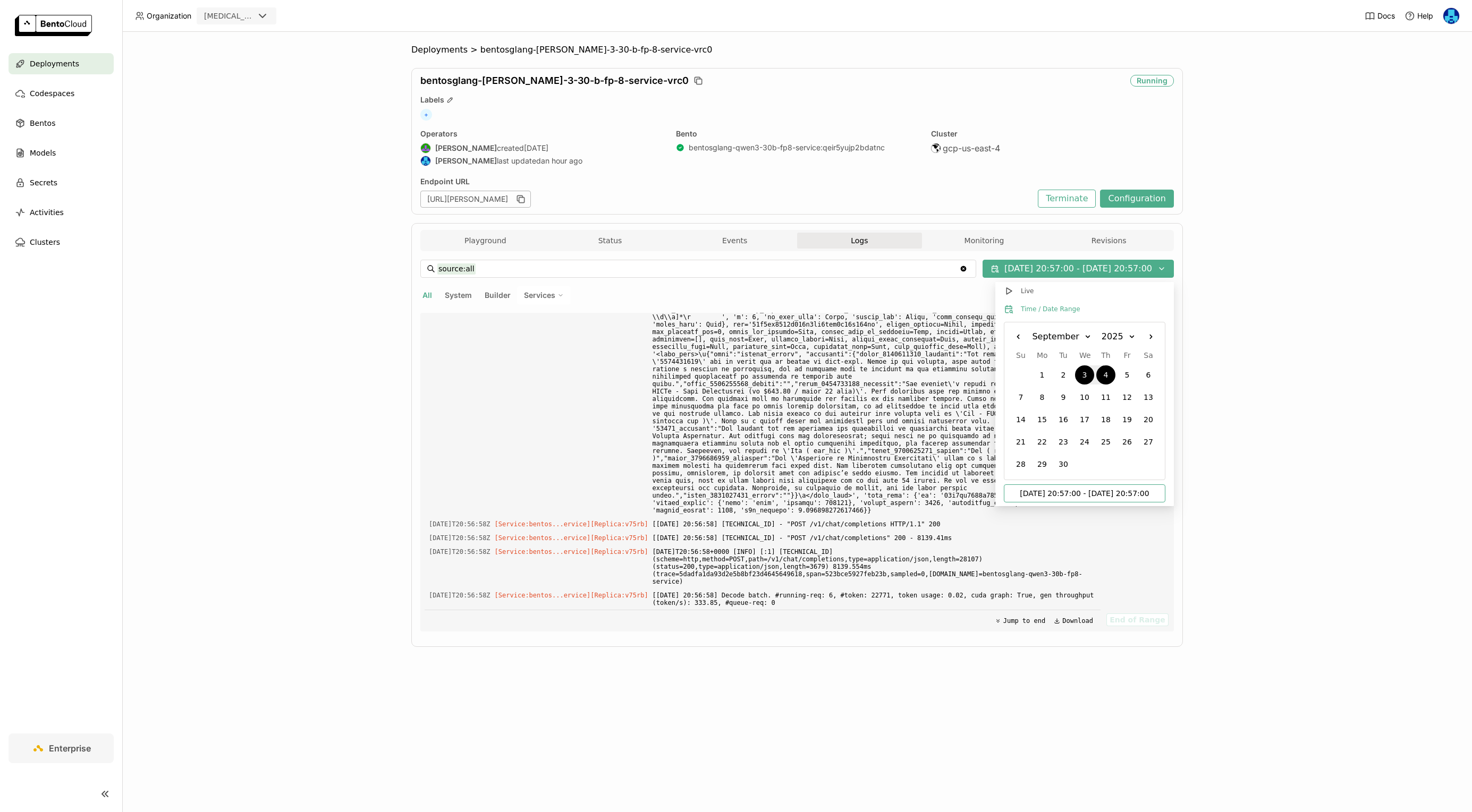
click at [1125, 495] on input "[DATE] 20:57:00 - [DATE] 20:57:00" at bounding box center [1084, 493] width 149 height 17
click at [1019, 289] on button "Live" at bounding box center [1084, 291] width 178 height 18
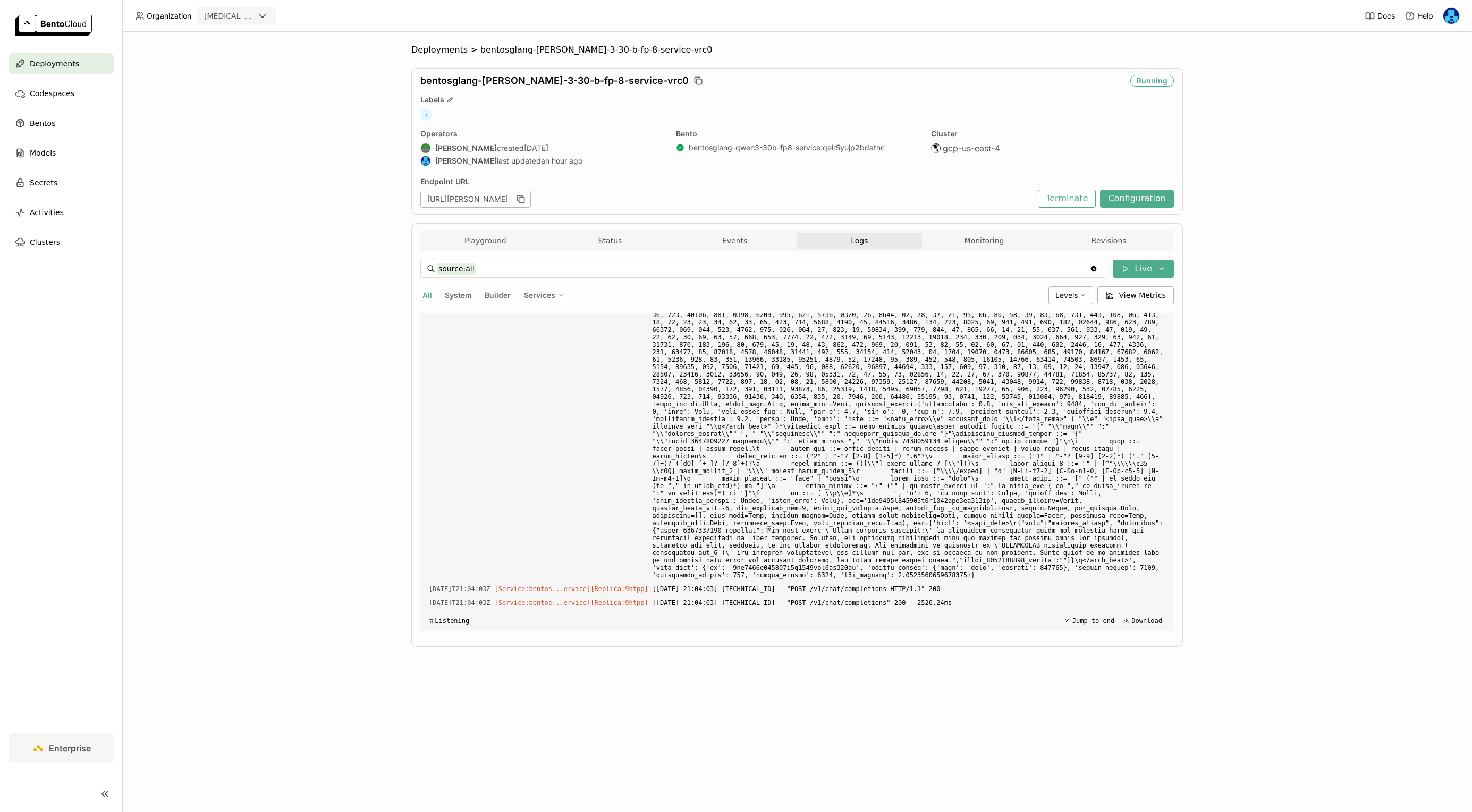
scroll to position [24015, 0]
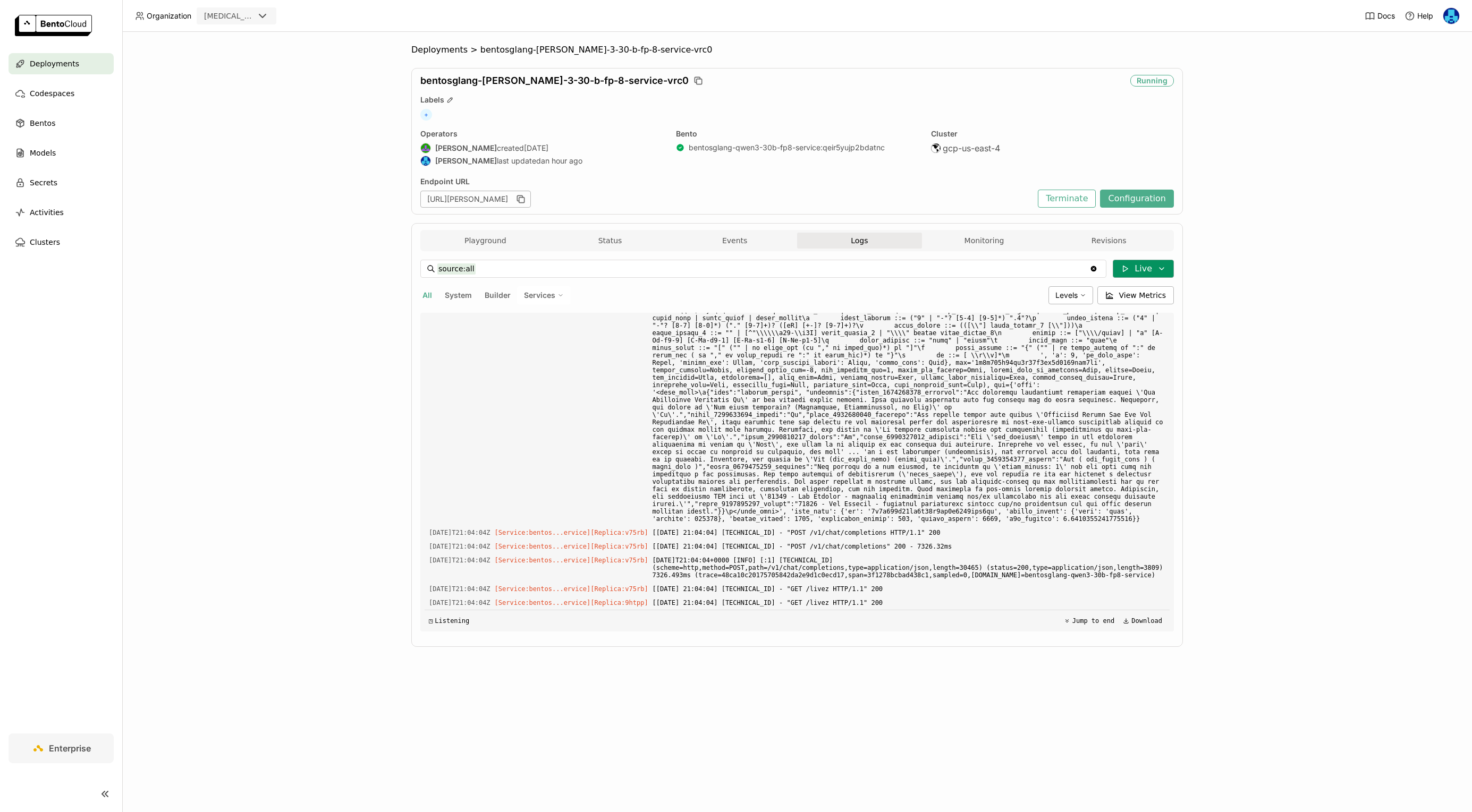
click at [1128, 267] on icon at bounding box center [1126, 269] width 5 height 6
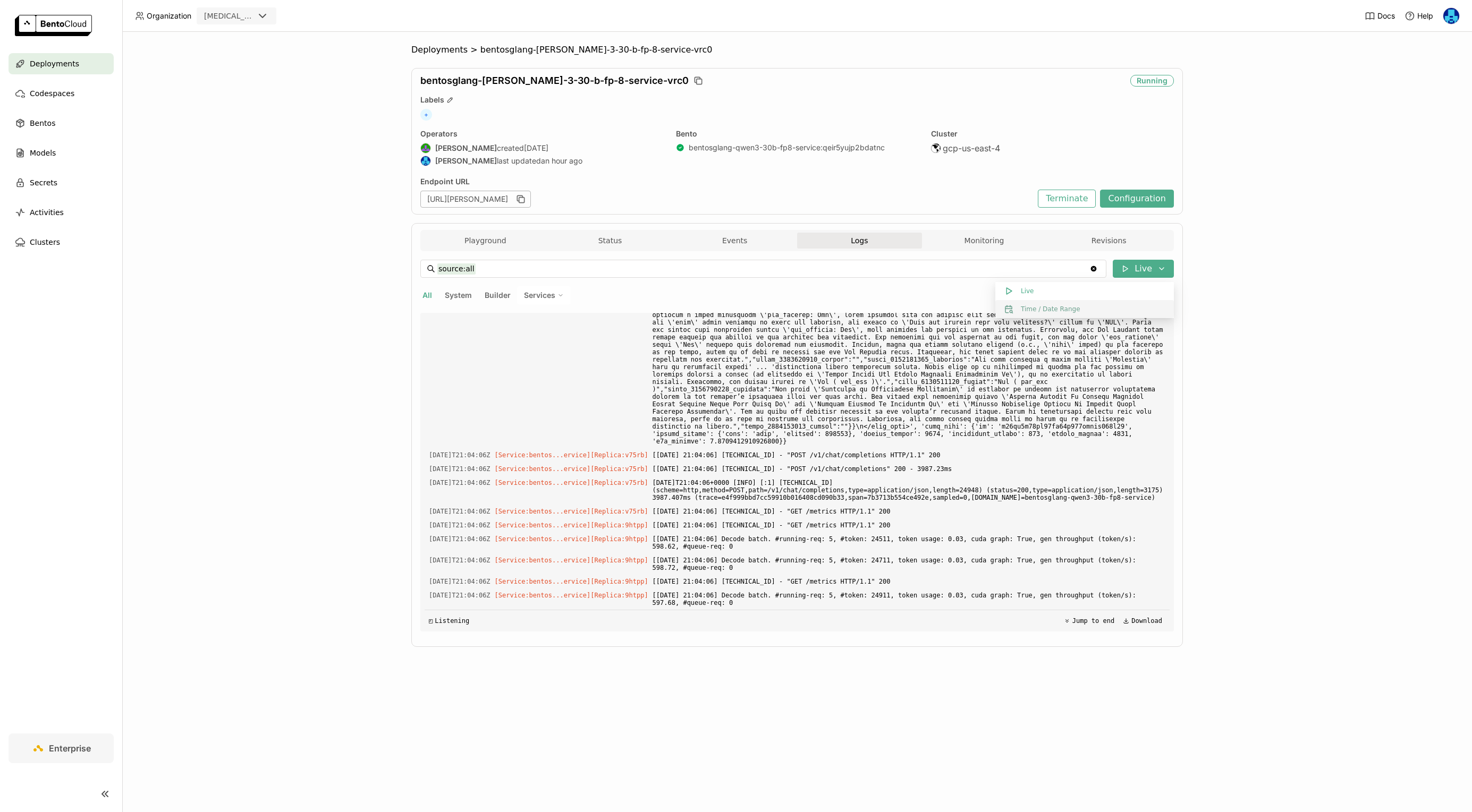
scroll to position [27656, 0]
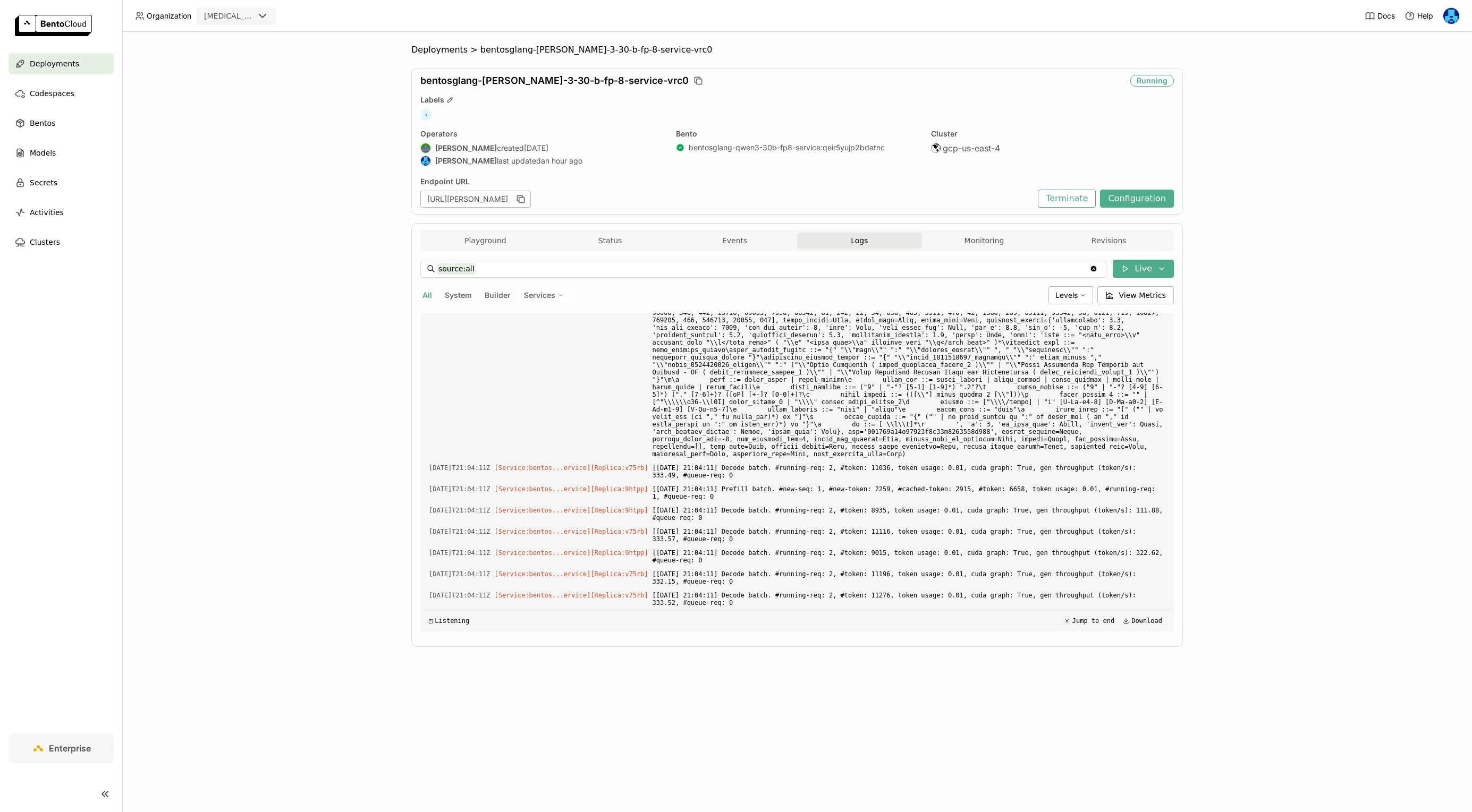
click at [1216, 375] on div "Deployments > bentosglang-[PERSON_NAME]-3-30-b-fp-8-service-vrc0 bentosglang-[P…" at bounding box center [797, 421] width 1350 height 780
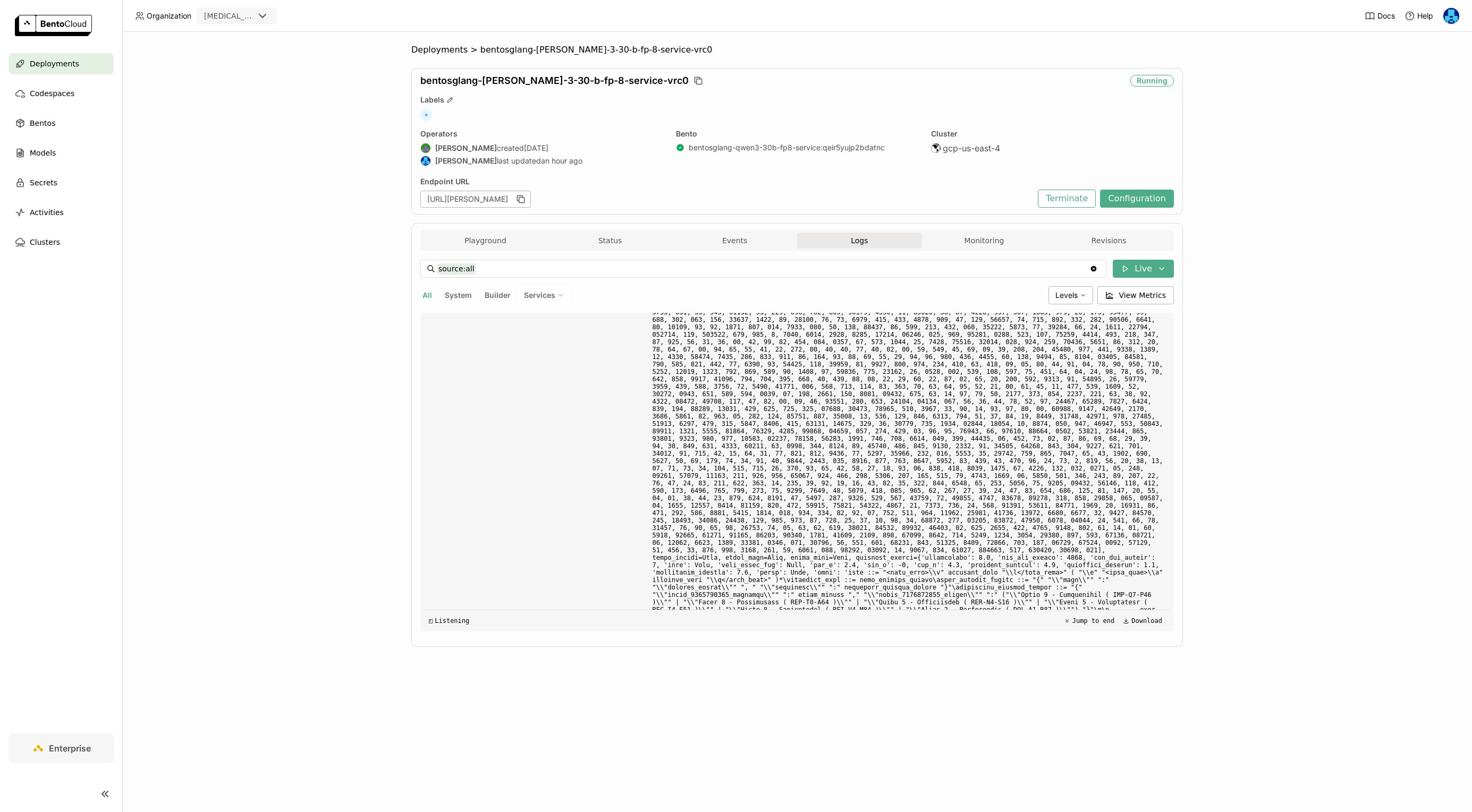
scroll to position [44780, 0]
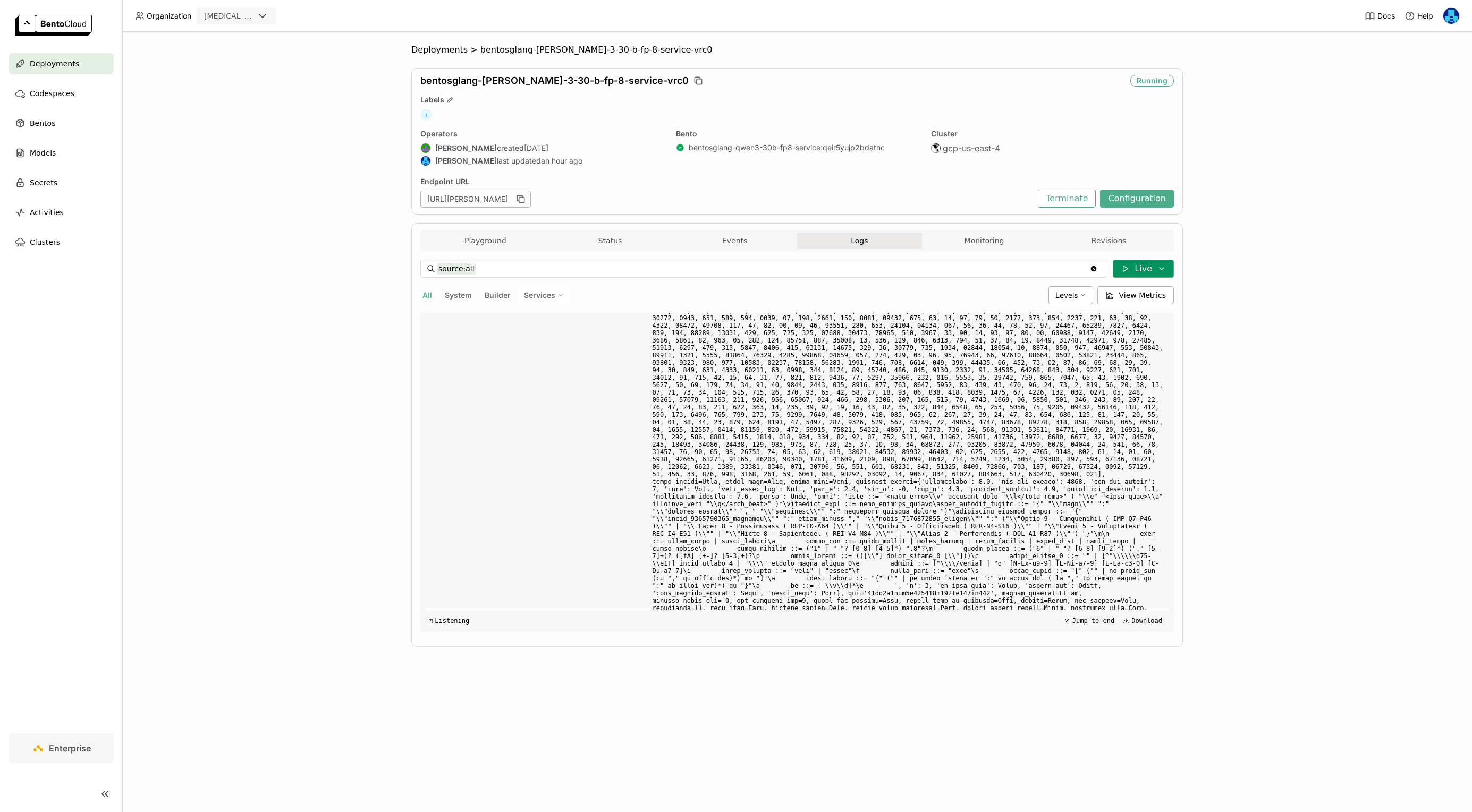
click at [1161, 270] on icon at bounding box center [1162, 268] width 5 height 2
click at [1285, 320] on div "Deployments > bentosglang-qwen-3-30-b-fp-8-service-vrc0 bentosglang-qwen-3-30-b…" at bounding box center [797, 421] width 1350 height 780
click at [979, 249] on div "Playground Status Events Logs Monitoring Revisions" at bounding box center [797, 242] width 748 height 19
click at [984, 239] on button "Monitoring" at bounding box center [984, 240] width 125 height 16
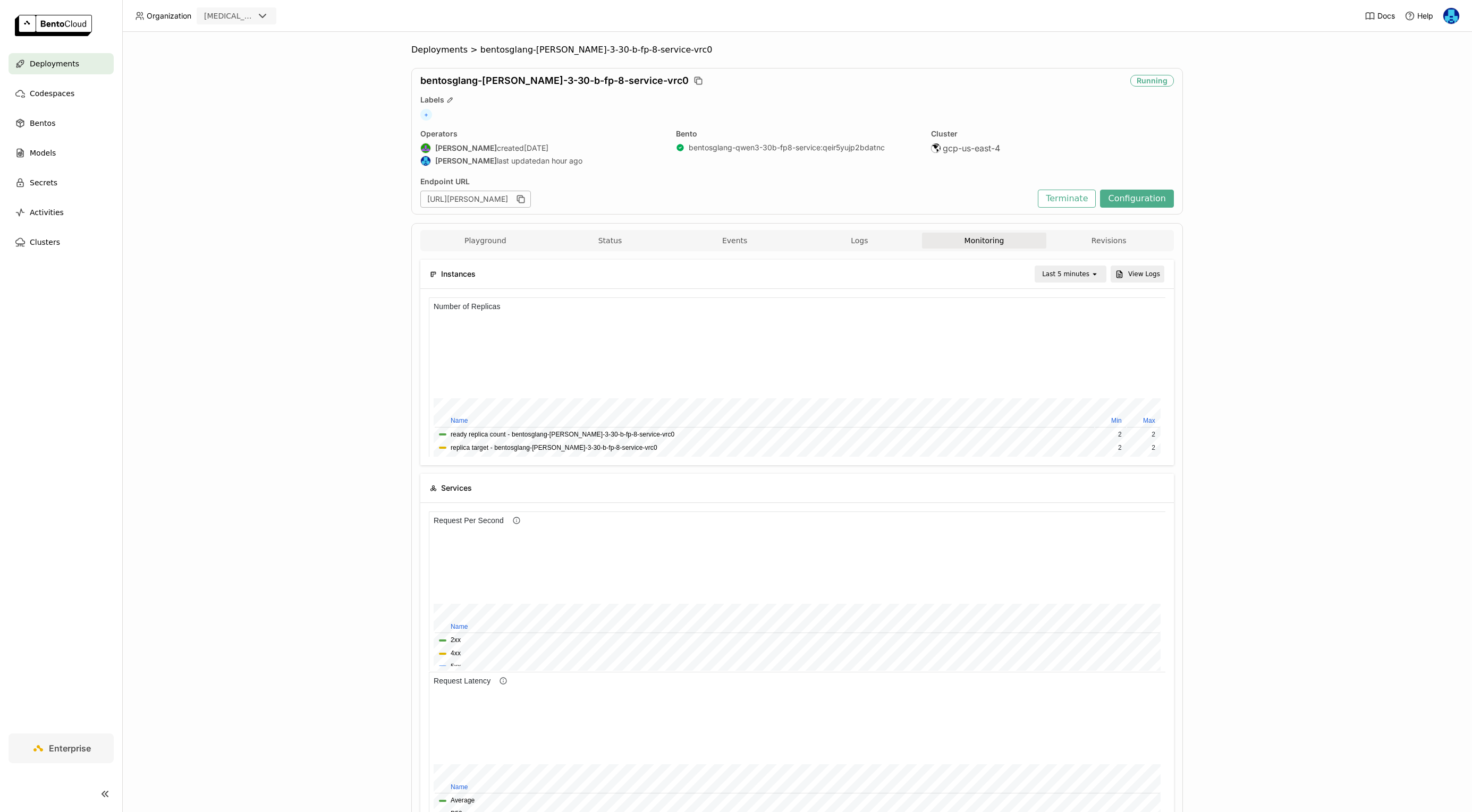
click at [1080, 267] on div "Last 5 minutes" at bounding box center [1063, 274] width 54 height 15
click at [1075, 332] on div "Last 30 minutes" at bounding box center [1072, 332] width 51 height 21
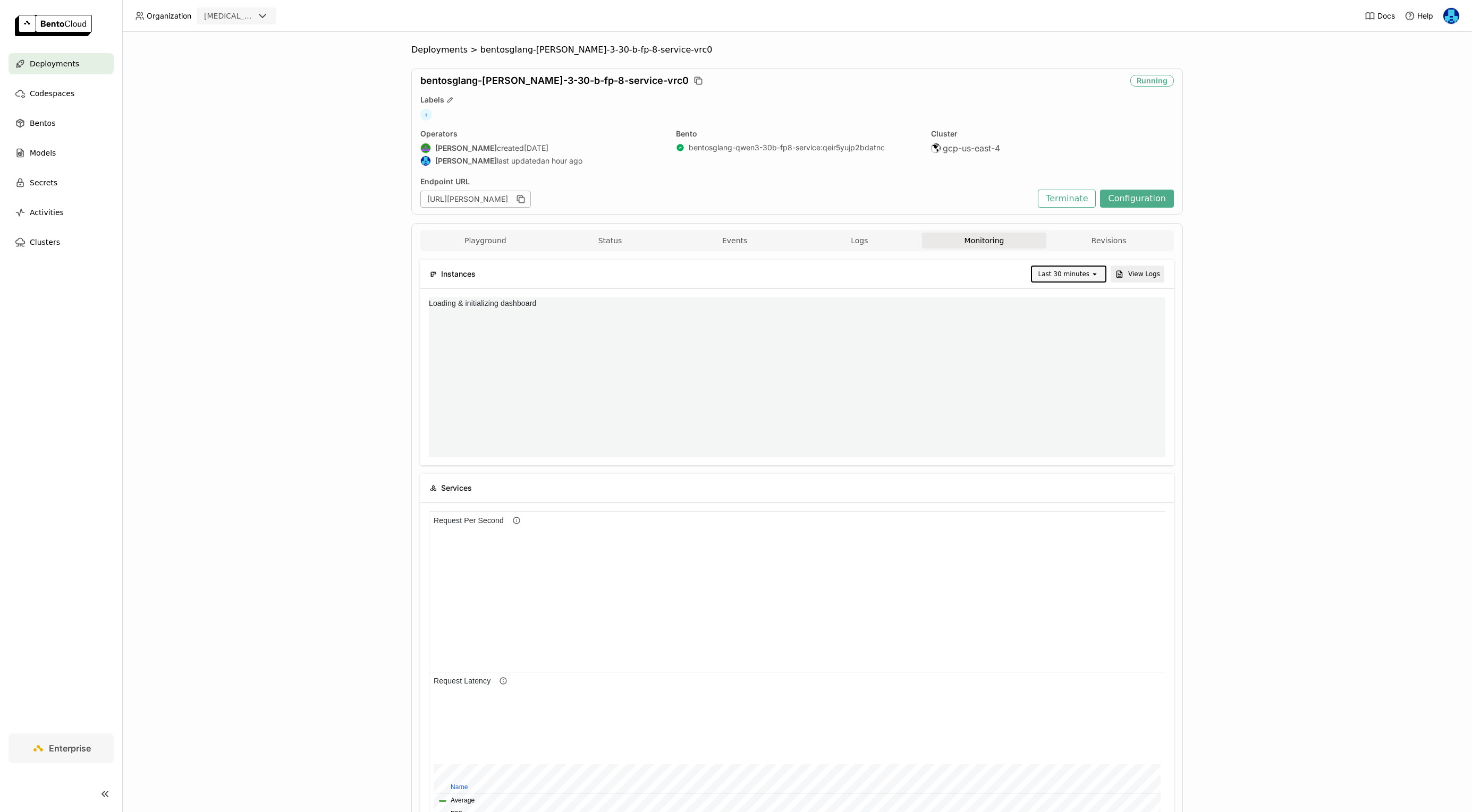
scroll to position [159, 737]
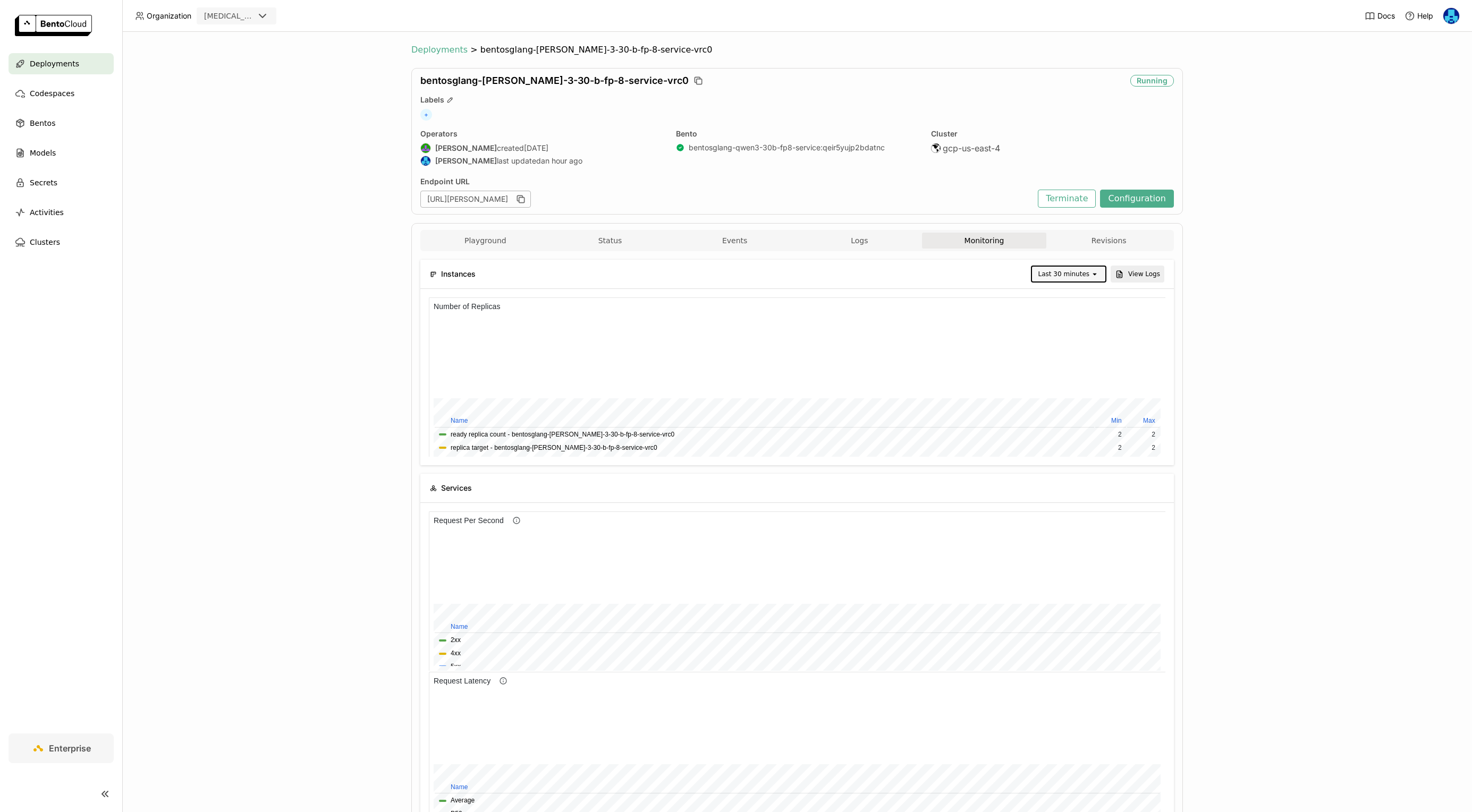
click at [437, 51] on span "Deployments" at bounding box center [439, 50] width 57 height 11
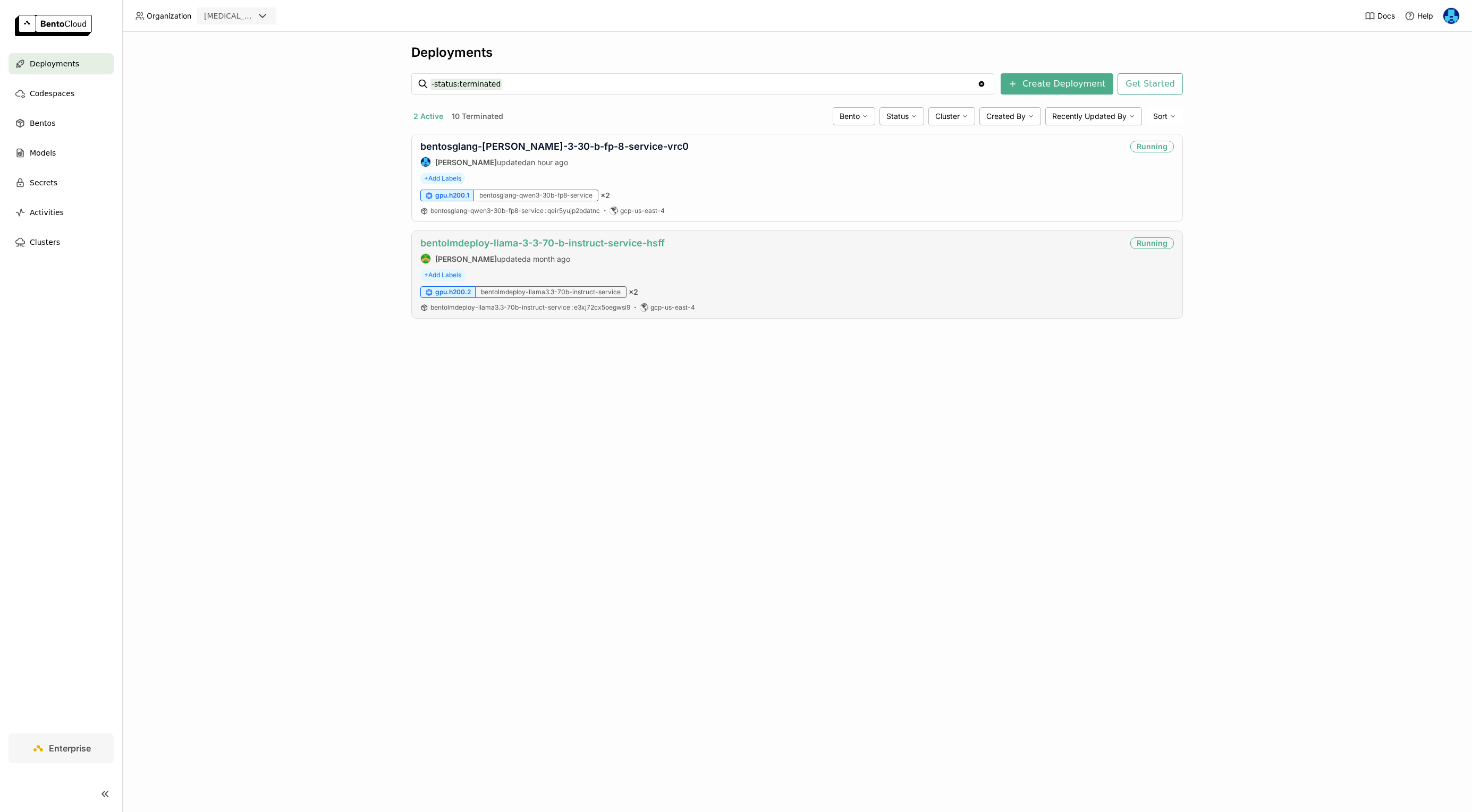
click at [629, 243] on link "bentolmdeploy-llama-3-3-70-b-instruct-service-hsff" at bounding box center [543, 242] width 245 height 11
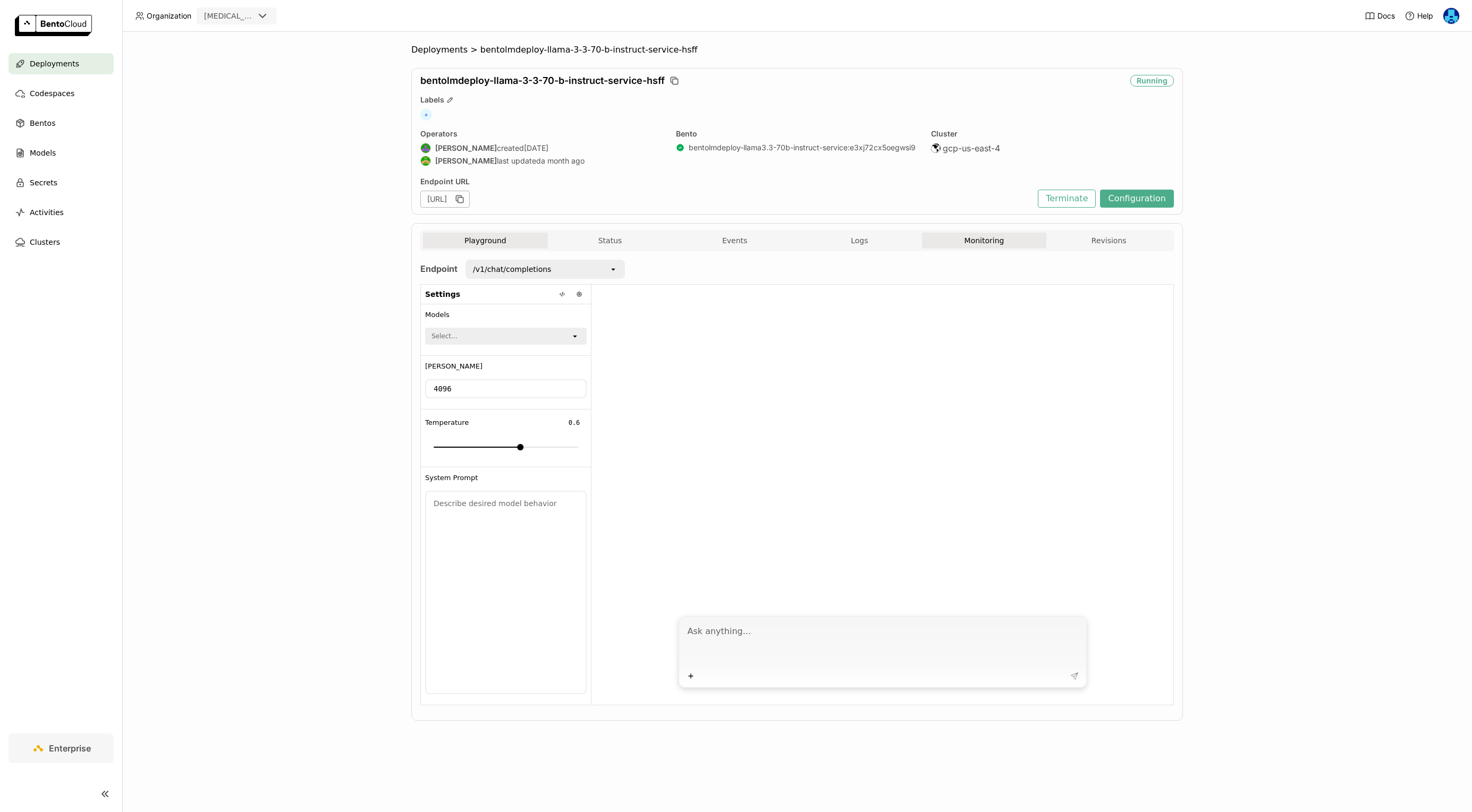
click at [995, 237] on button "Monitoring" at bounding box center [984, 240] width 125 height 16
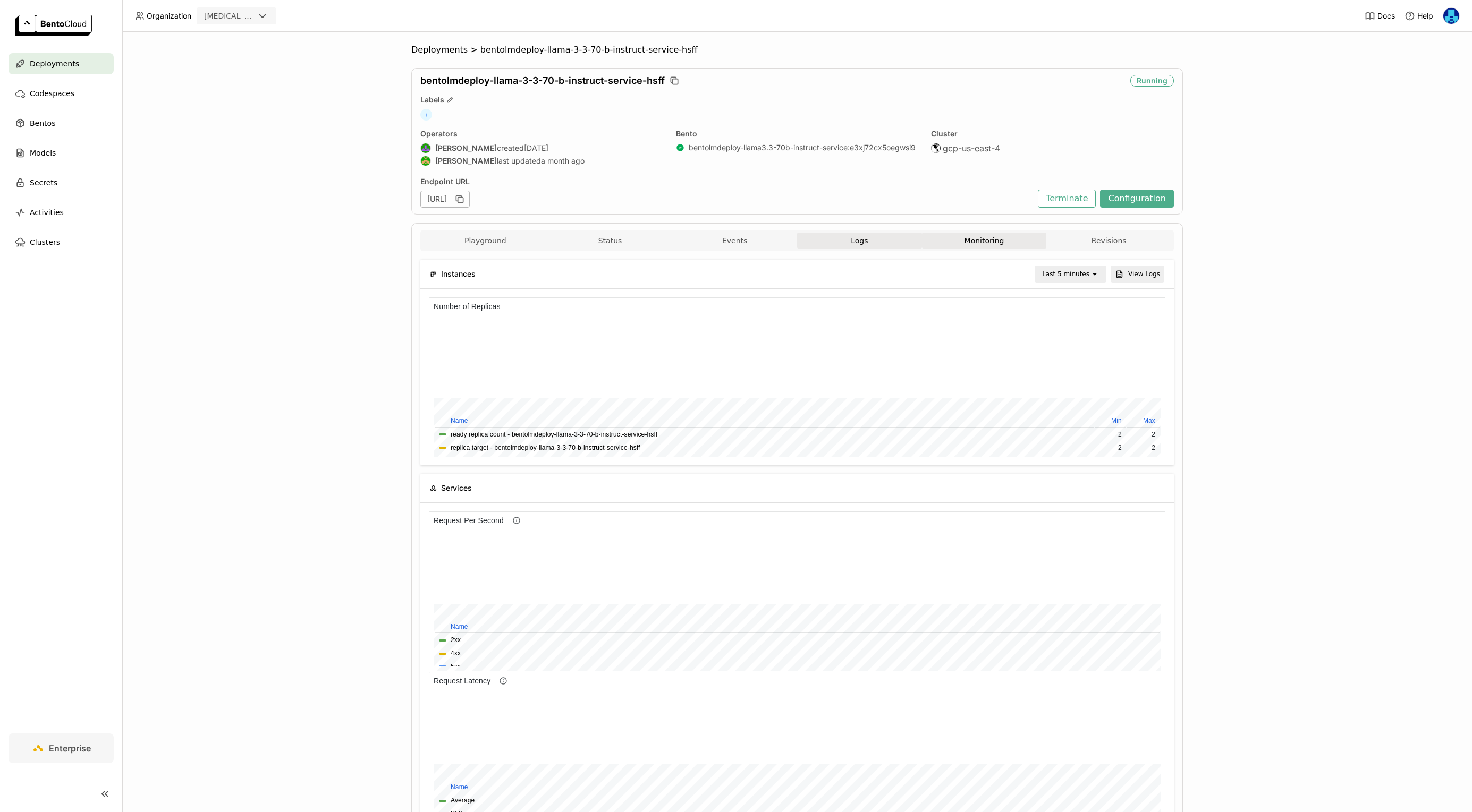
click at [858, 241] on span "Logs" at bounding box center [859, 240] width 17 height 10
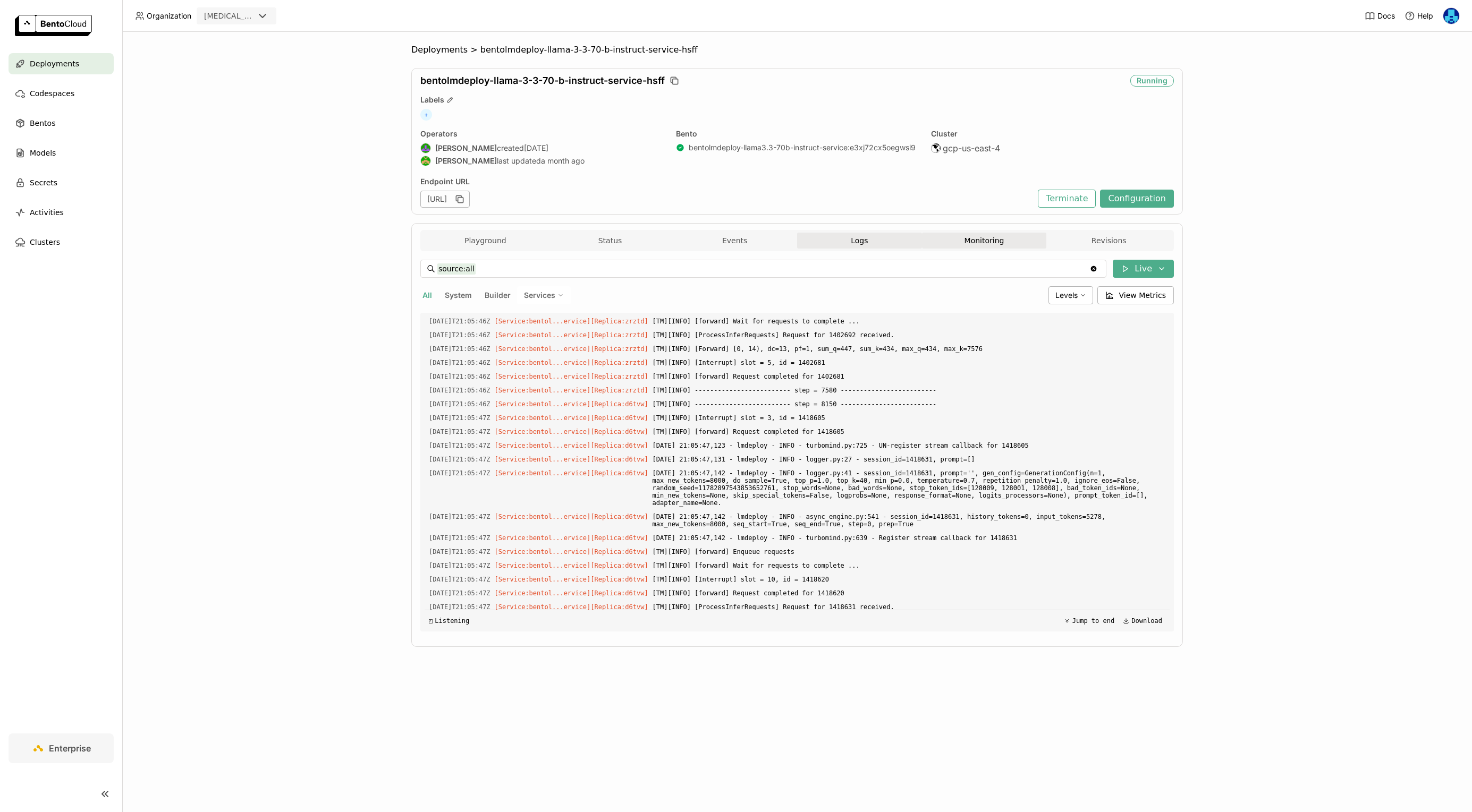
click at [971, 242] on button "Monitoring" at bounding box center [984, 240] width 125 height 16
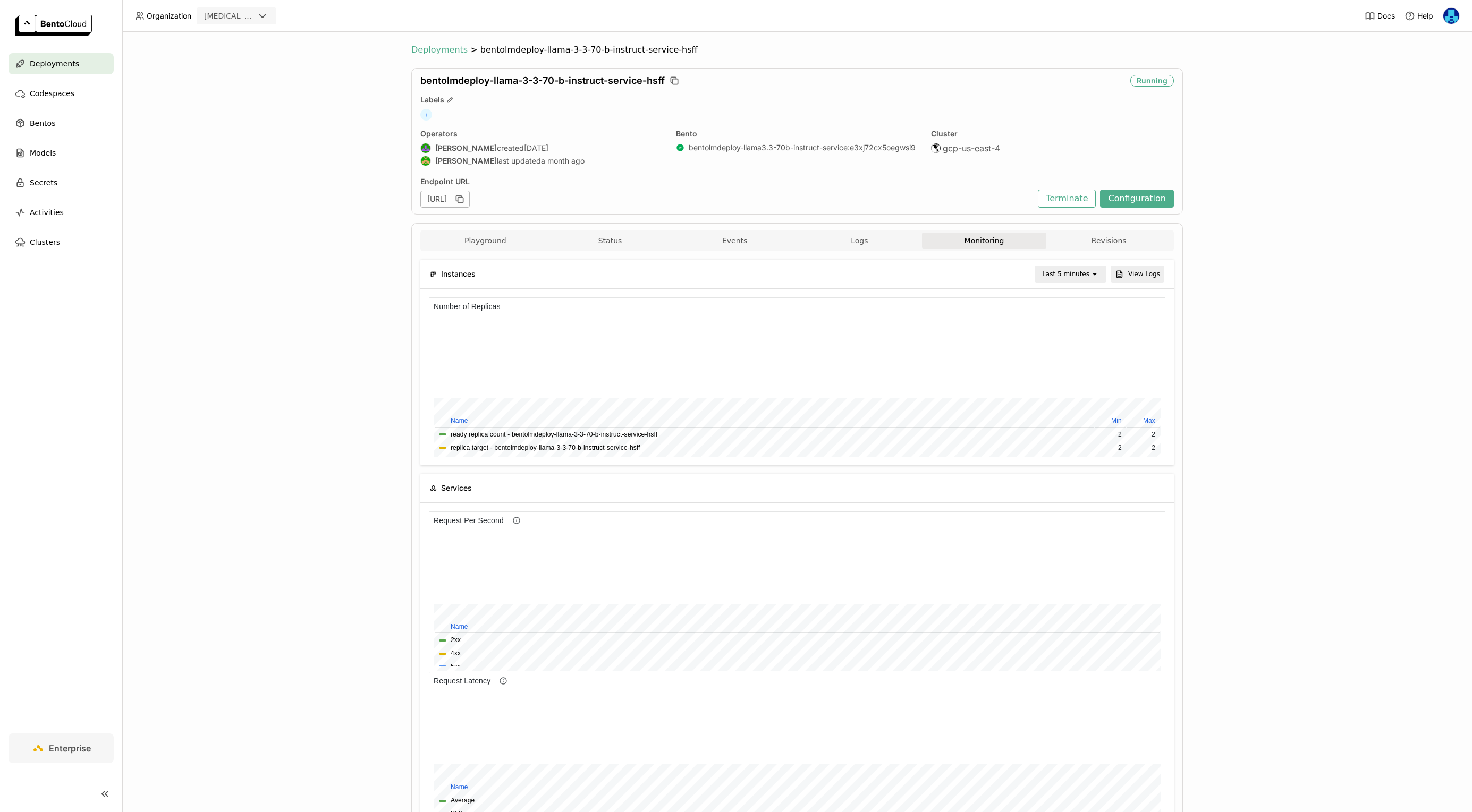
click at [436, 51] on span "Deployments" at bounding box center [439, 50] width 57 height 11
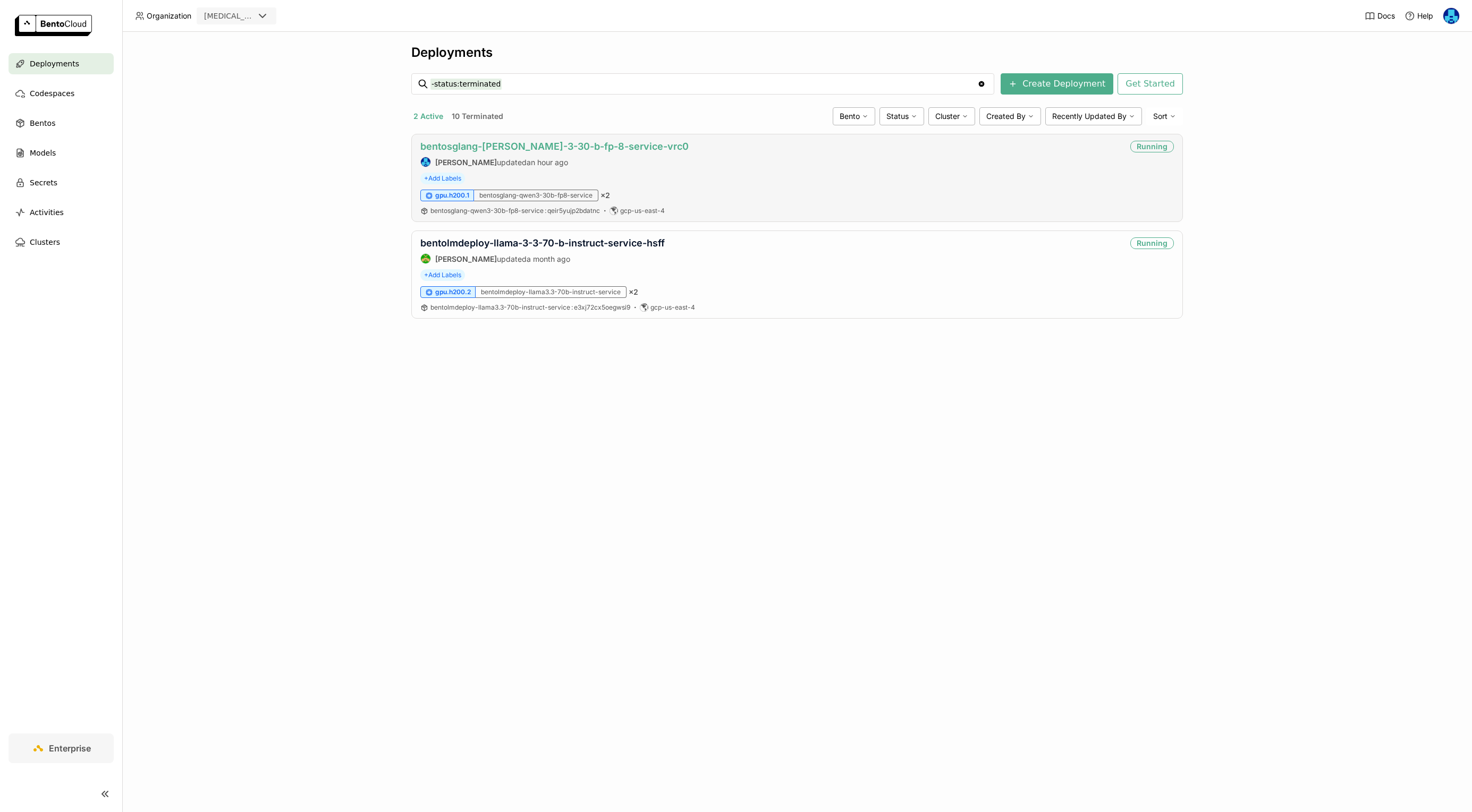
click at [555, 147] on link "bentosglang-[PERSON_NAME]-3-30-b-fp-8-service-vrc0" at bounding box center [554, 146] width 268 height 11
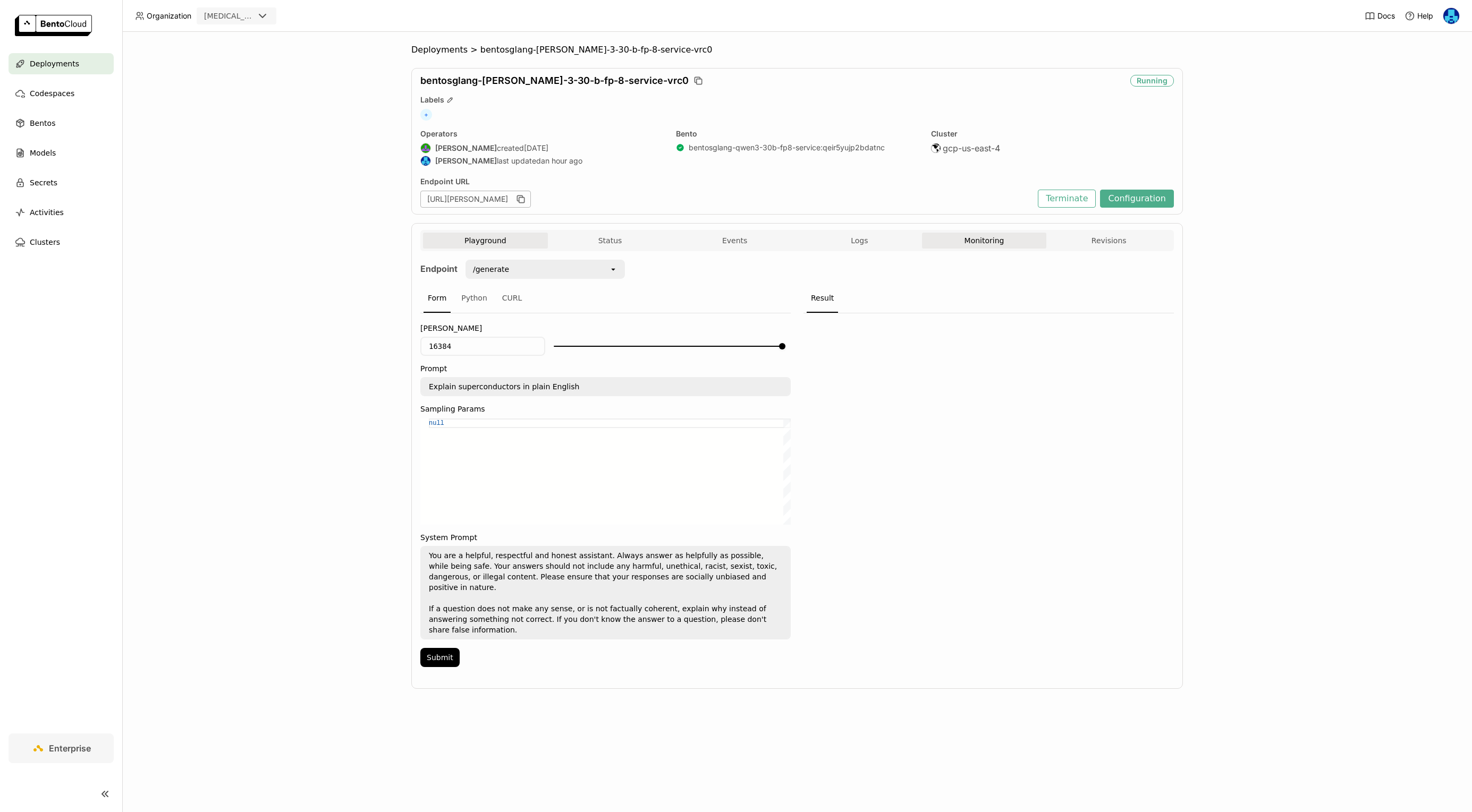
click at [994, 242] on button "Monitoring" at bounding box center [984, 240] width 125 height 16
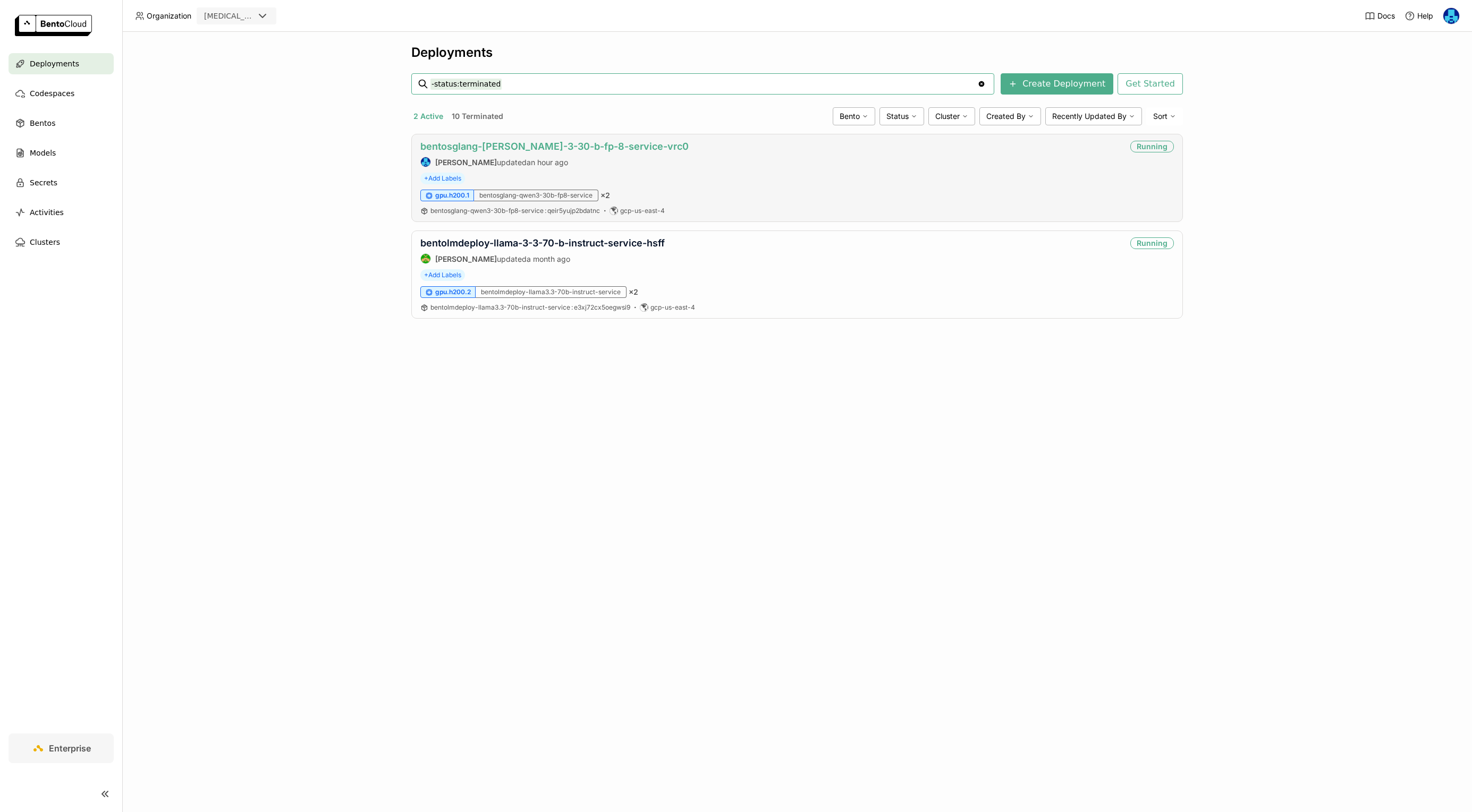
click at [534, 144] on link "bentosglang-[PERSON_NAME]-3-30-b-fp-8-service-vrc0" at bounding box center [554, 146] width 268 height 11
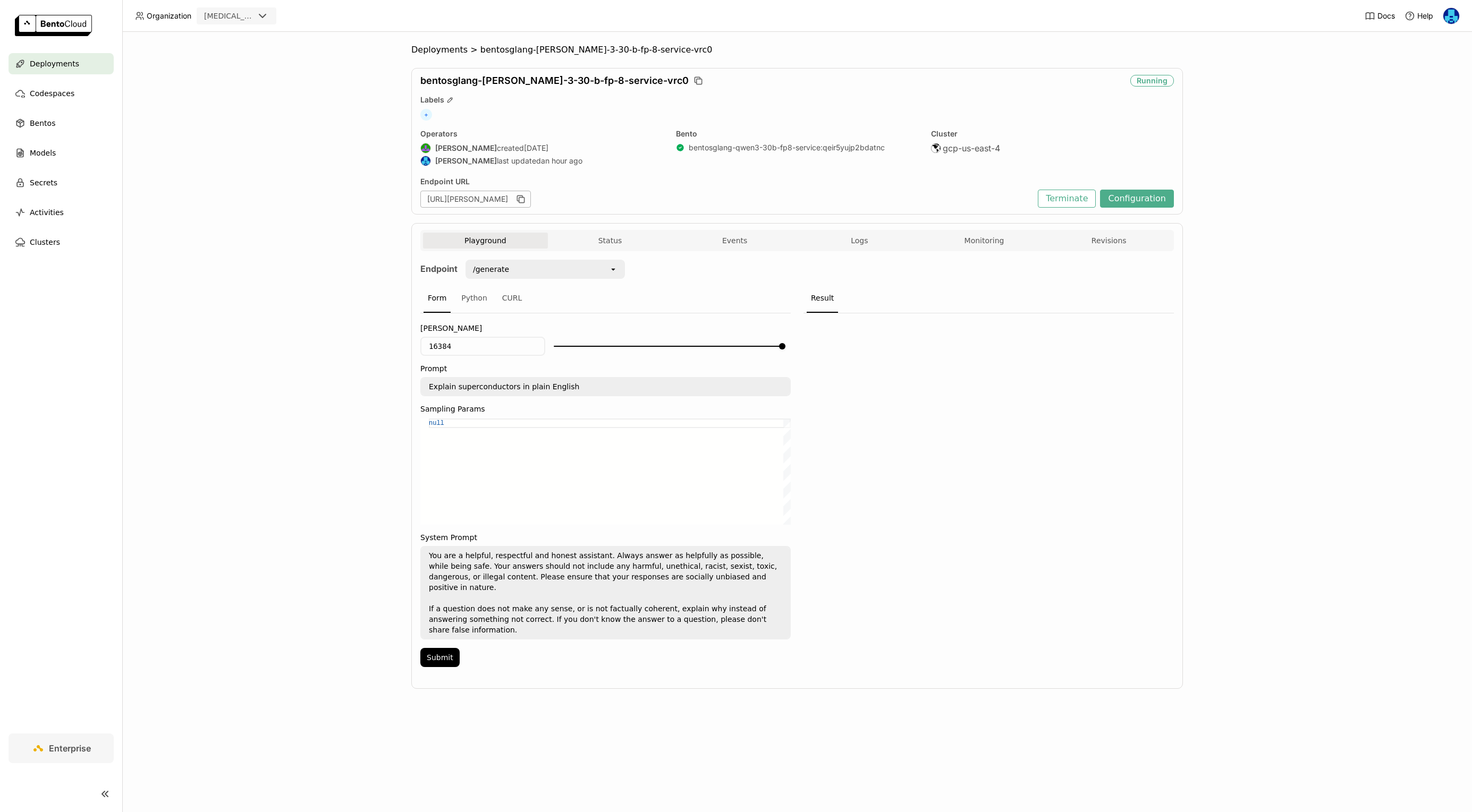
click at [853, 239] on span "Logs" at bounding box center [859, 240] width 17 height 10
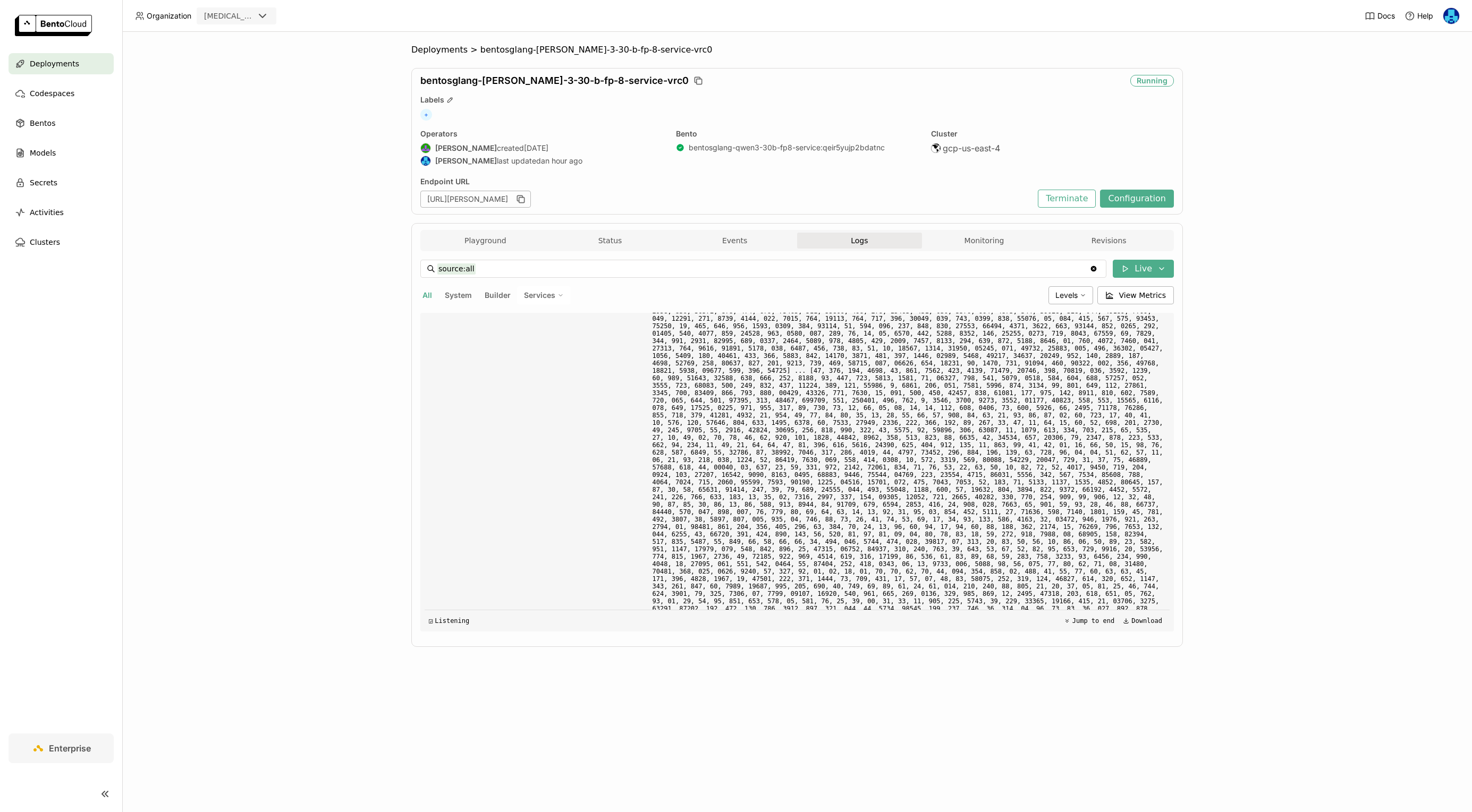
scroll to position [35505, 0]
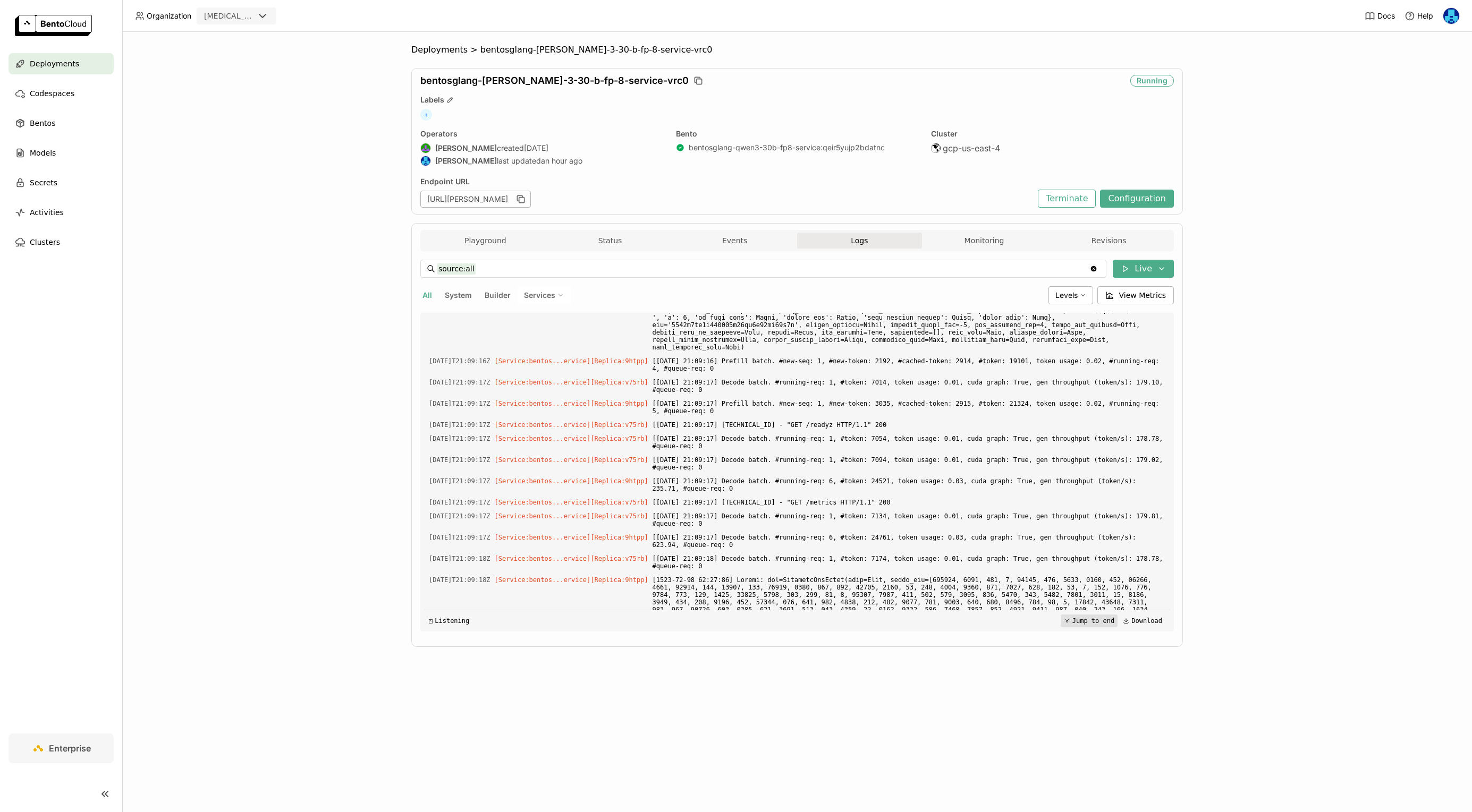
click at [1090, 622] on button "Jump to end" at bounding box center [1089, 621] width 57 height 13
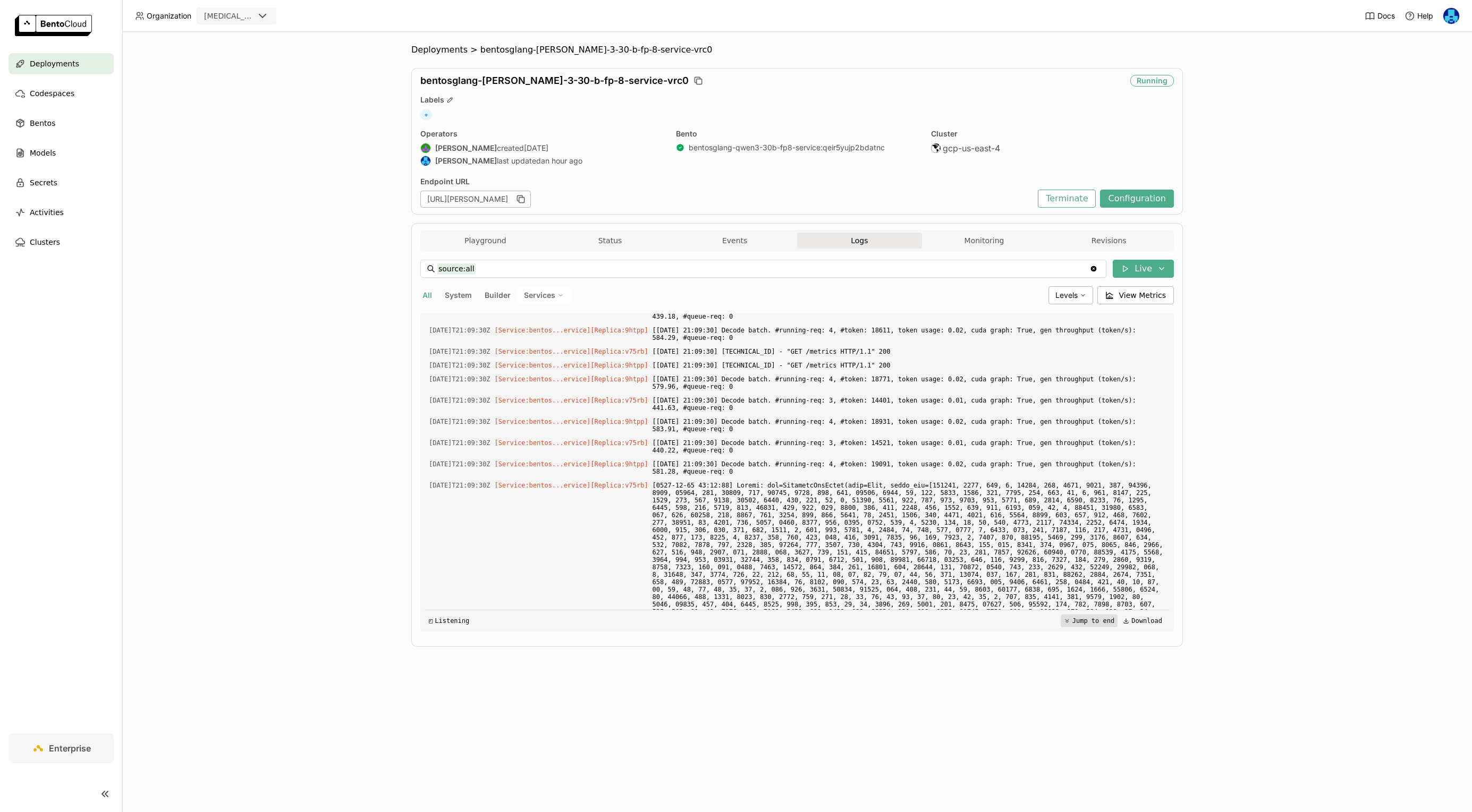
click at [1093, 626] on button "Jump to end" at bounding box center [1089, 621] width 57 height 13
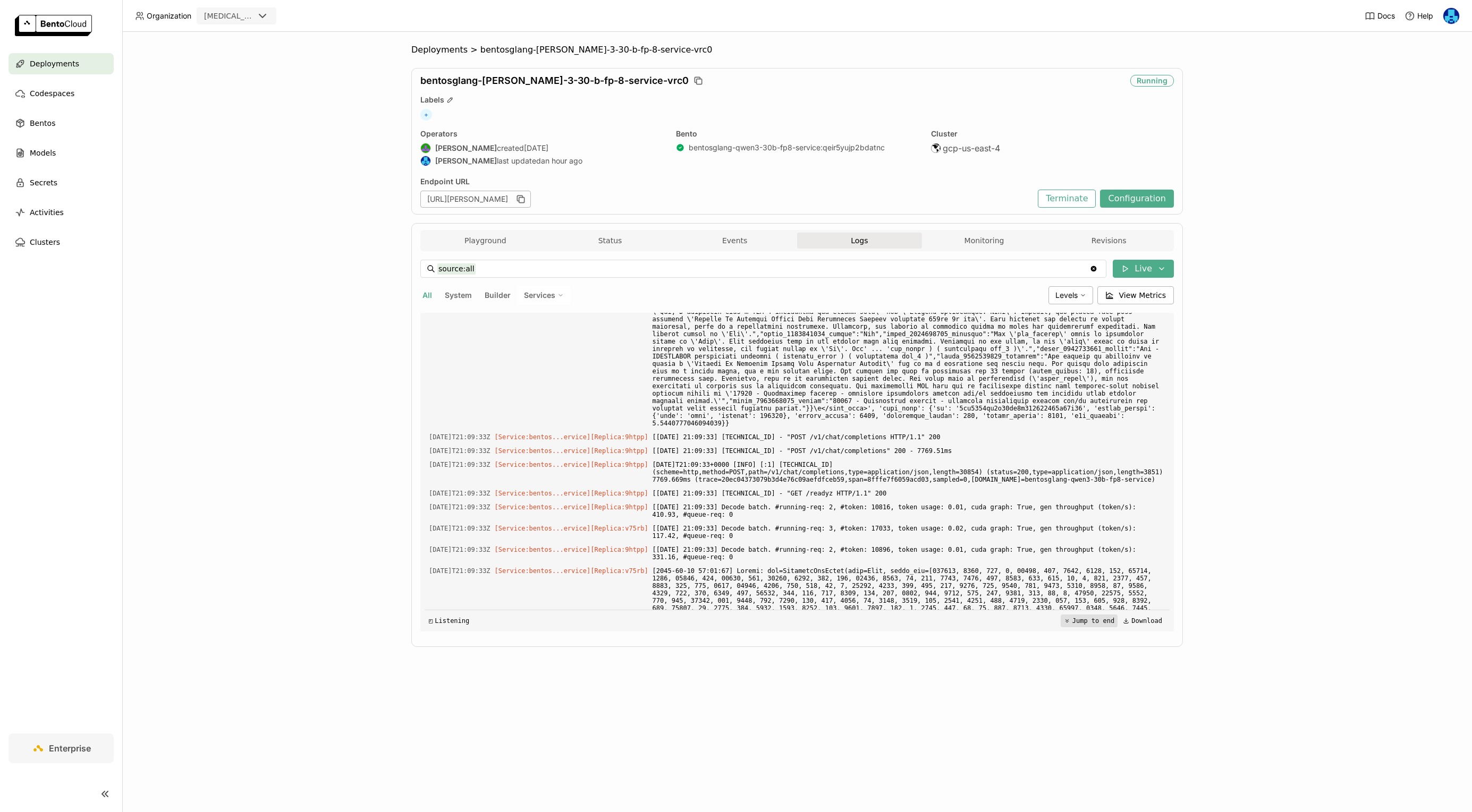
click at [1092, 622] on button "Jump to end" at bounding box center [1089, 621] width 57 height 13
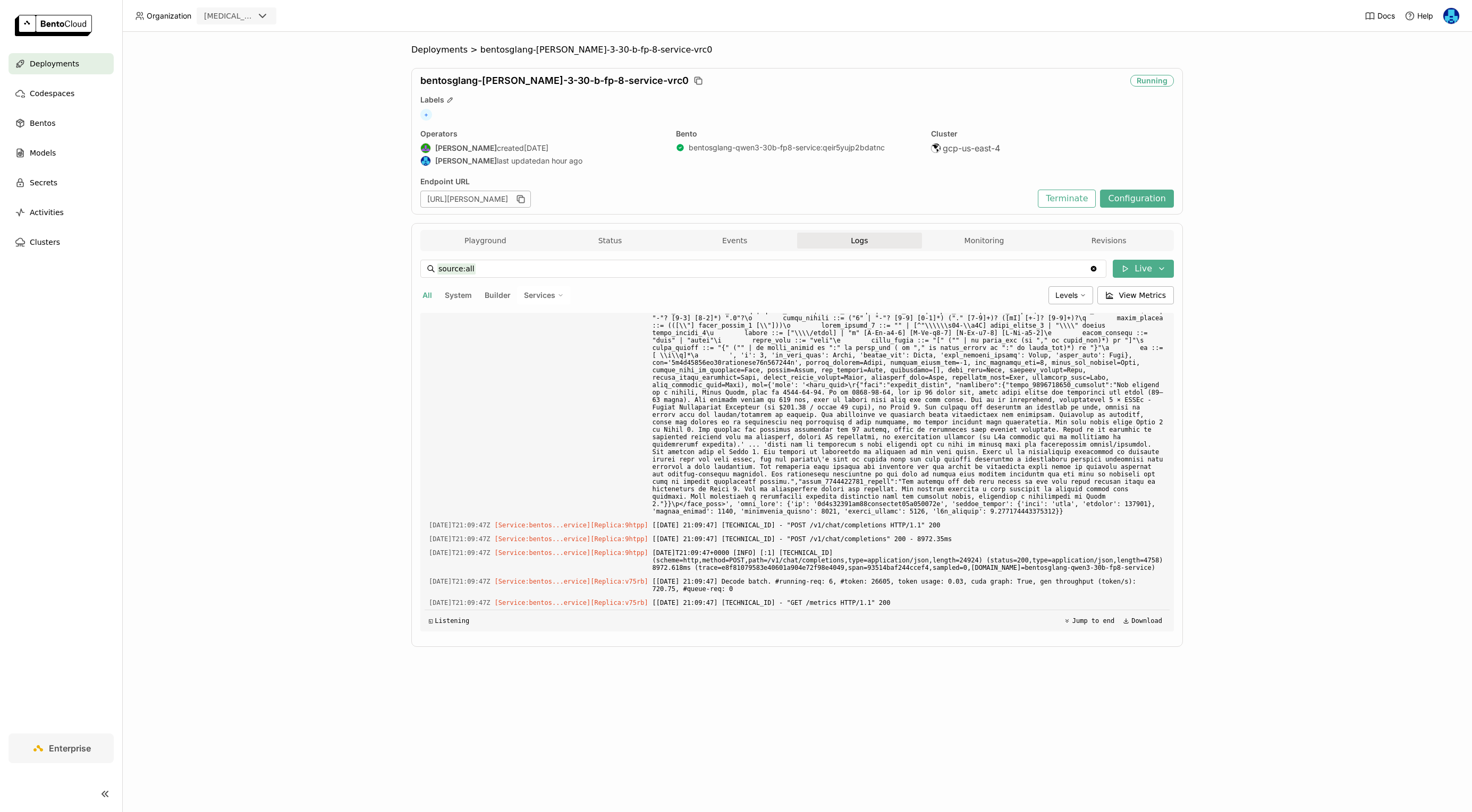
scroll to position [107657, 0]
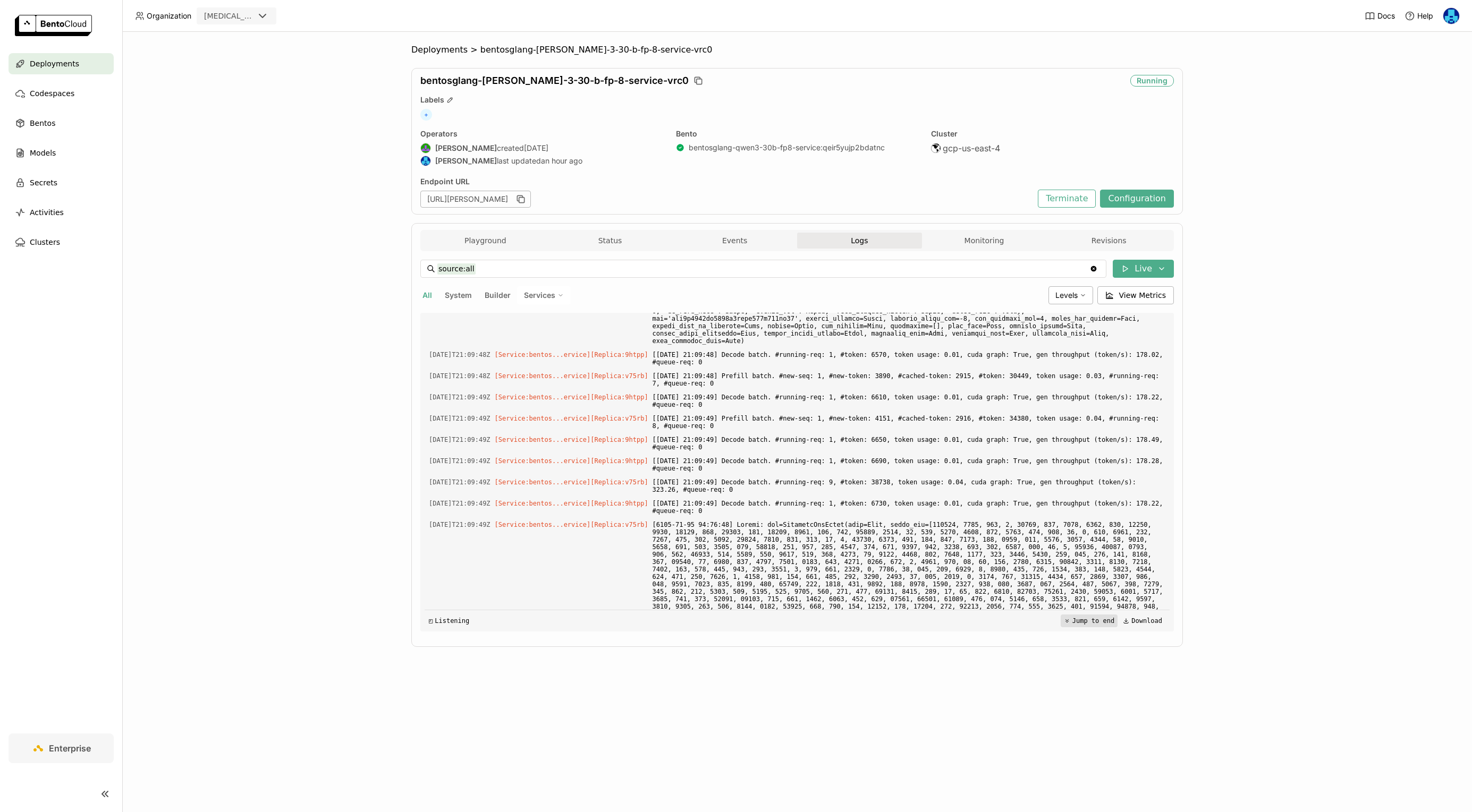
click at [1085, 622] on button "Jump to end" at bounding box center [1089, 621] width 57 height 13
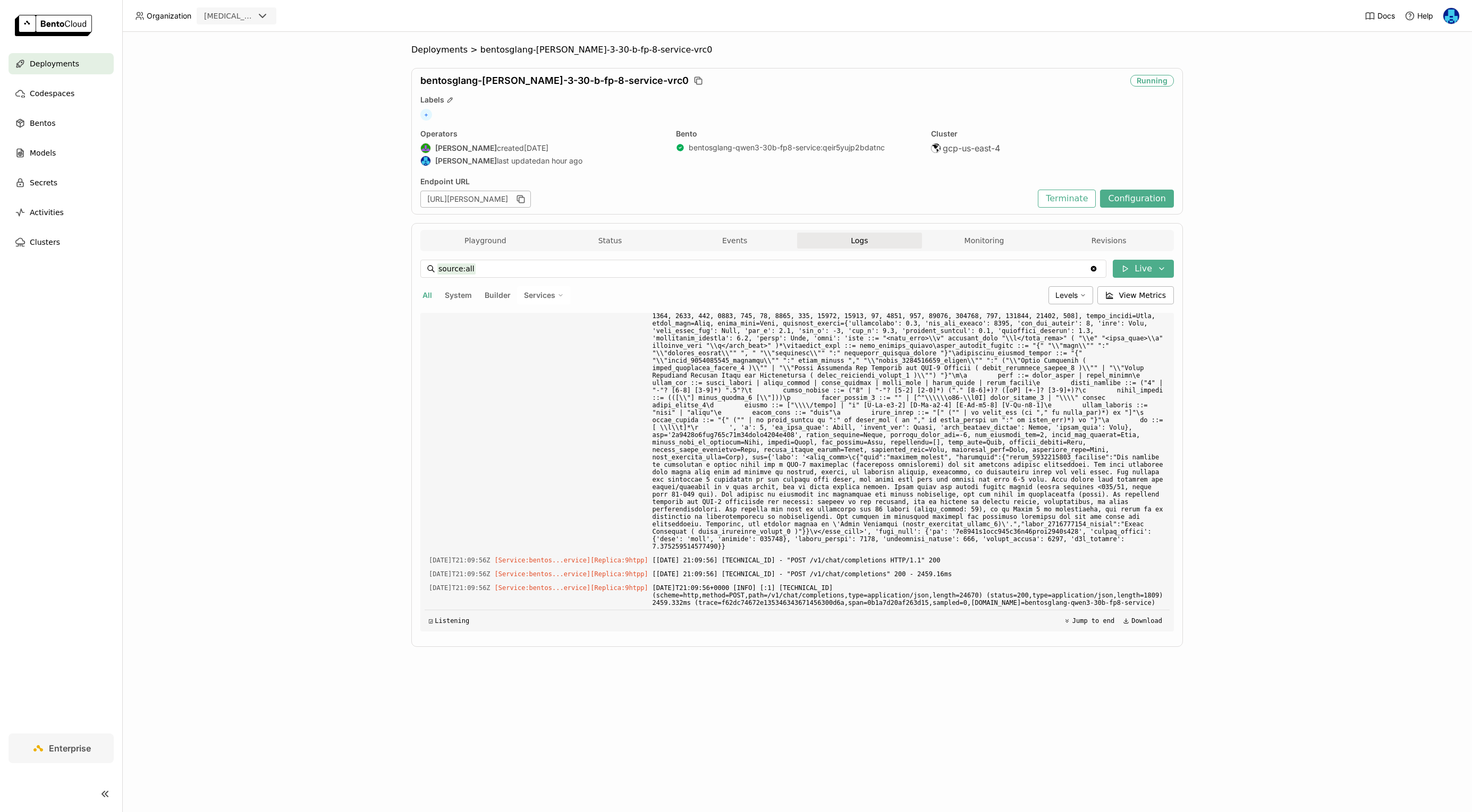
scroll to position [125331, 0]
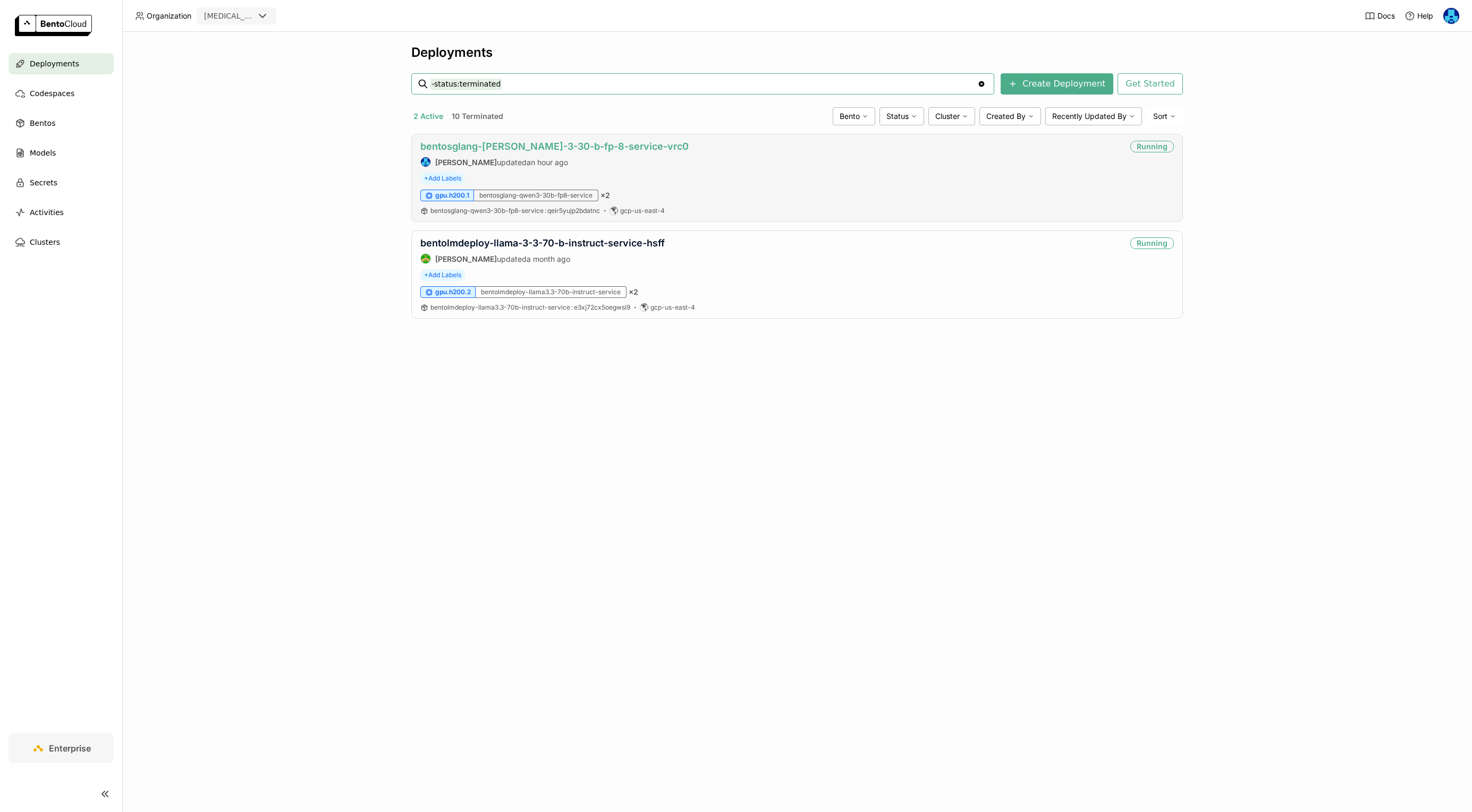
click at [530, 144] on link "bentosglang-[PERSON_NAME]-3-30-b-fp-8-service-vrc0" at bounding box center [554, 146] width 268 height 11
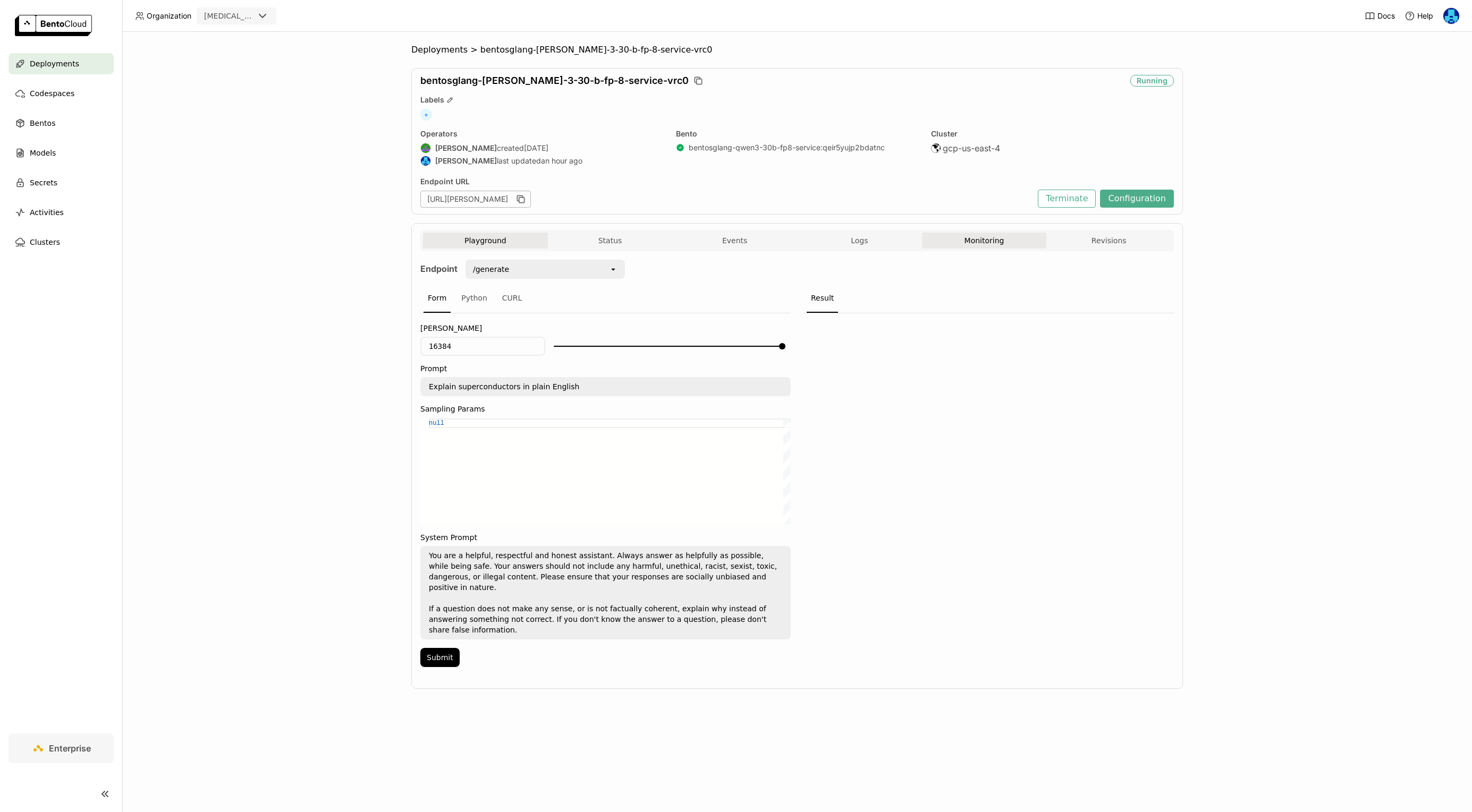
click at [986, 242] on button "Monitoring" at bounding box center [984, 240] width 125 height 16
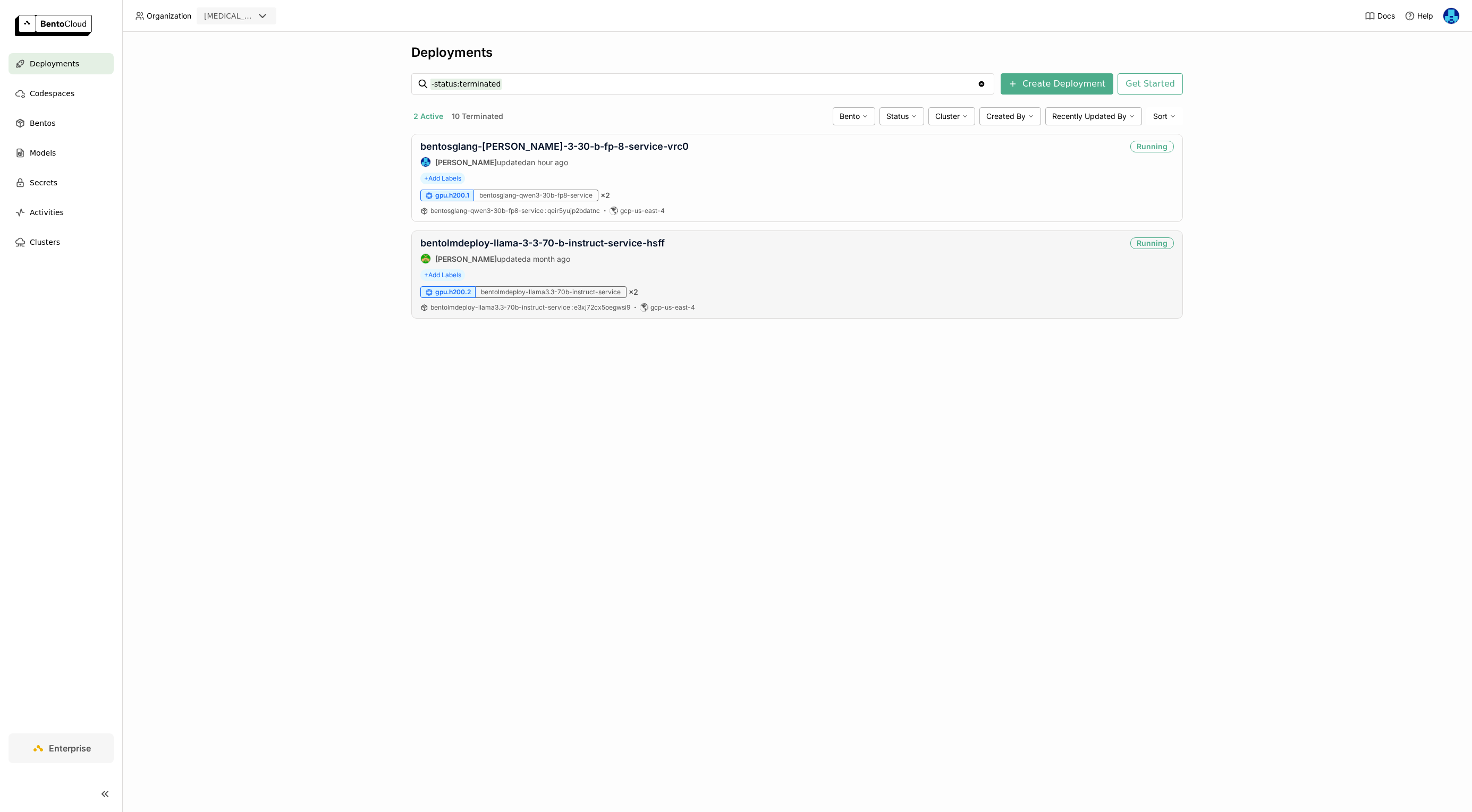
click at [571, 250] on div "bentolmdeploy-llama-3-3-70-b-instruct-service-hsff Steve Guo updated a month ago" at bounding box center [543, 250] width 245 height 26
click at [586, 245] on link "bentolmdeploy-llama-3-3-70-b-instruct-service-hsff" at bounding box center [543, 242] width 245 height 11
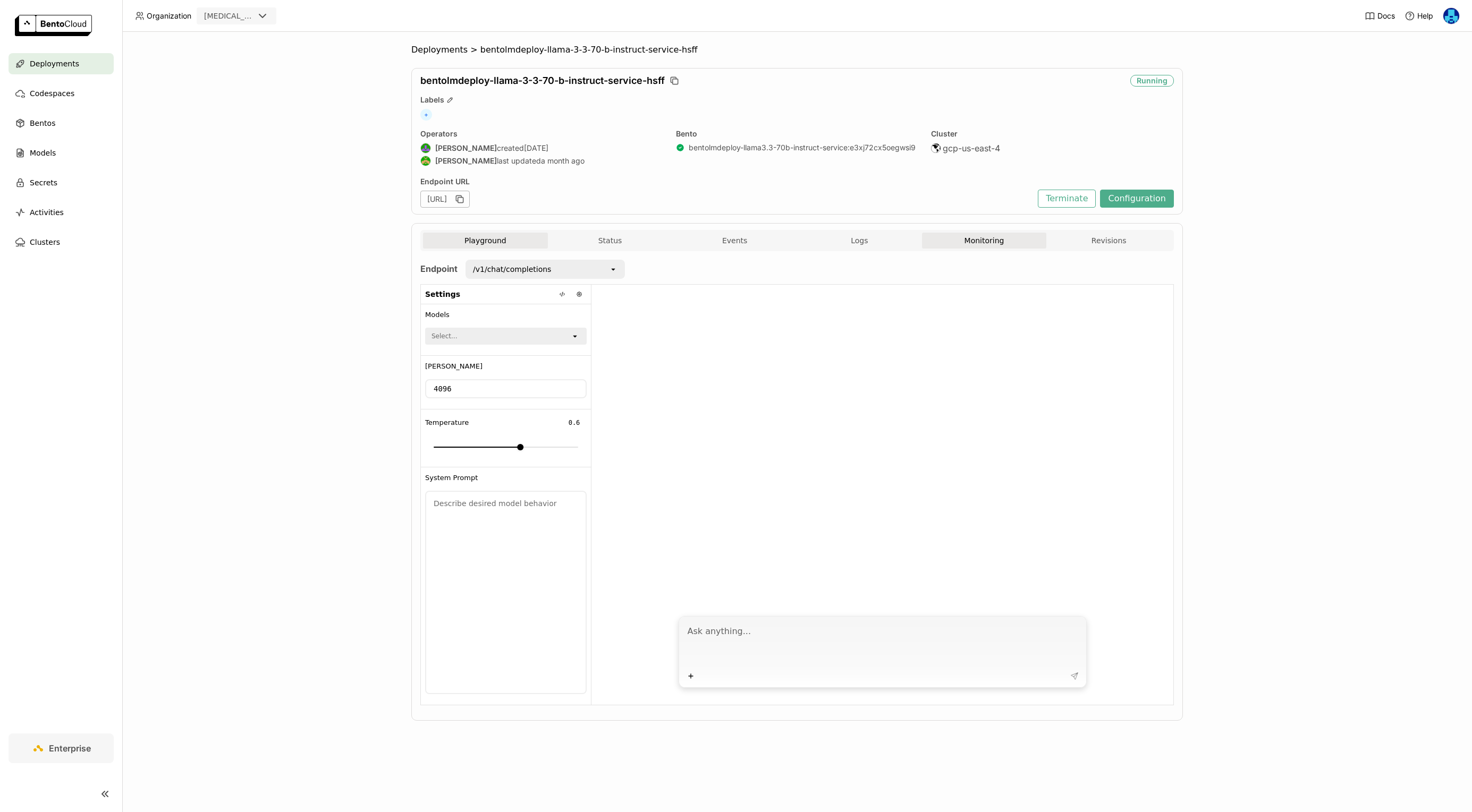
click at [979, 237] on button "Monitoring" at bounding box center [984, 240] width 125 height 16
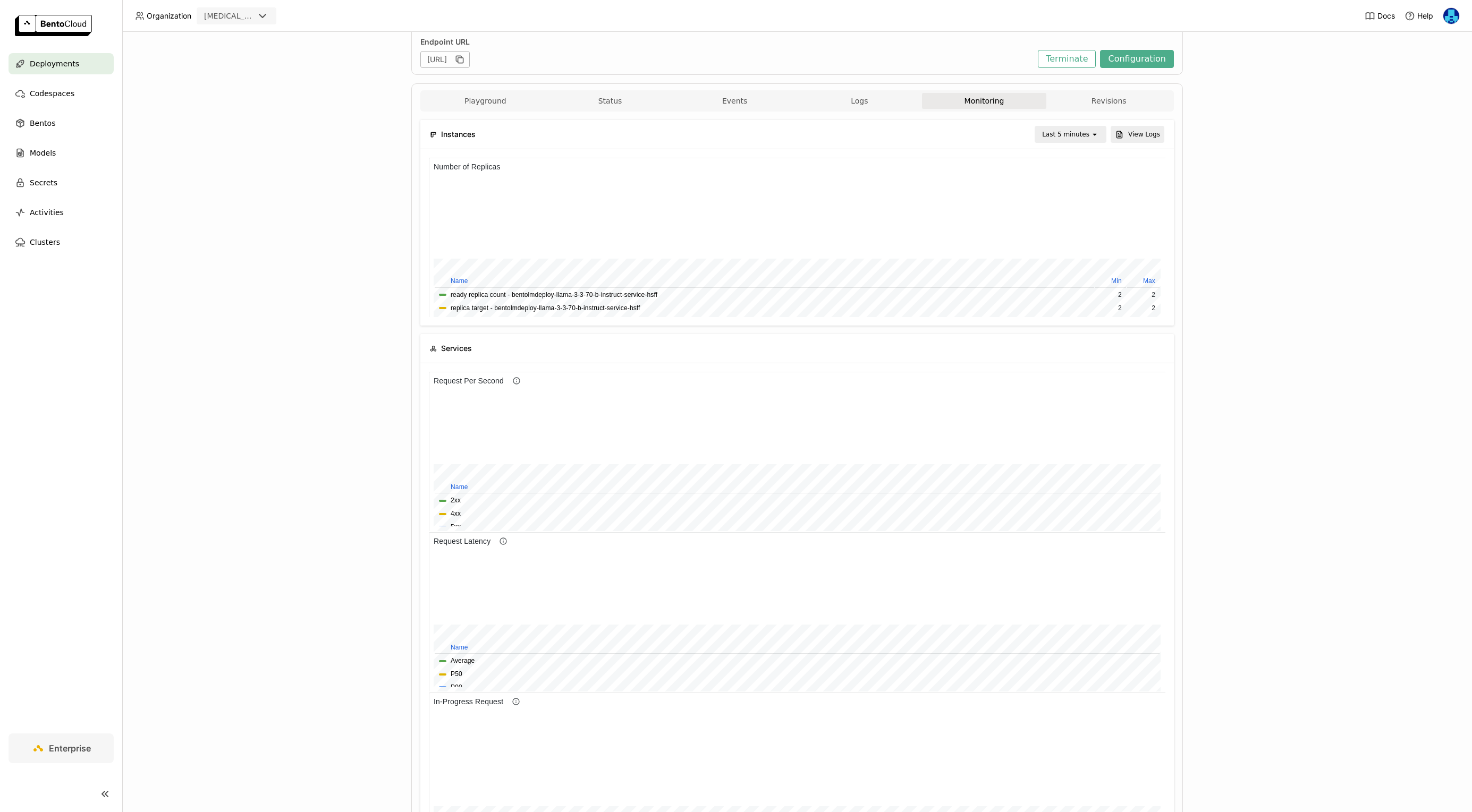
scroll to position [112, 0]
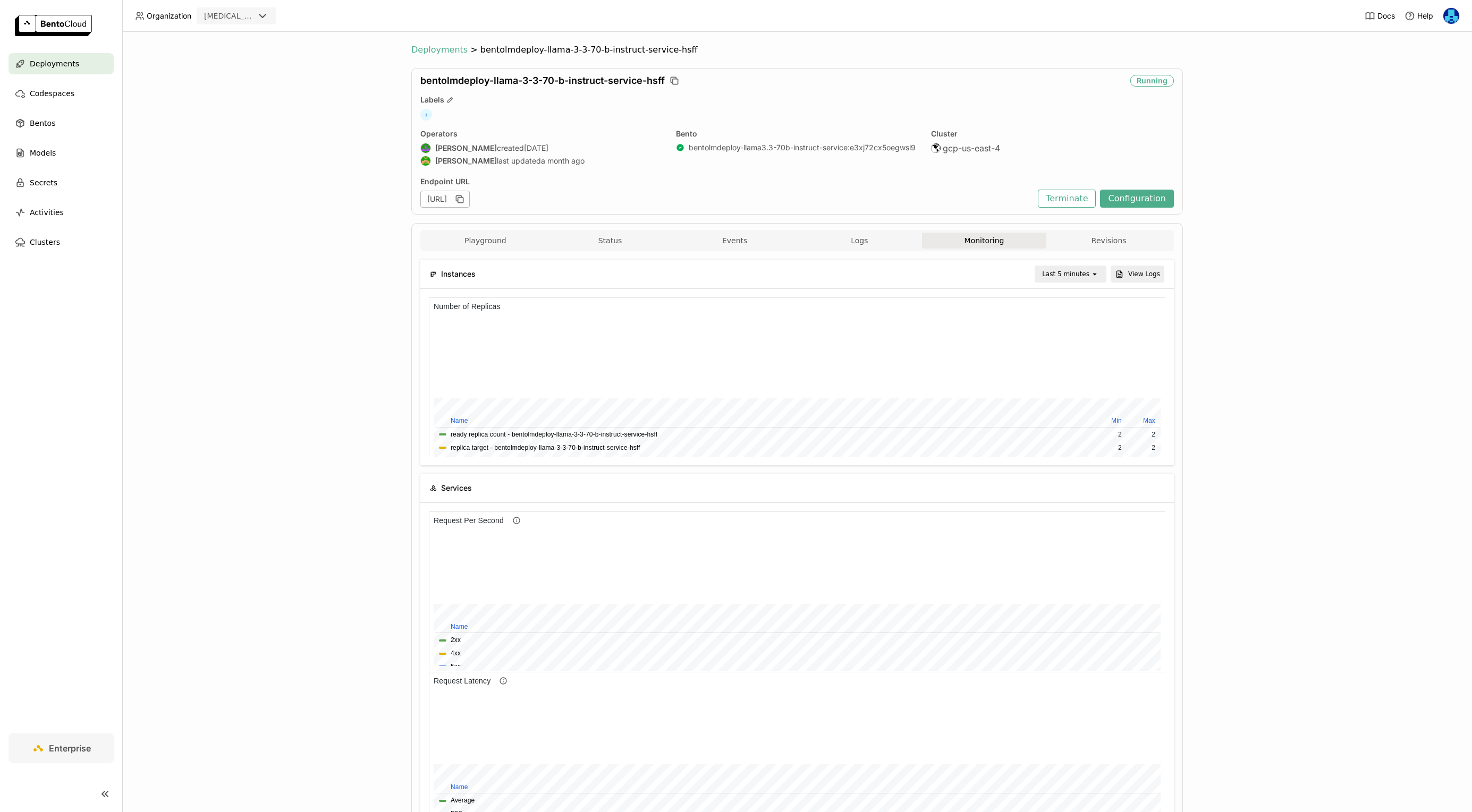
click at [449, 49] on span "Deployments" at bounding box center [439, 50] width 57 height 11
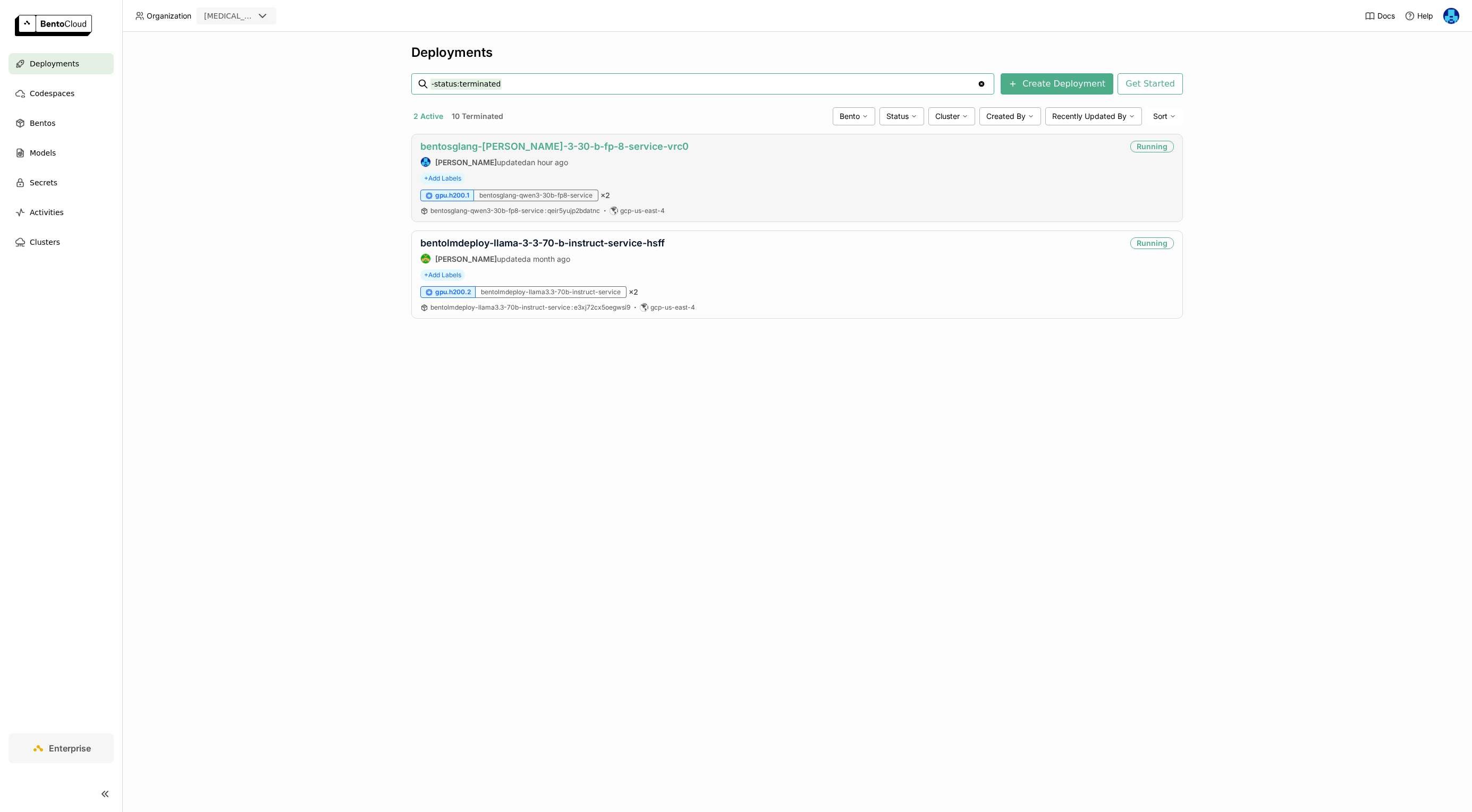
click at [551, 141] on link "bentosglang-[PERSON_NAME]-3-30-b-fp-8-service-vrc0" at bounding box center [554, 146] width 268 height 11
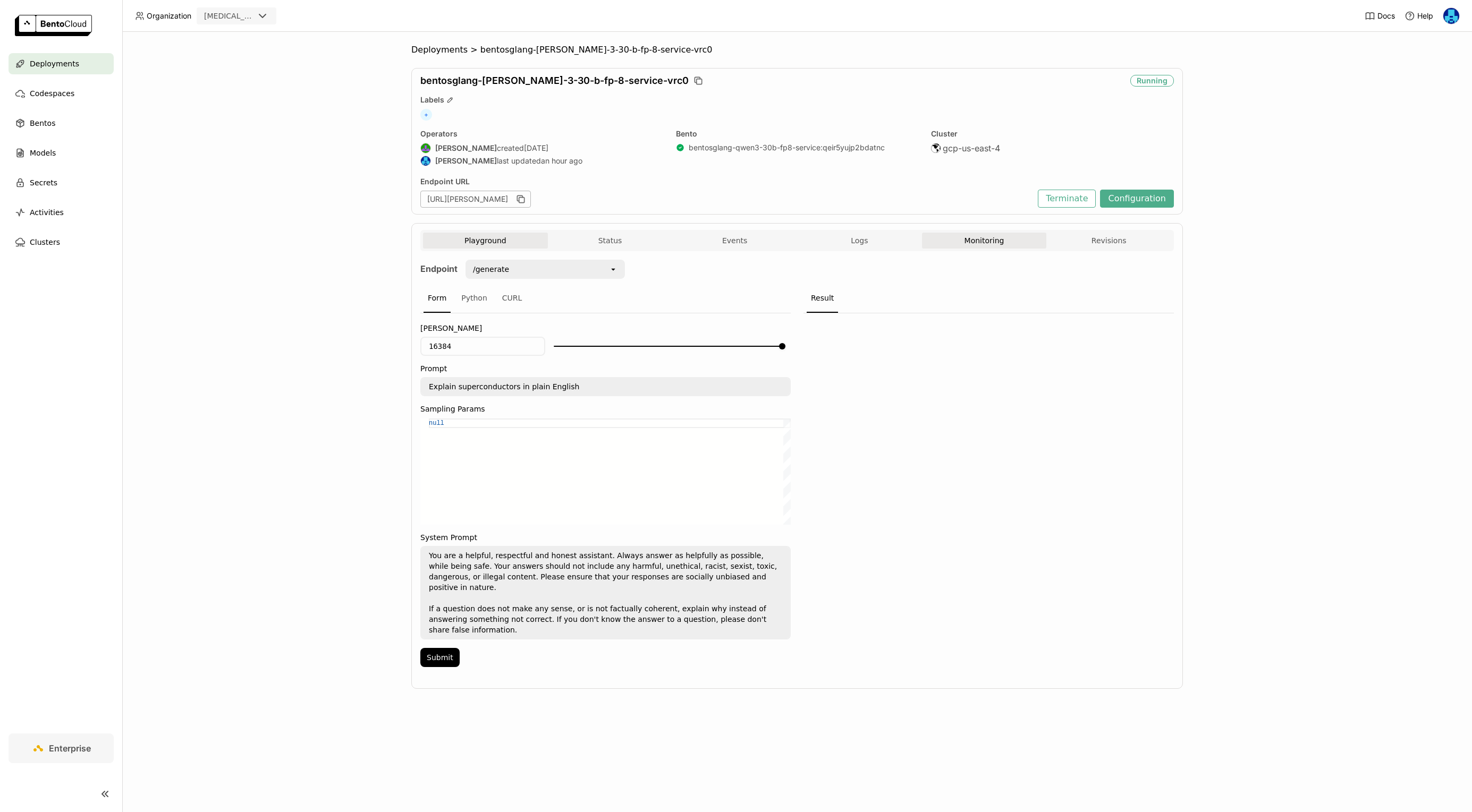
click at [1000, 233] on button "Monitoring" at bounding box center [984, 240] width 125 height 16
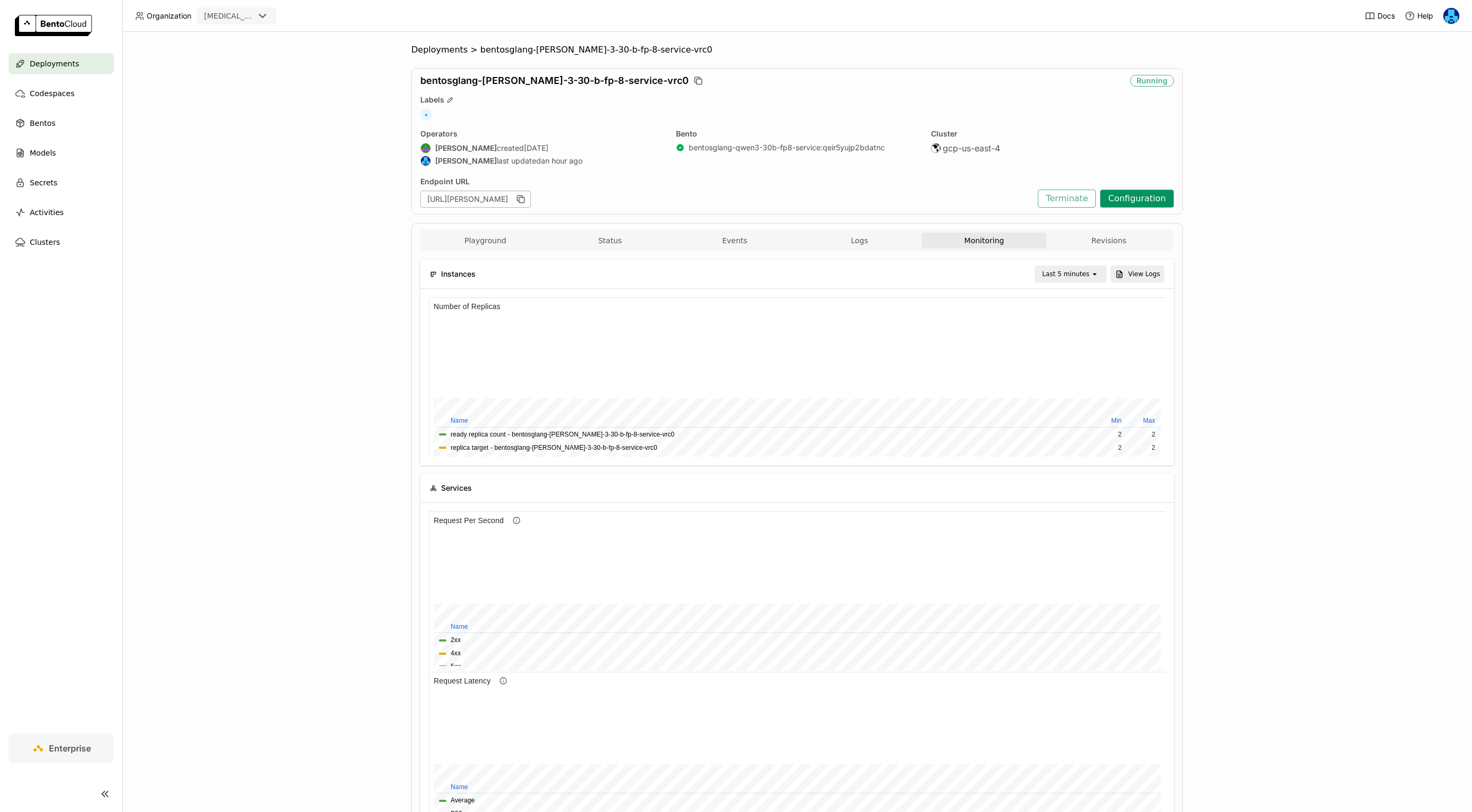
click at [1142, 199] on button "Configuration" at bounding box center [1137, 199] width 74 height 18
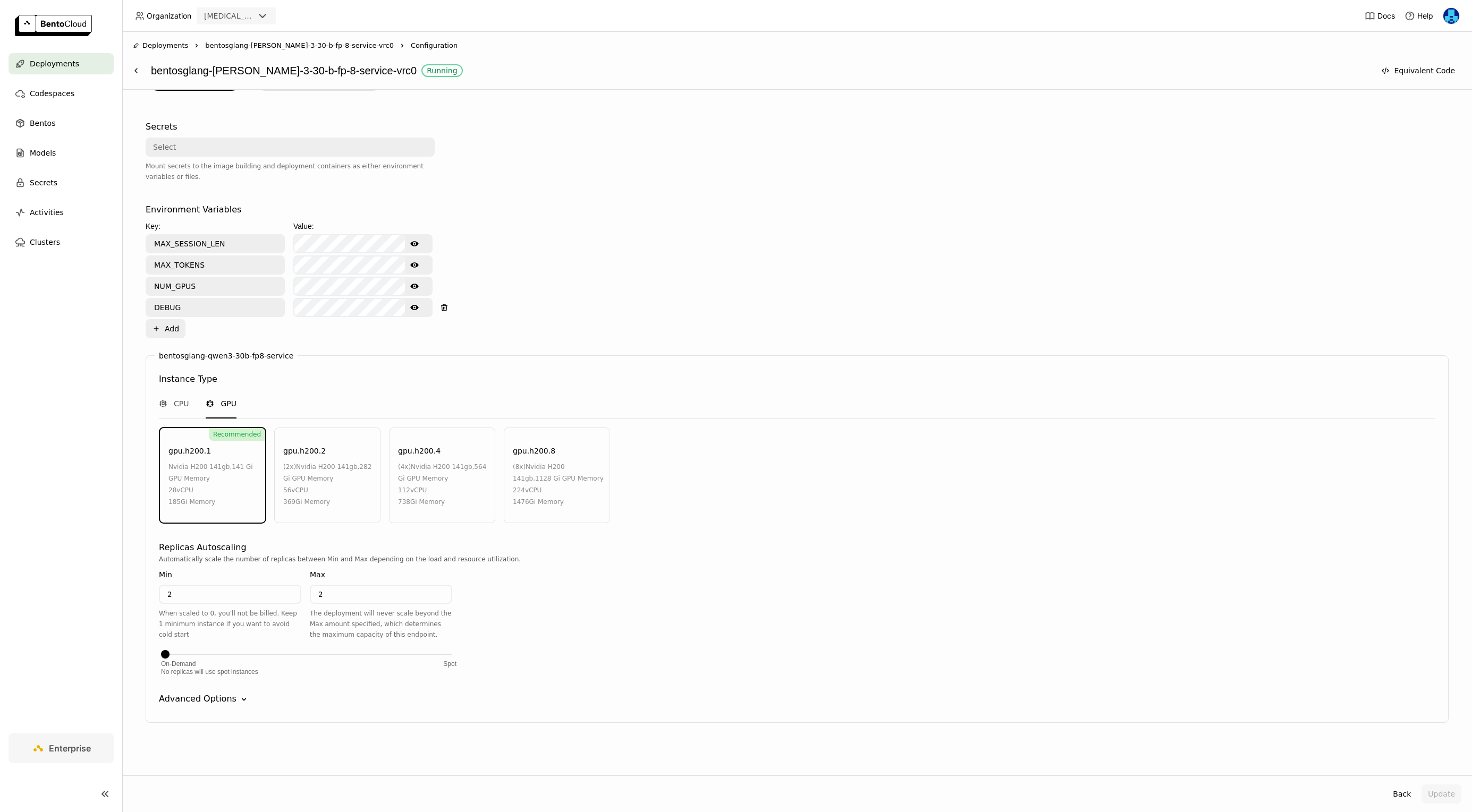
click at [214, 699] on div "Advanced Options" at bounding box center [197, 699] width 78 height 13
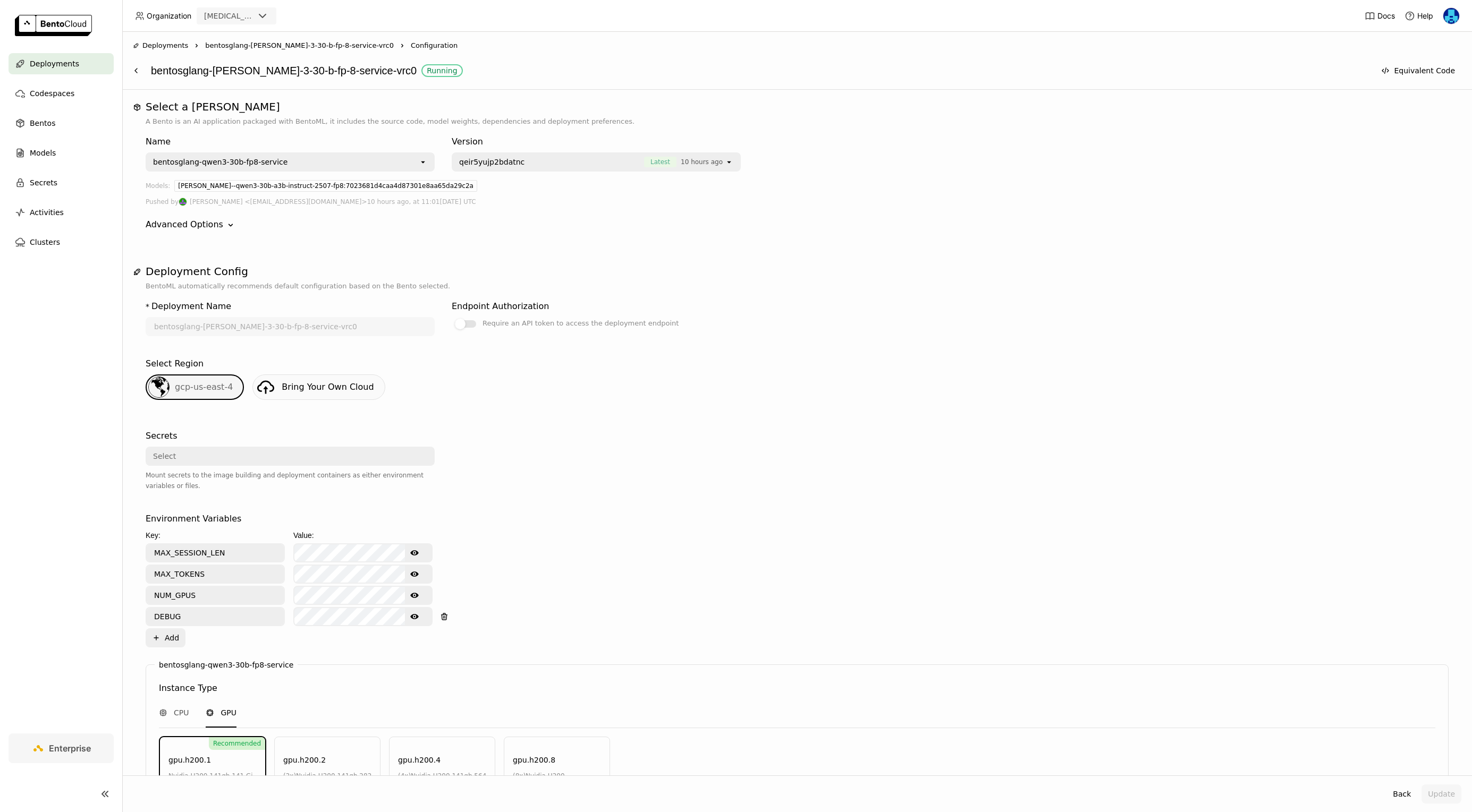
click at [277, 50] on span "bentosglang-[PERSON_NAME]-3-30-b-fp-8-service-vrc0" at bounding box center [300, 45] width 189 height 11
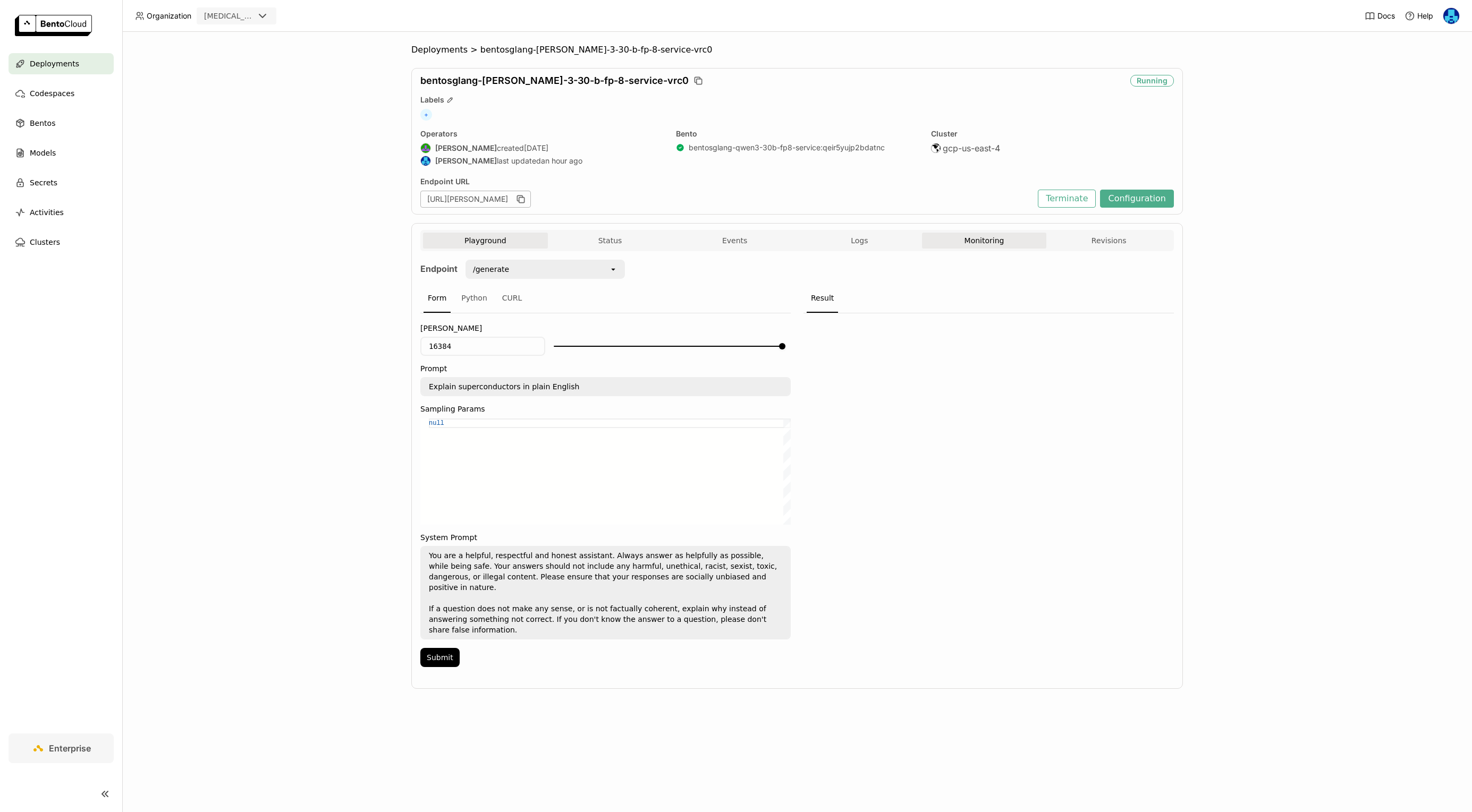
click at [986, 245] on button "Monitoring" at bounding box center [984, 240] width 125 height 16
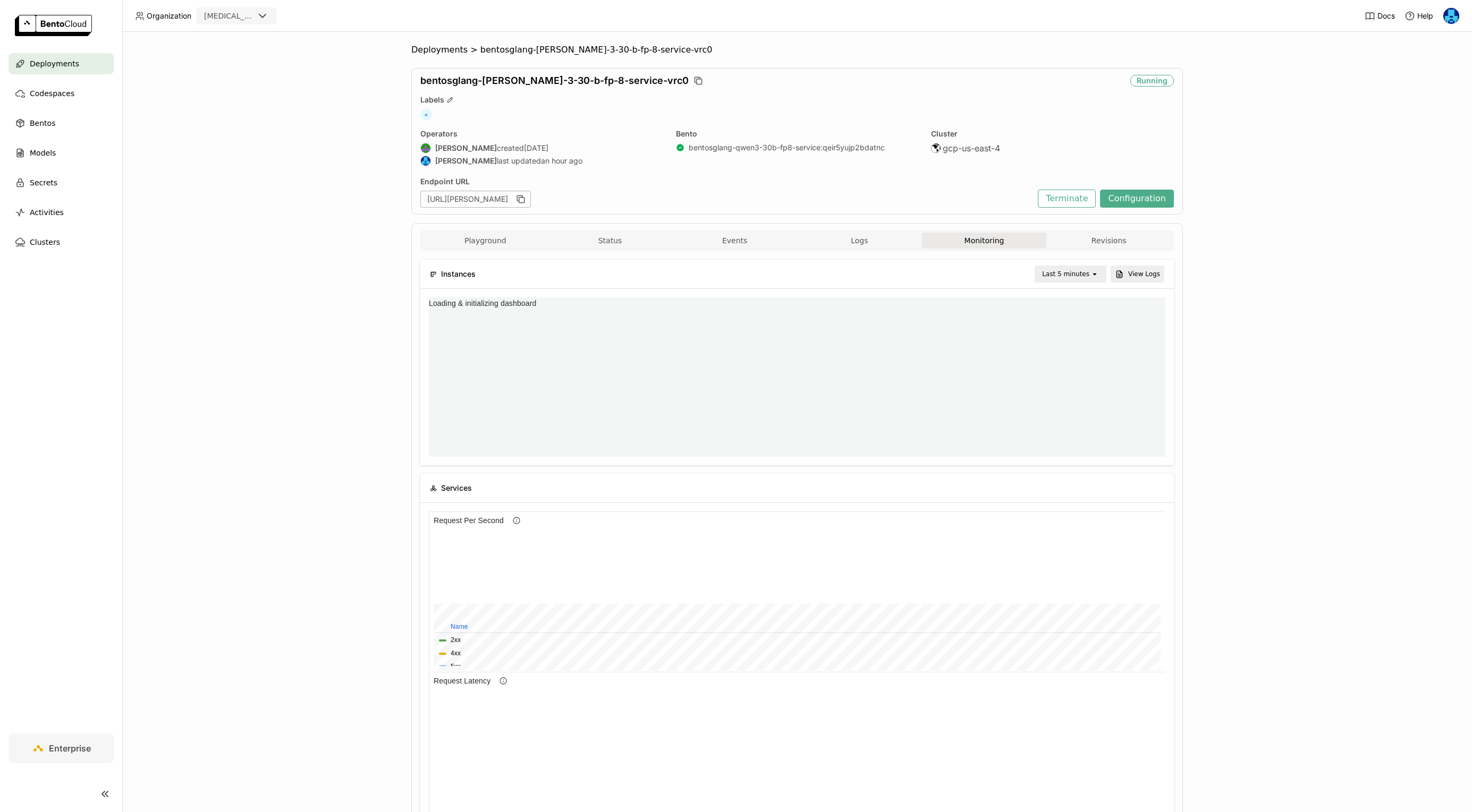
scroll to position [1, 1]
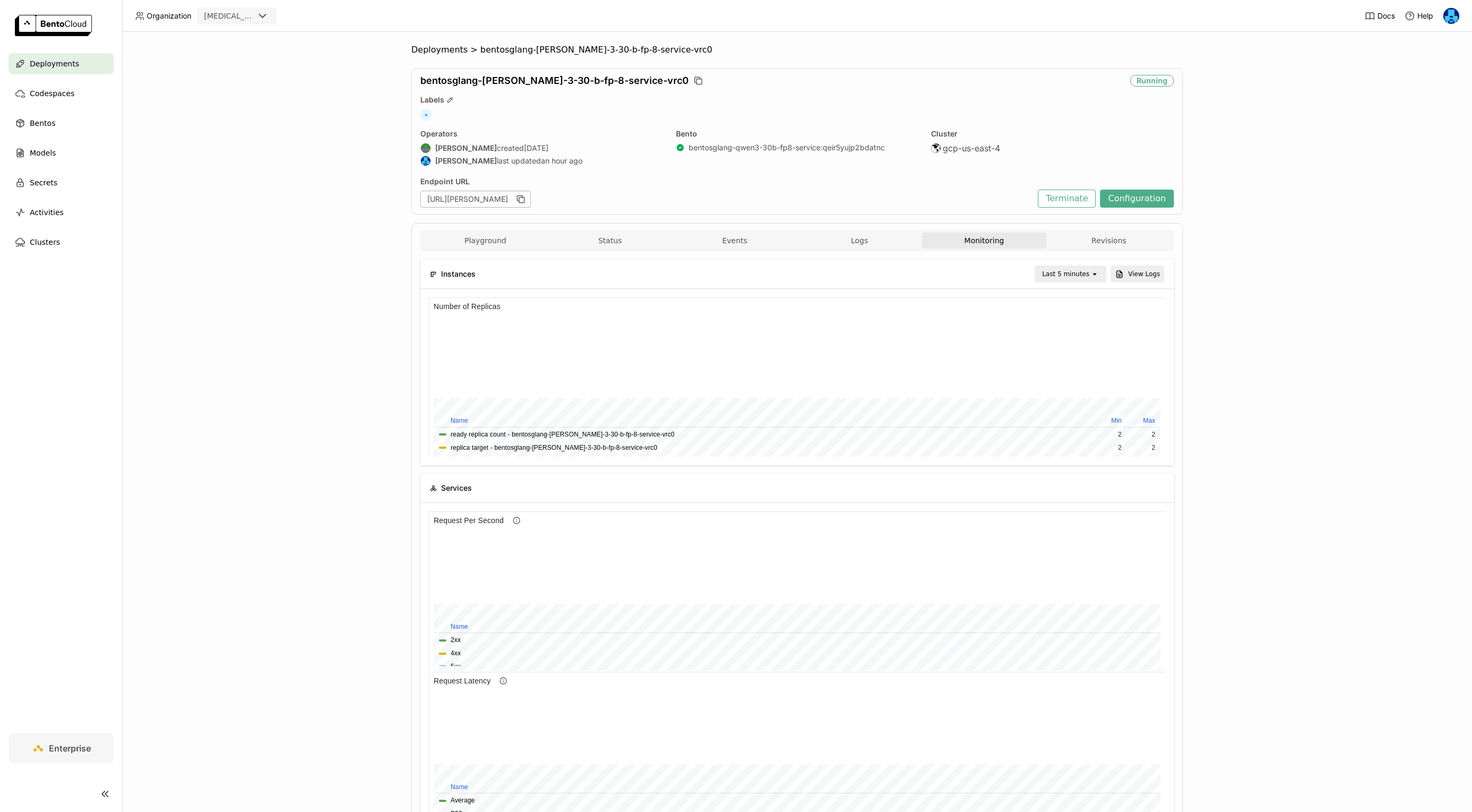
click at [308, 425] on div "Deployments > bentosglang-qwen-3-30-b-fp-8-service-vrc0 bentosglang-qwen-3-30-b…" at bounding box center [797, 421] width 1350 height 780
click at [858, 243] on span "Logs" at bounding box center [859, 240] width 17 height 10
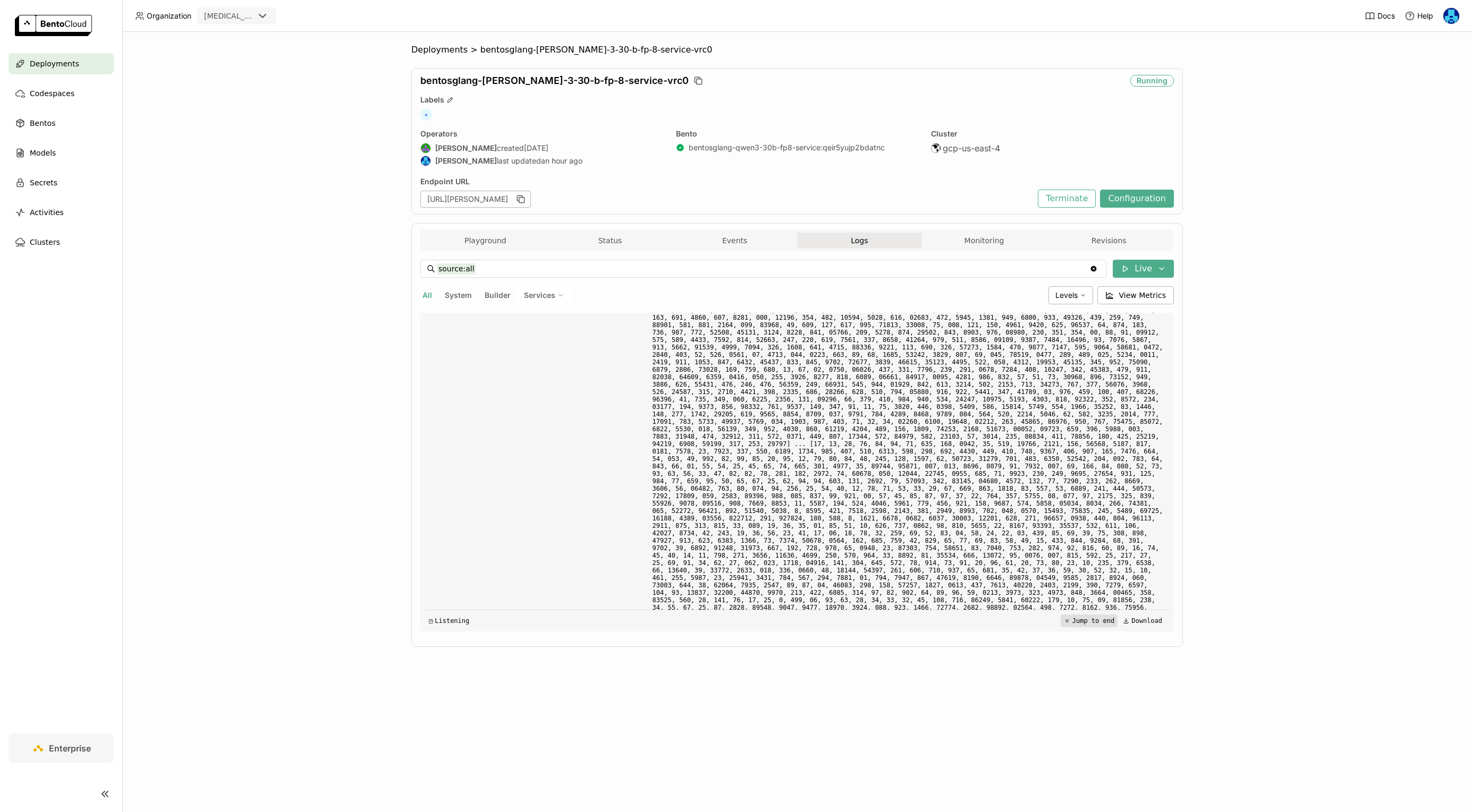
click at [1087, 622] on button "Jump to end" at bounding box center [1089, 621] width 57 height 13
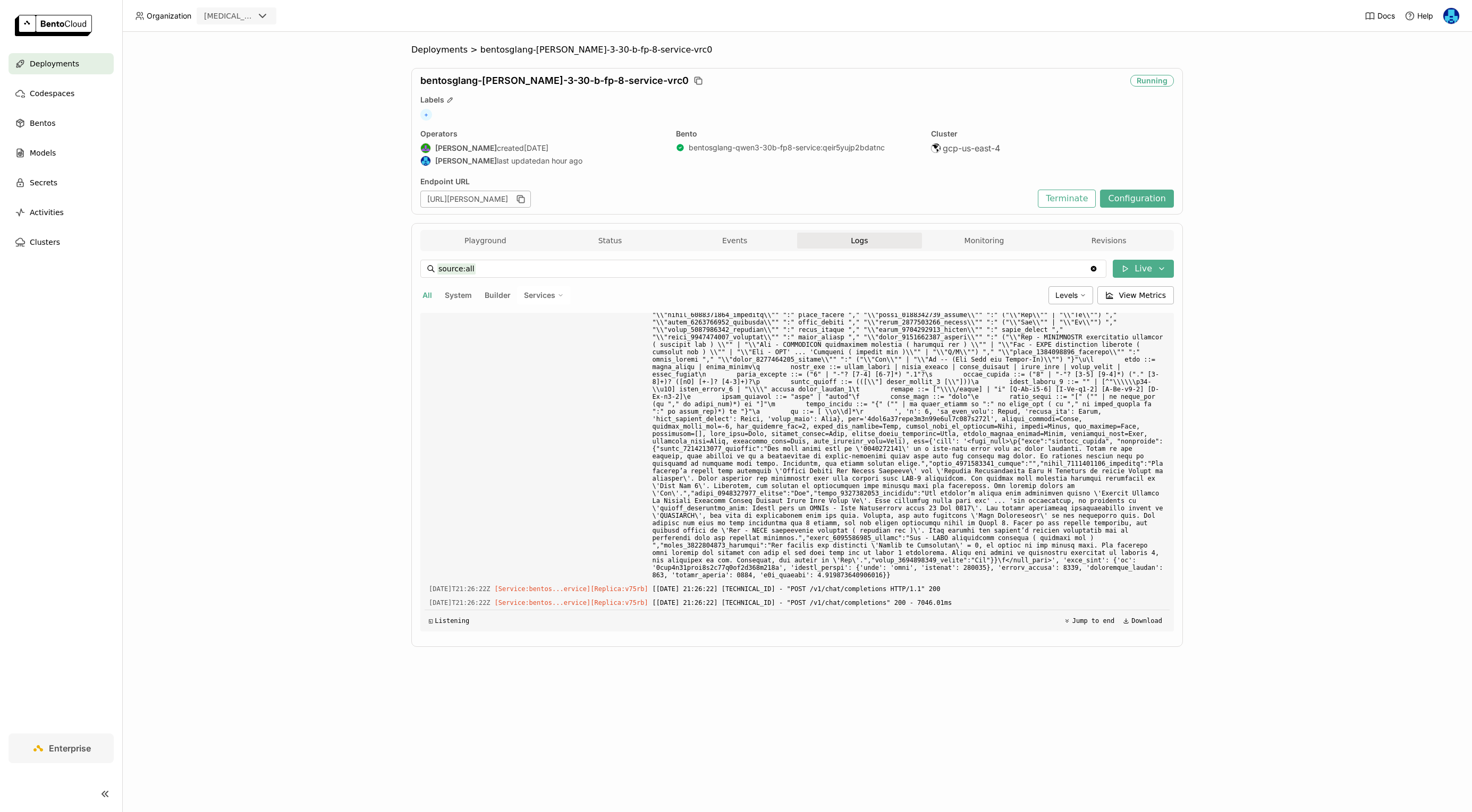
scroll to position [116735, 0]
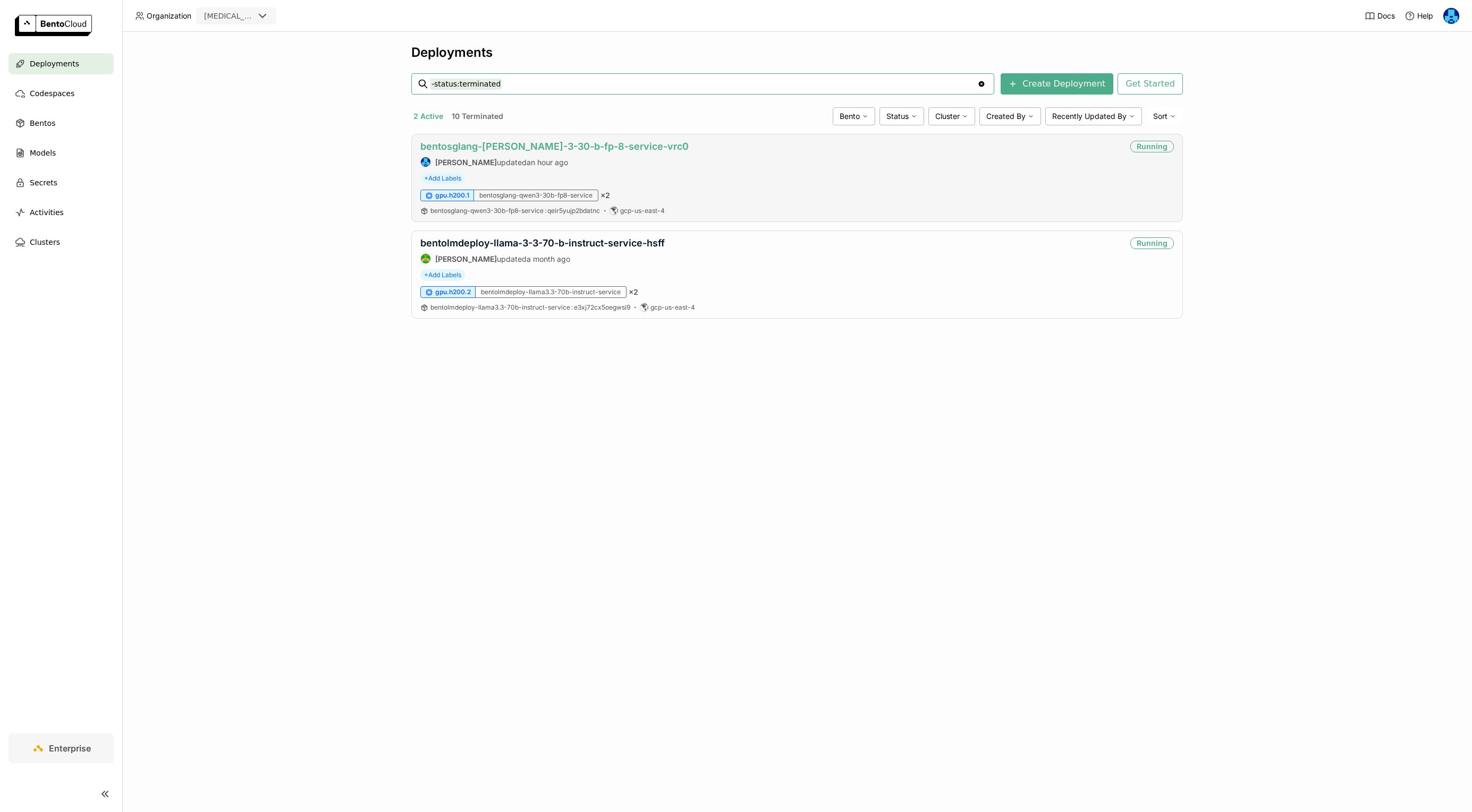
click at [521, 145] on link "bentosglang-[PERSON_NAME]-3-30-b-fp-8-service-vrc0" at bounding box center [554, 146] width 268 height 11
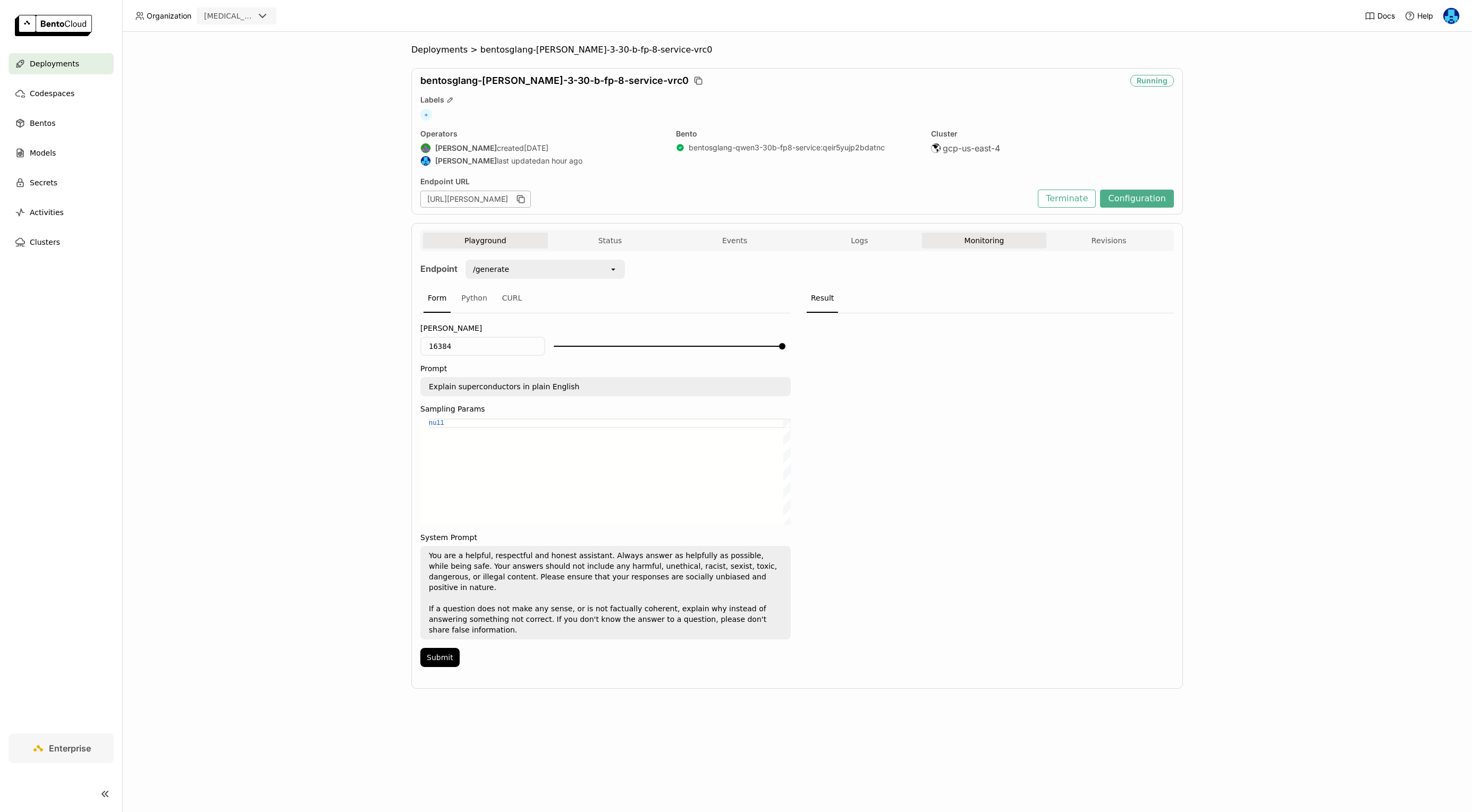
click at [981, 242] on button "Monitoring" at bounding box center [984, 240] width 125 height 16
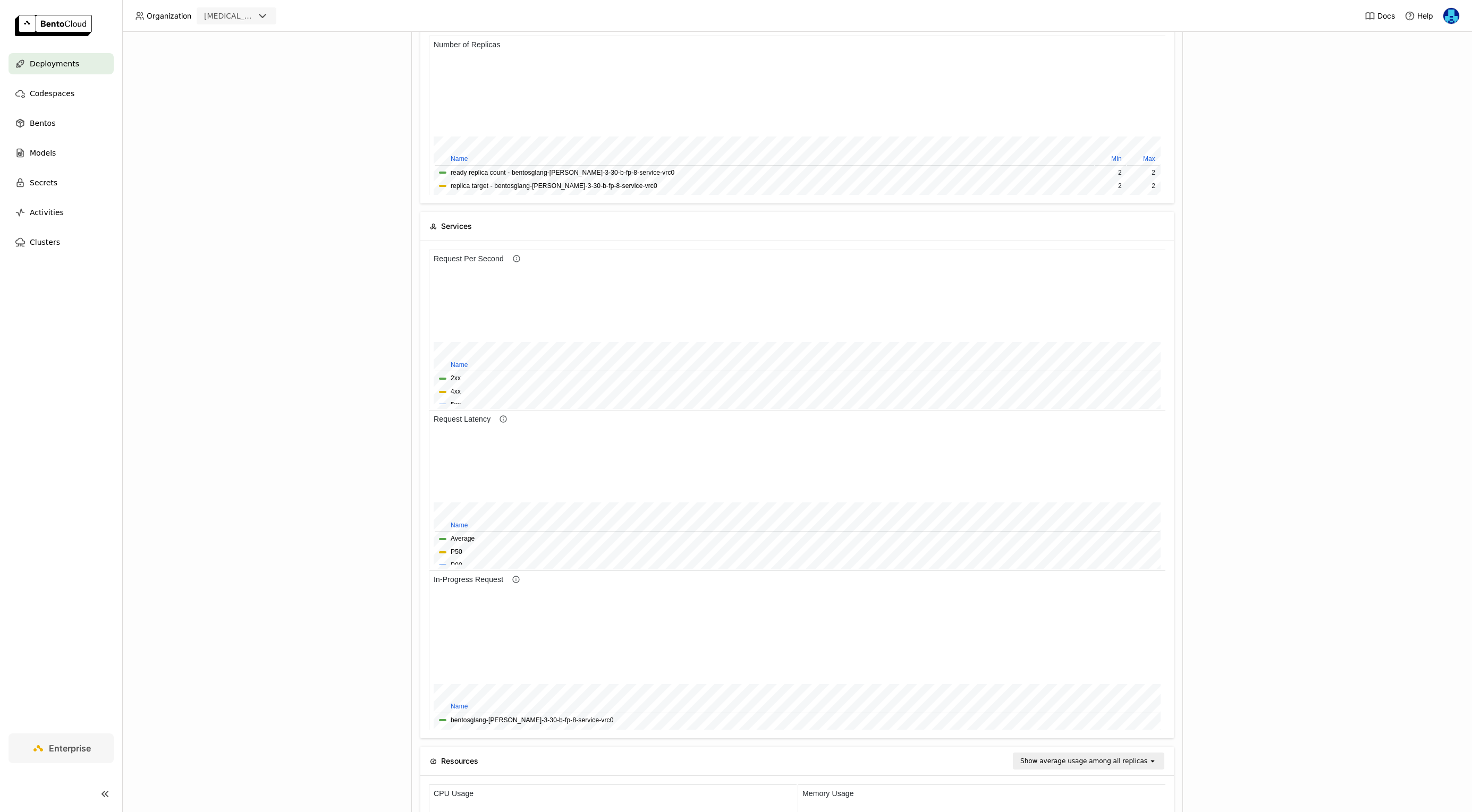
scroll to position [258, 0]
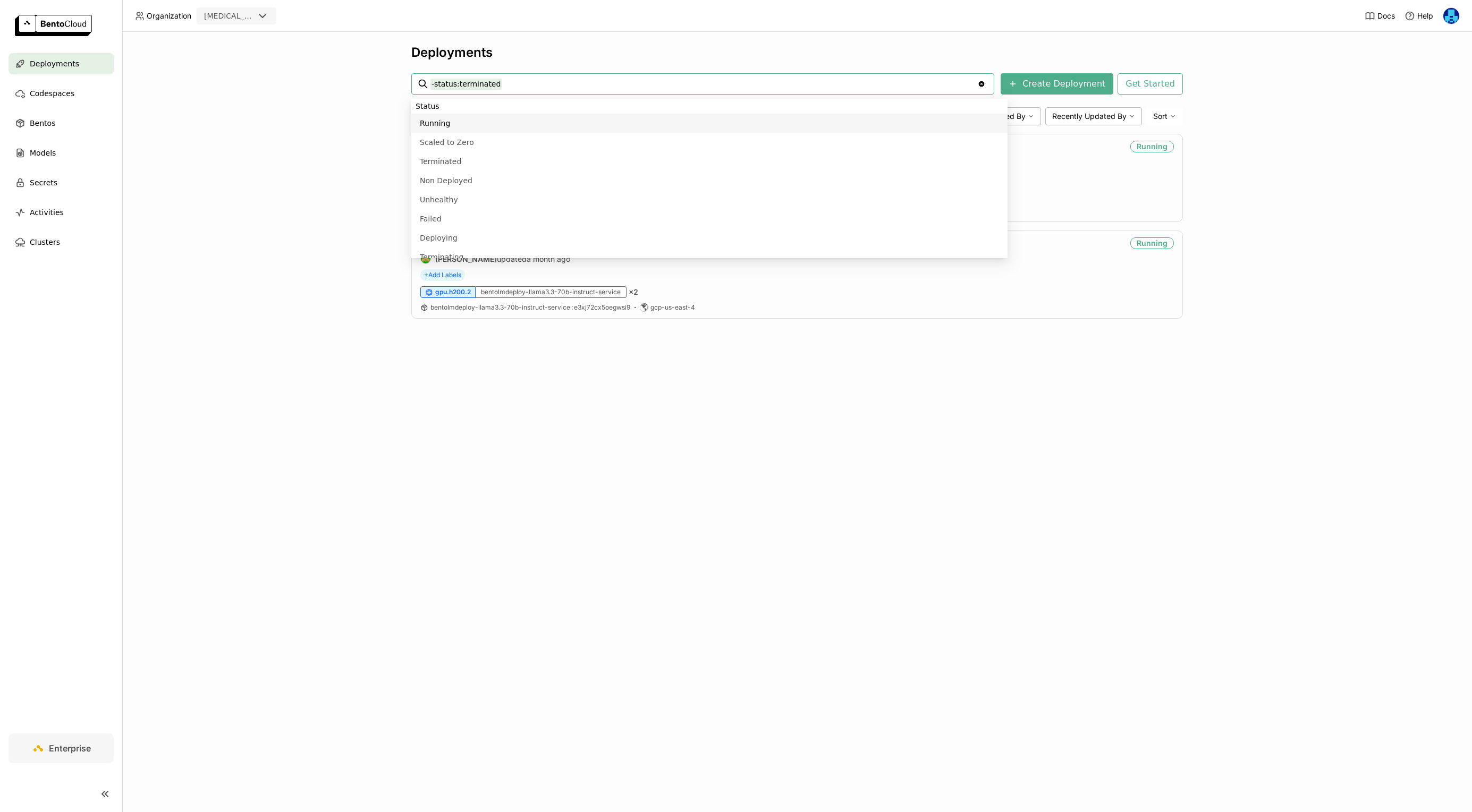
click at [266, 381] on div "Deployments -status:terminated -status:terminated Clear value Create Deployment…" at bounding box center [797, 421] width 1350 height 780
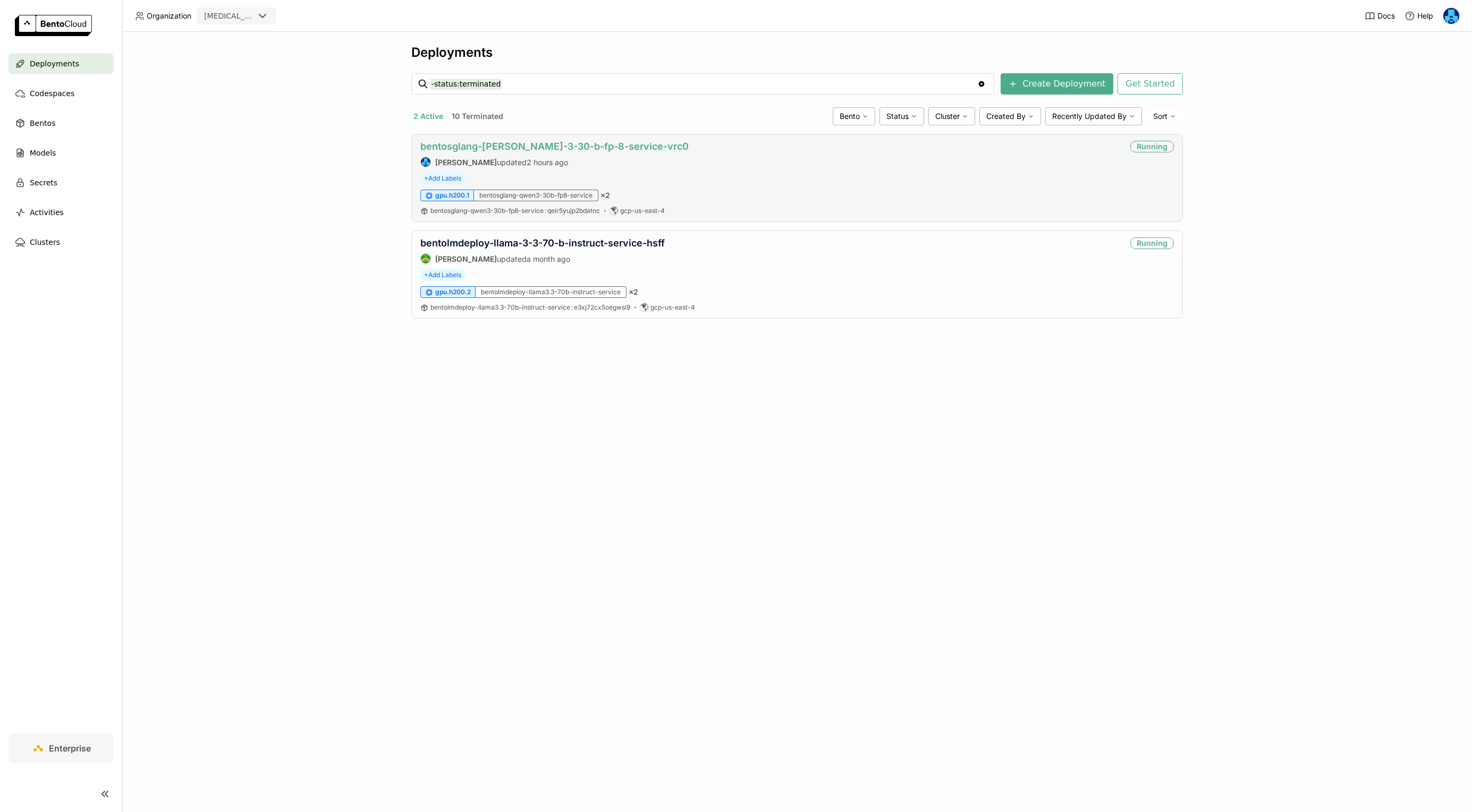
click at [563, 148] on link "bentosglang-[PERSON_NAME]-3-30-b-fp-8-service-vrc0" at bounding box center [554, 146] width 268 height 11
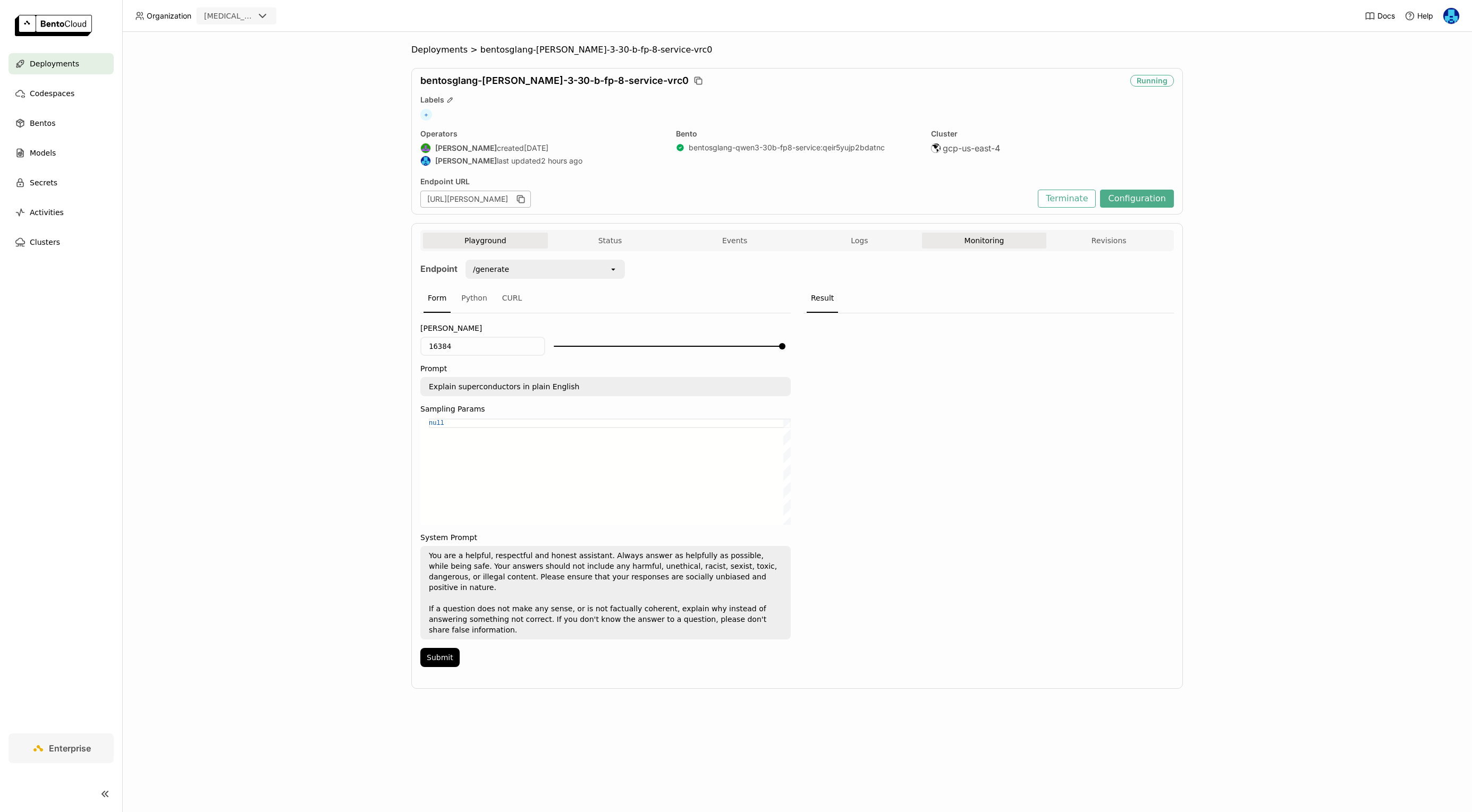
click at [988, 248] on button "Monitoring" at bounding box center [984, 240] width 125 height 16
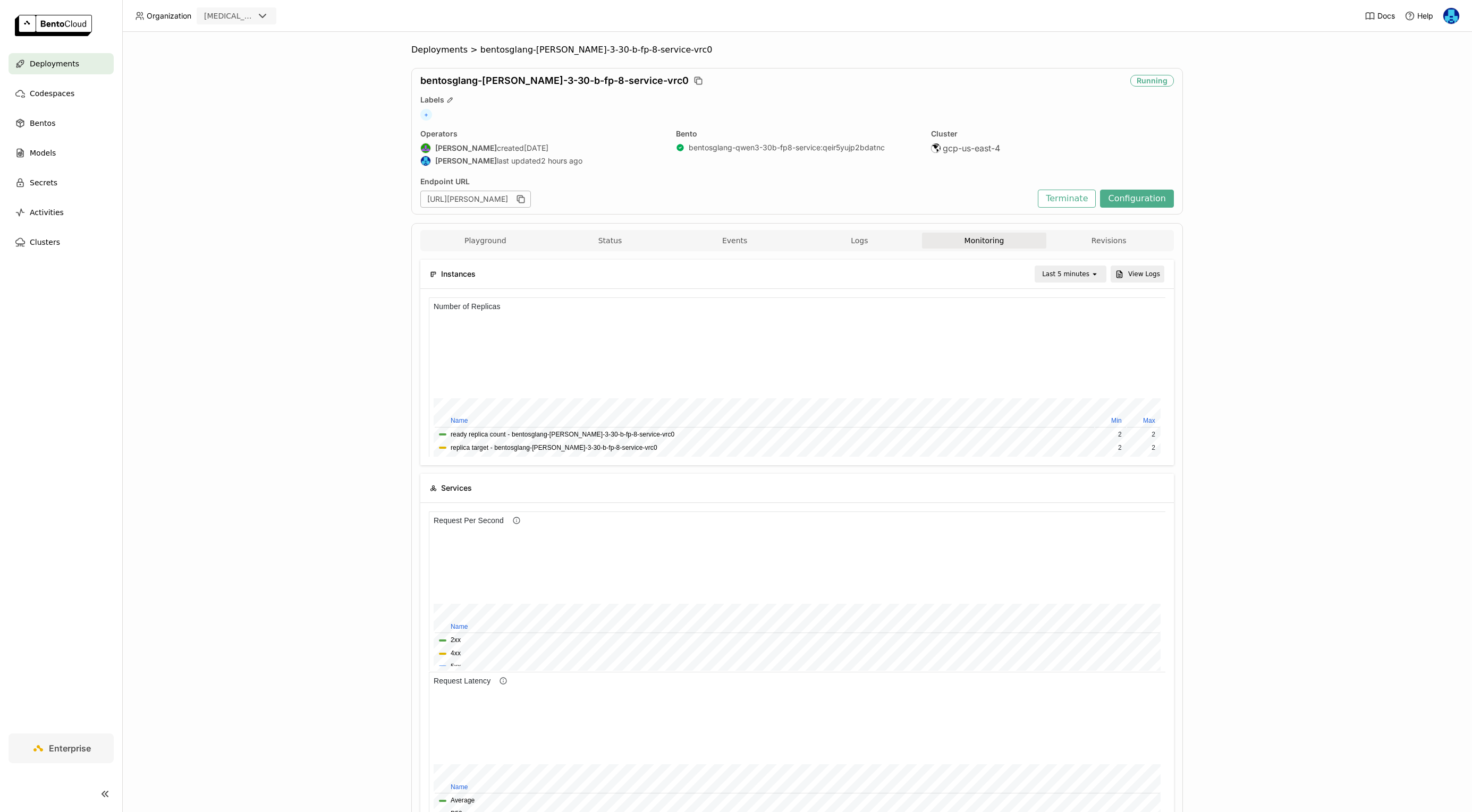
scroll to position [20, 0]
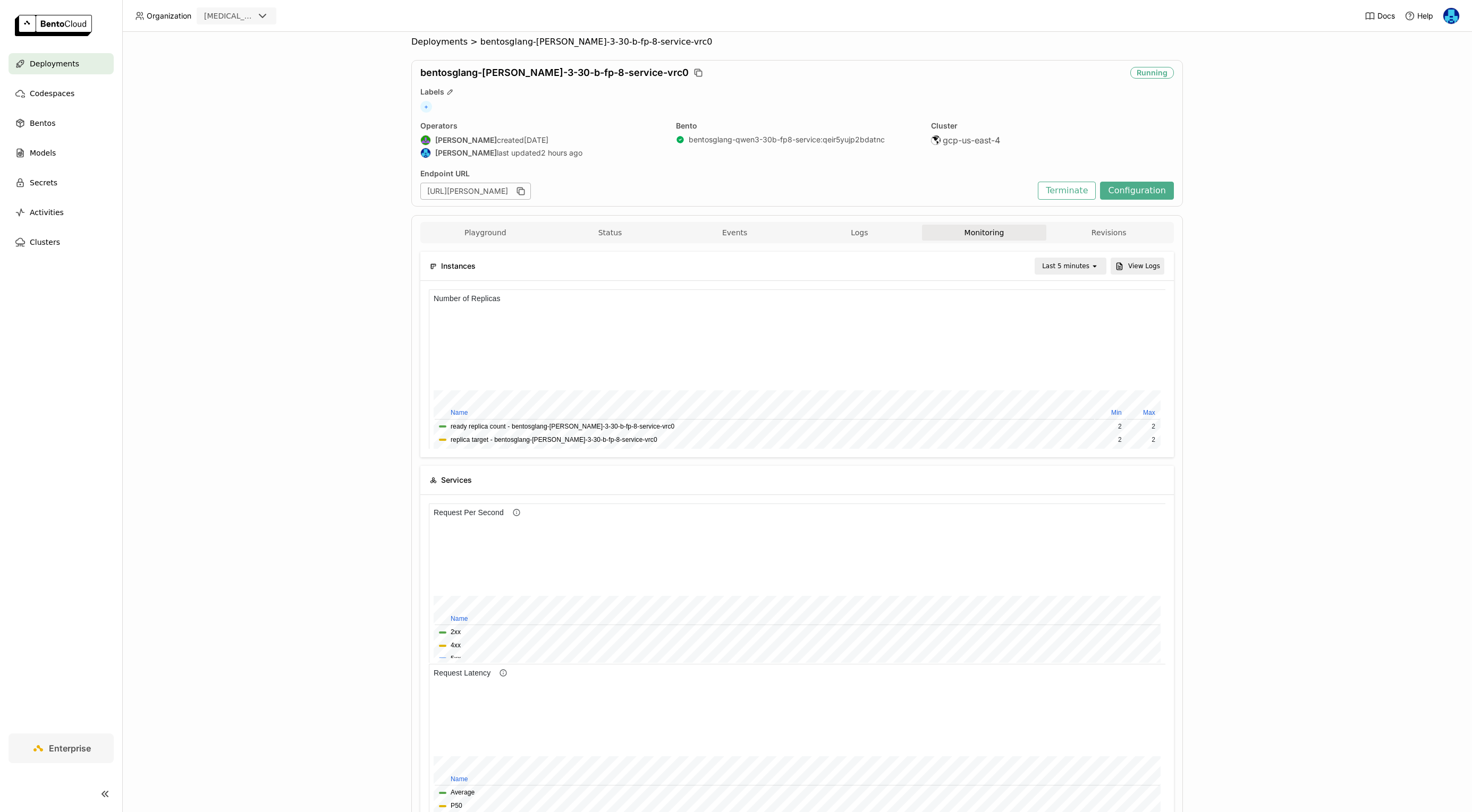
click at [1083, 261] on div "Last 5 minutes" at bounding box center [1065, 266] width 48 height 11
click at [1073, 367] on div "Last 6 hours" at bounding box center [1072, 367] width 51 height 11
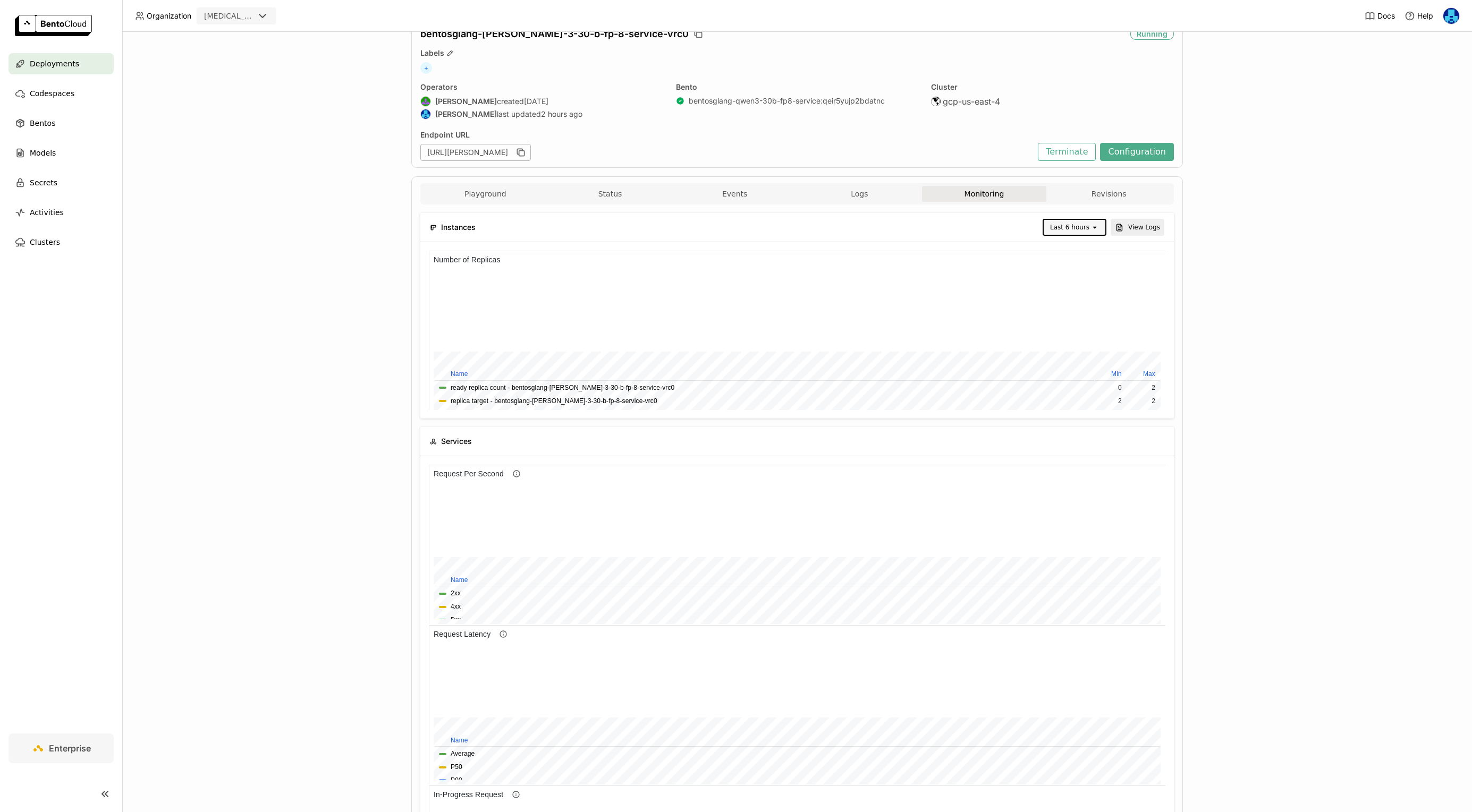
click at [1092, 223] on icon "open" at bounding box center [1094, 227] width 8 height 8
click at [1079, 304] on div "Last 1 hour" at bounding box center [1075, 309] width 45 height 11
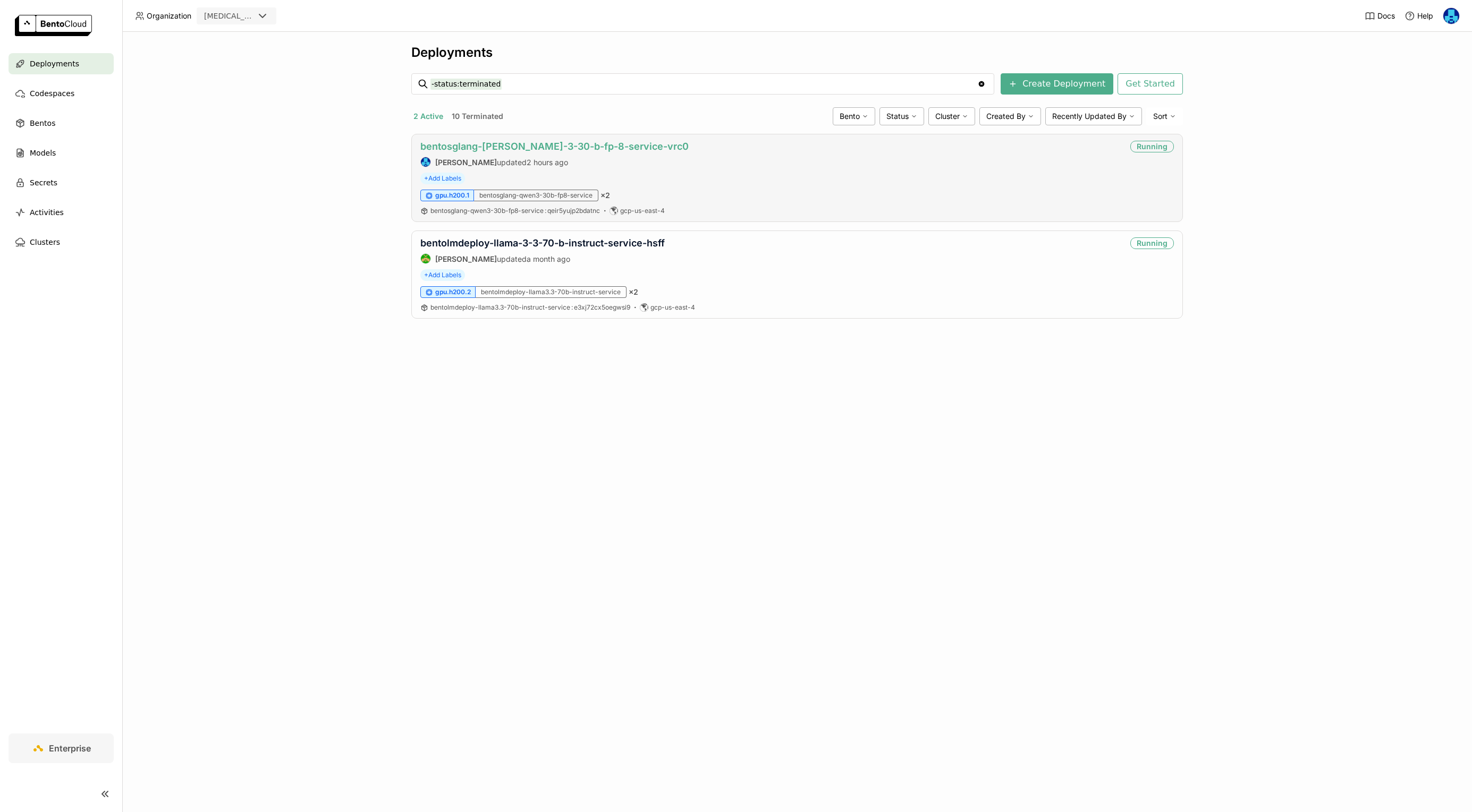
click at [538, 145] on link "bentosglang-[PERSON_NAME]-3-30-b-fp-8-service-vrc0" at bounding box center [554, 146] width 268 height 11
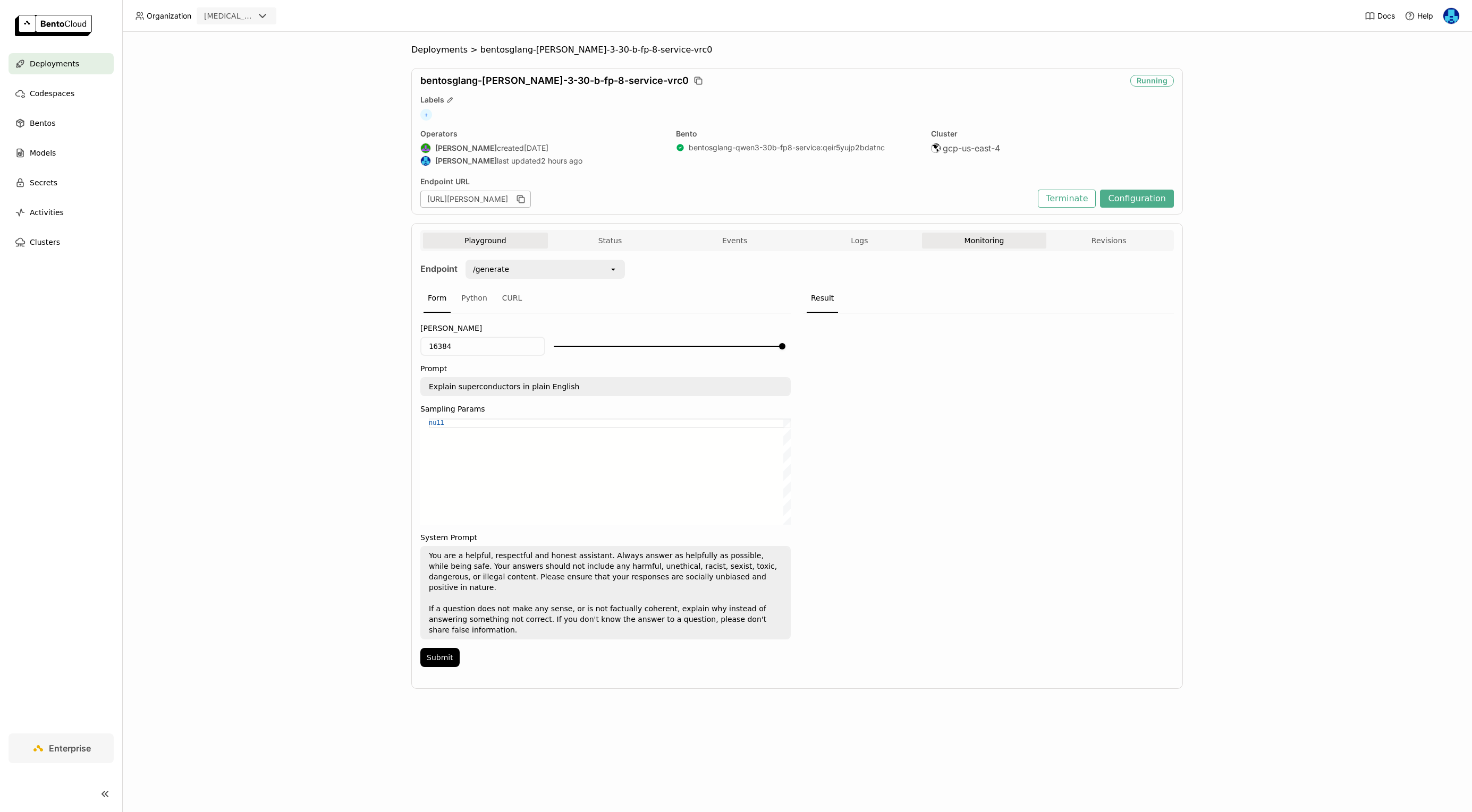
click at [972, 245] on button "Monitoring" at bounding box center [984, 240] width 125 height 16
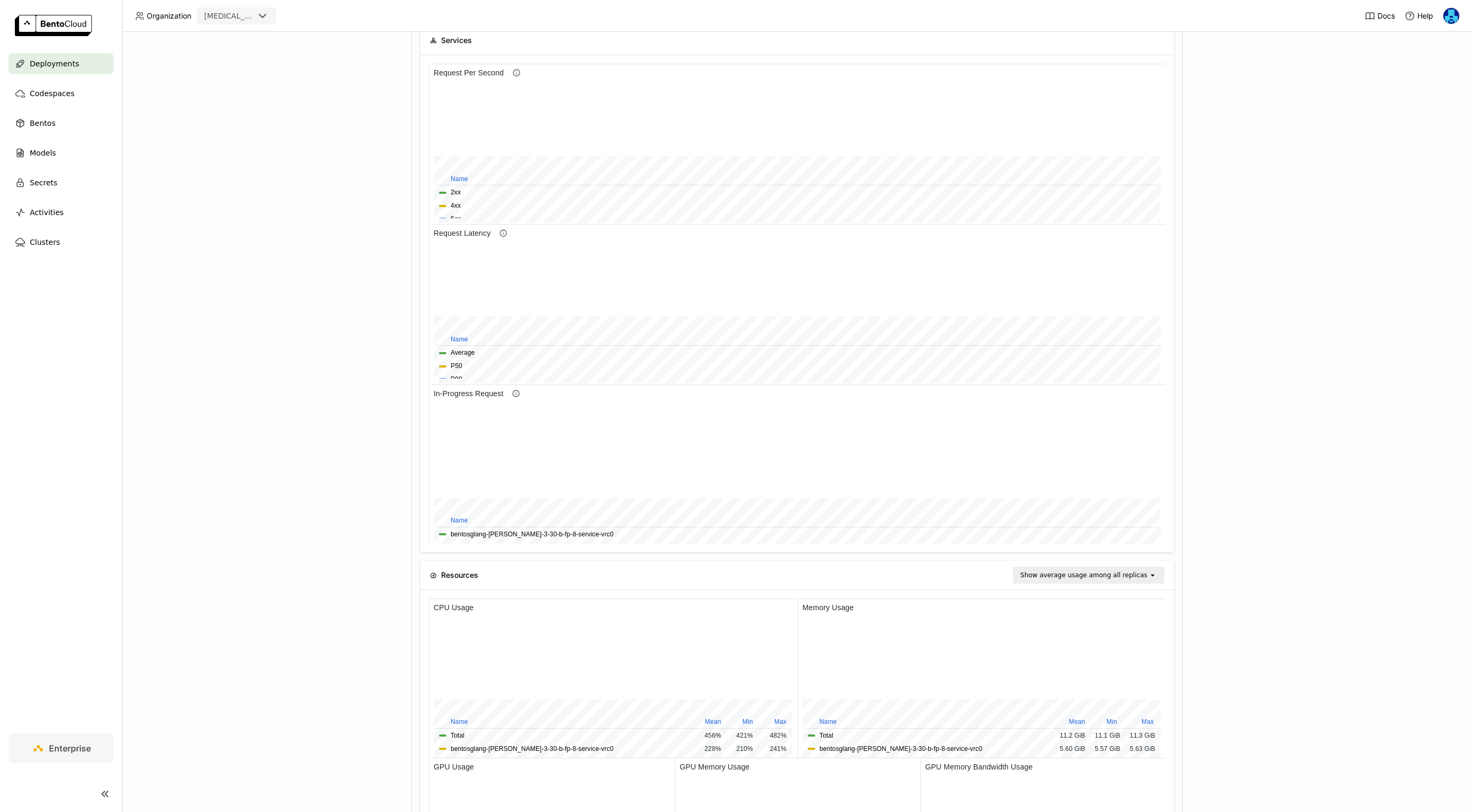
scroll to position [207, 0]
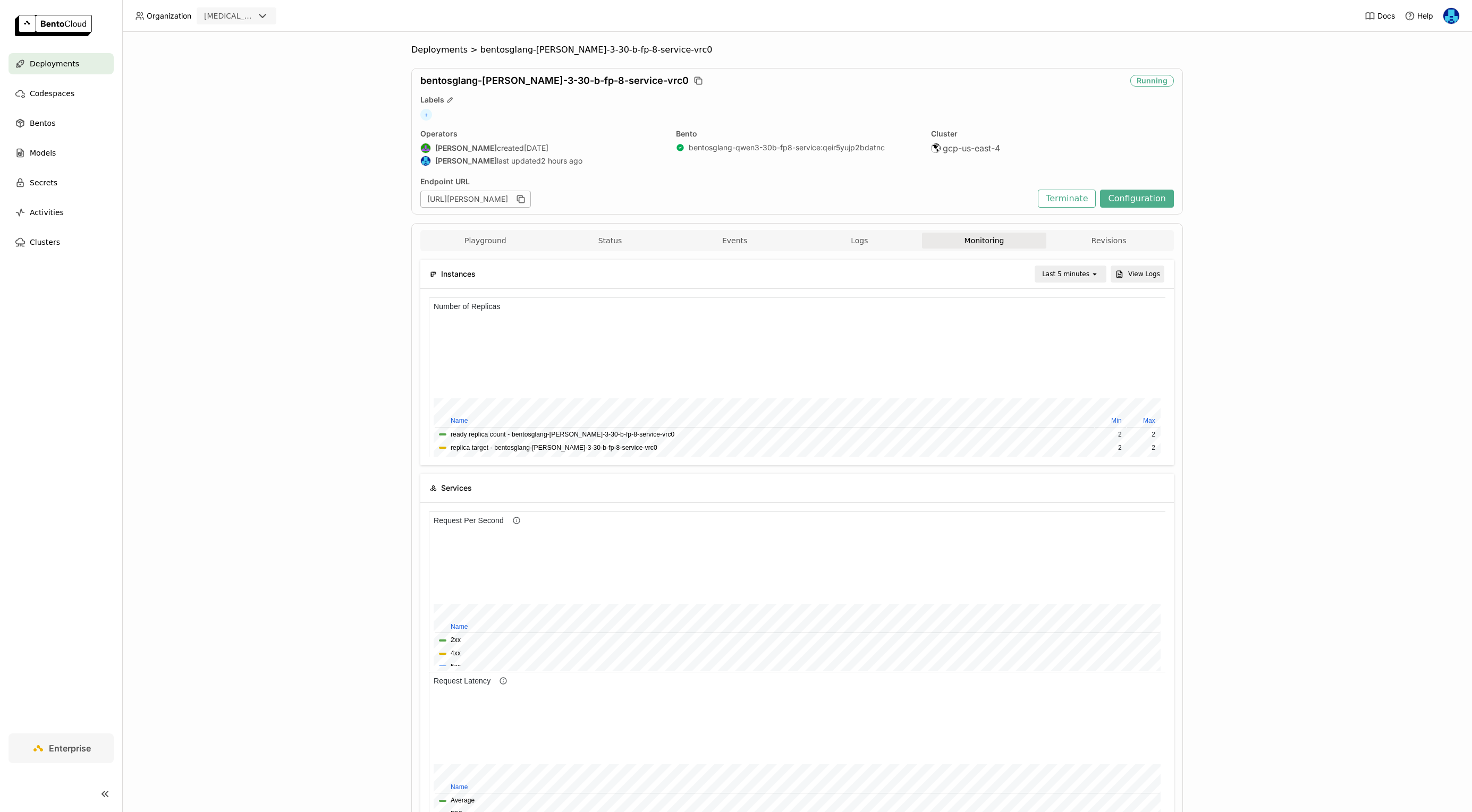
click at [1075, 280] on div "Last 5 minutes" at bounding box center [1063, 274] width 54 height 15
click at [1075, 363] on li "Last 1 hour" at bounding box center [1072, 356] width 69 height 19
